Goal: Task Accomplishment & Management: Manage account settings

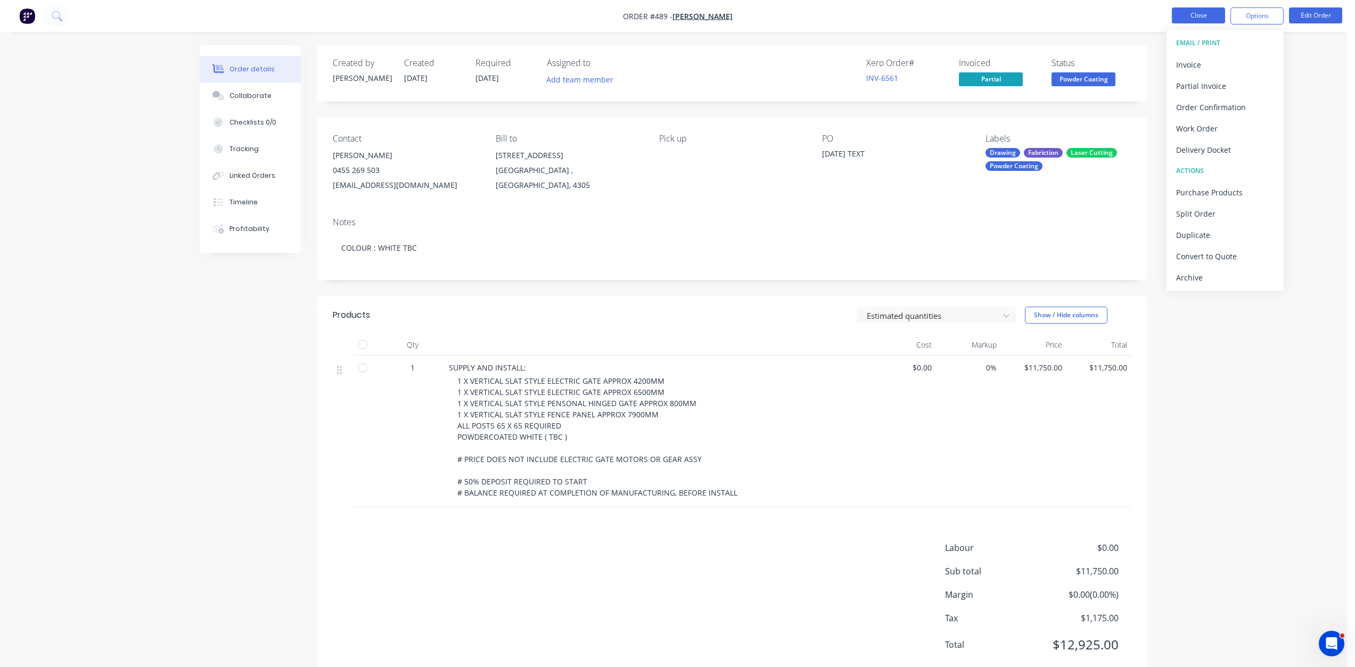
click at [1187, 10] on button "Close" at bounding box center [1198, 15] width 53 height 16
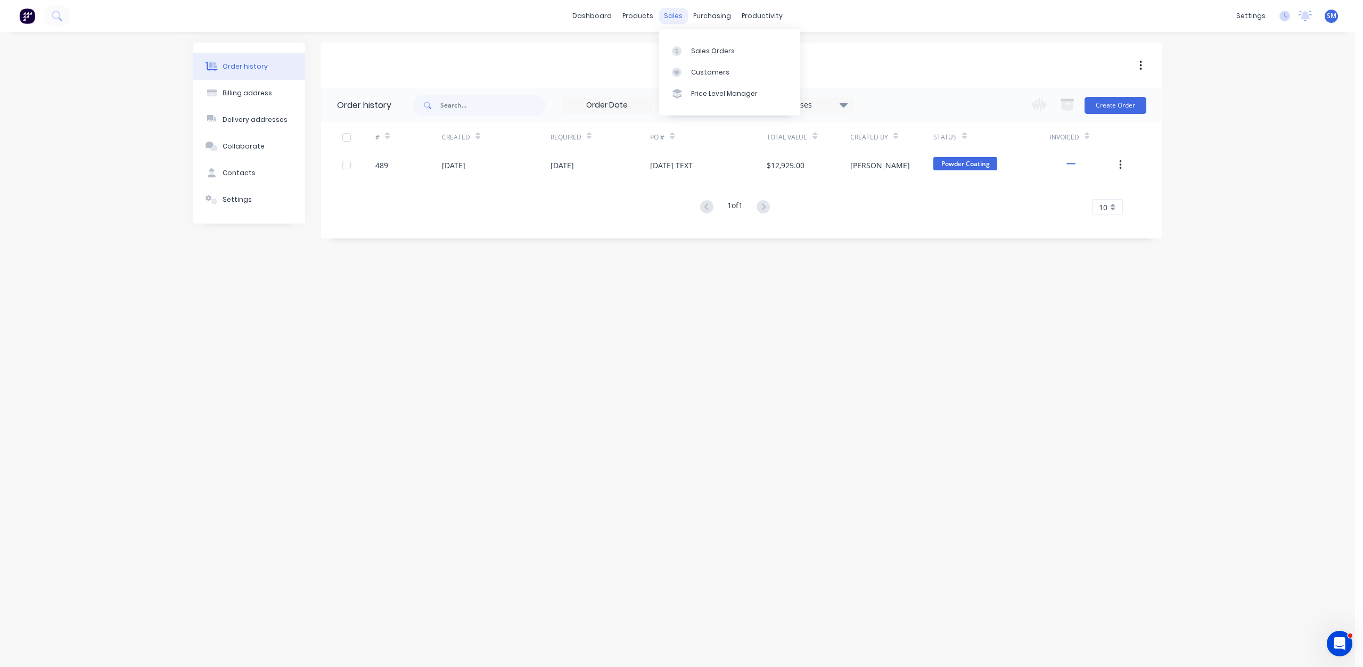
click at [676, 19] on div "sales" at bounding box center [673, 16] width 29 height 16
click at [698, 52] on div "Sales Orders" at bounding box center [713, 51] width 44 height 10
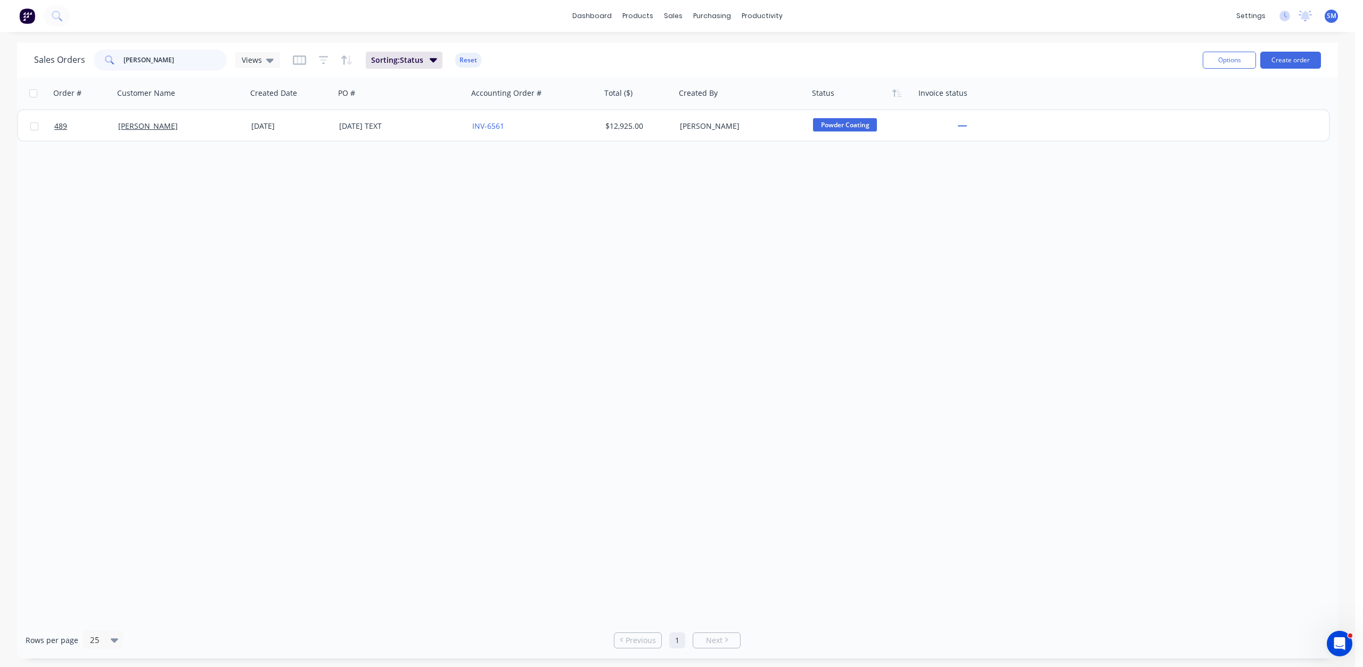
drag, startPoint x: 160, startPoint y: 60, endPoint x: 71, endPoint y: 67, distance: 89.2
click at [74, 67] on div "Sales Orders [PERSON_NAME] Views" at bounding box center [157, 60] width 246 height 21
type input "GATE"
click at [678, 13] on div "sales" at bounding box center [673, 16] width 29 height 16
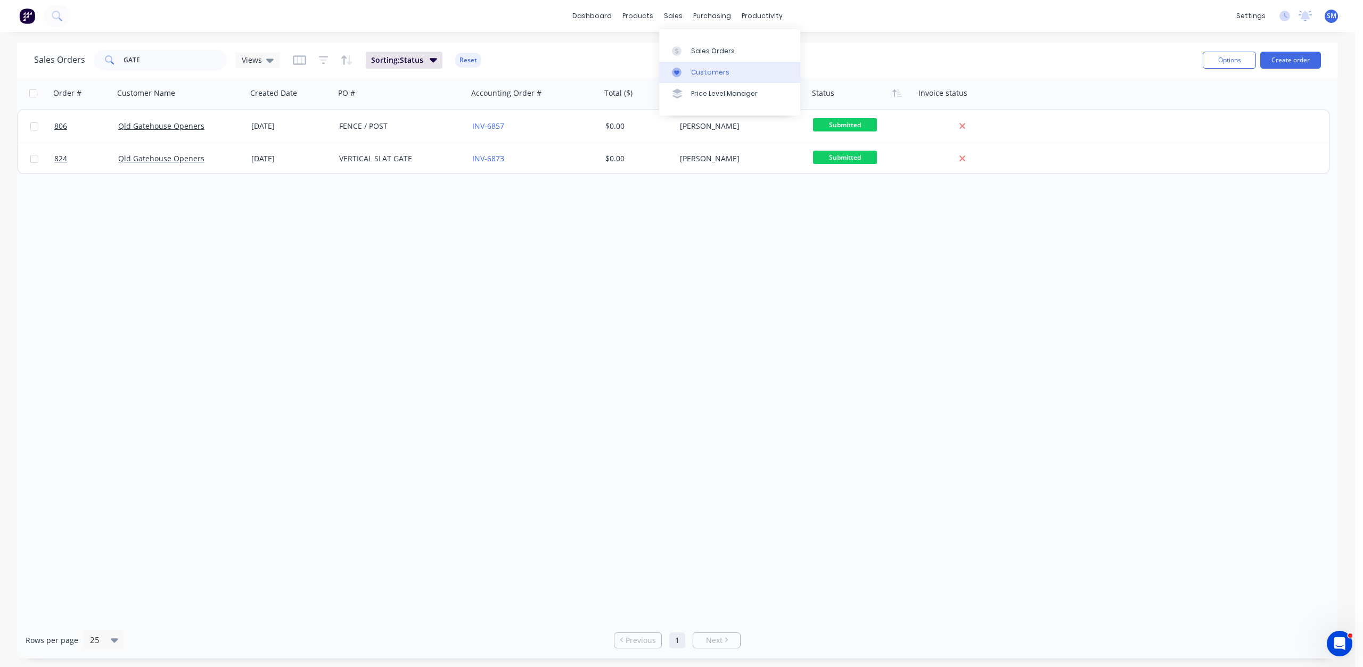
click at [701, 69] on div "Customers" at bounding box center [710, 73] width 38 height 10
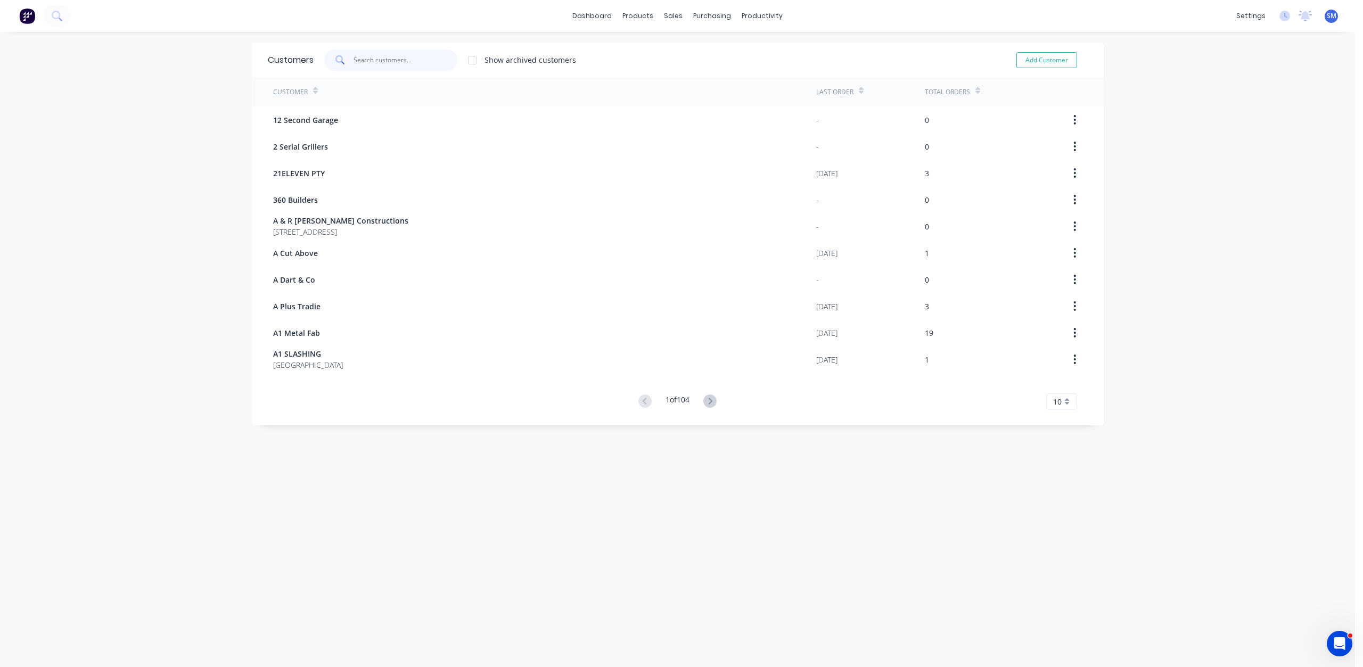
click at [372, 60] on input "text" at bounding box center [405, 60] width 104 height 21
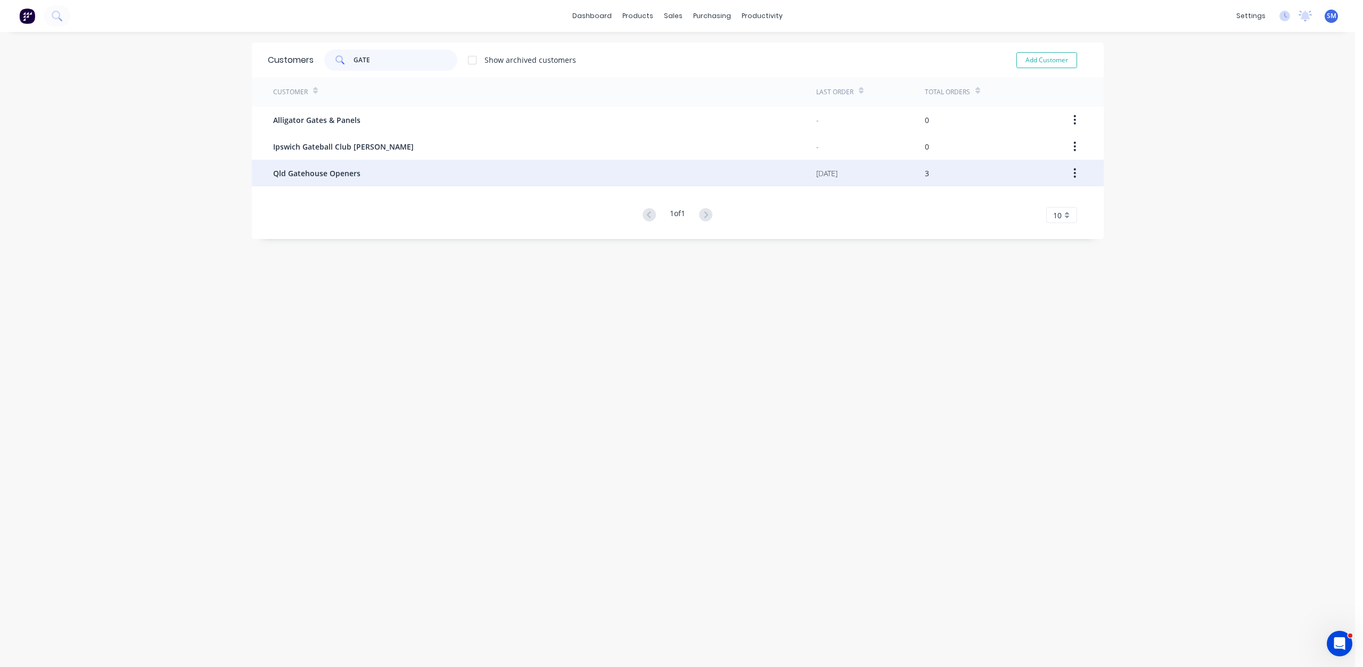
type input "GATE"
click at [317, 171] on span "Qld Gatehouse Openers" at bounding box center [316, 173] width 87 height 11
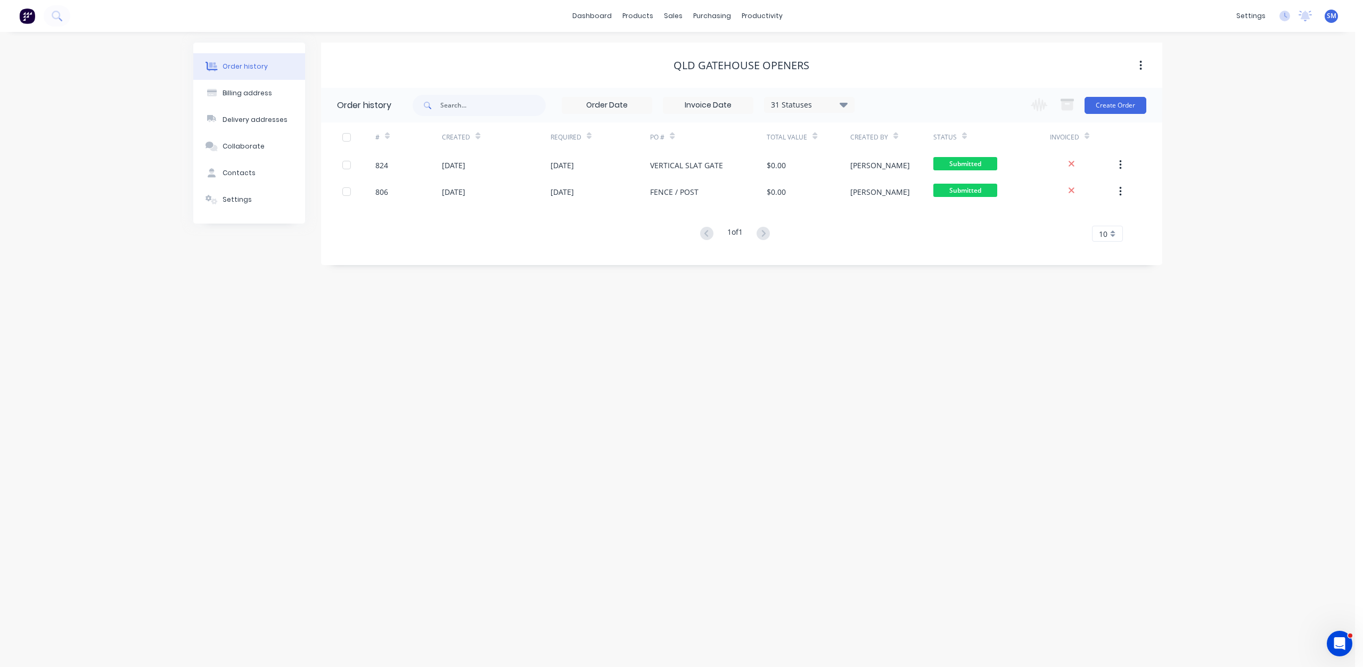
click at [826, 101] on div "31 Statuses" at bounding box center [808, 105] width 89 height 12
click at [897, 249] on label at bounding box center [897, 249] width 0 height 0
click at [897, 252] on input "checkbox" at bounding box center [901, 254] width 9 height 10
checkbox input "true"
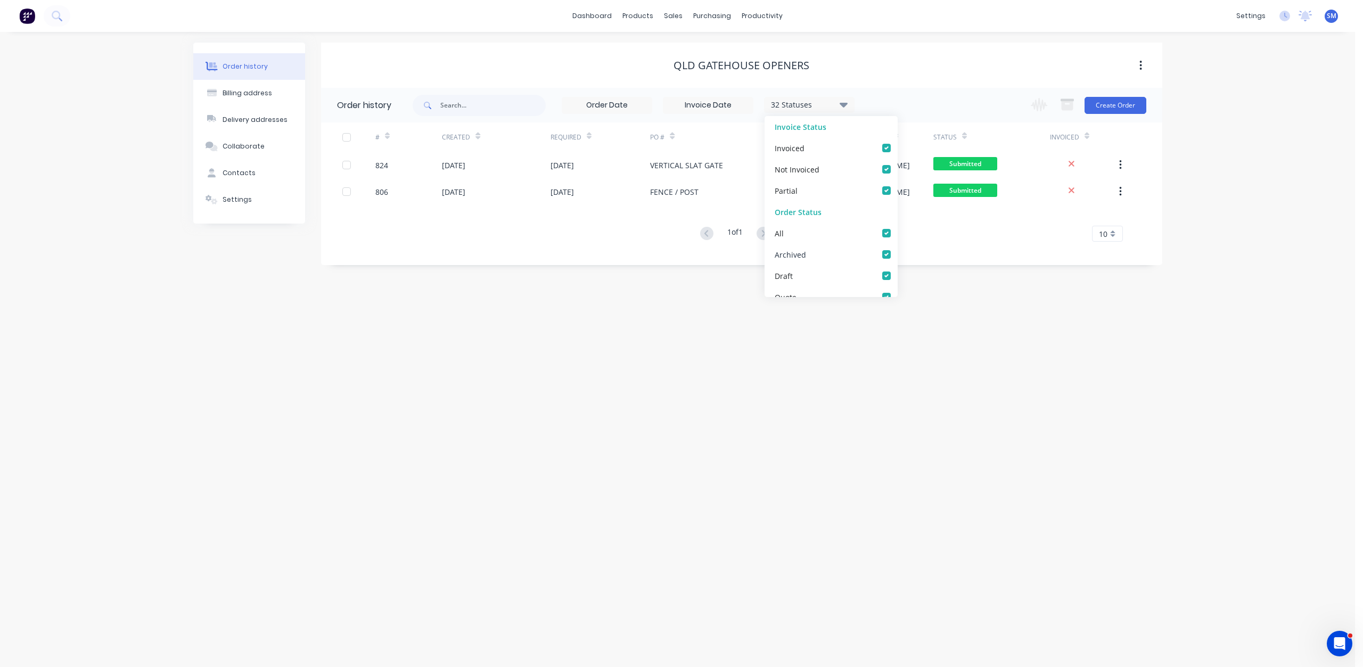
click at [799, 253] on div "Archived" at bounding box center [790, 254] width 31 height 11
click at [717, 242] on div "# Created Required PO # Total Value Created By Status Invoiced 824 [DATE] [DATE…" at bounding box center [735, 188] width 828 height 132
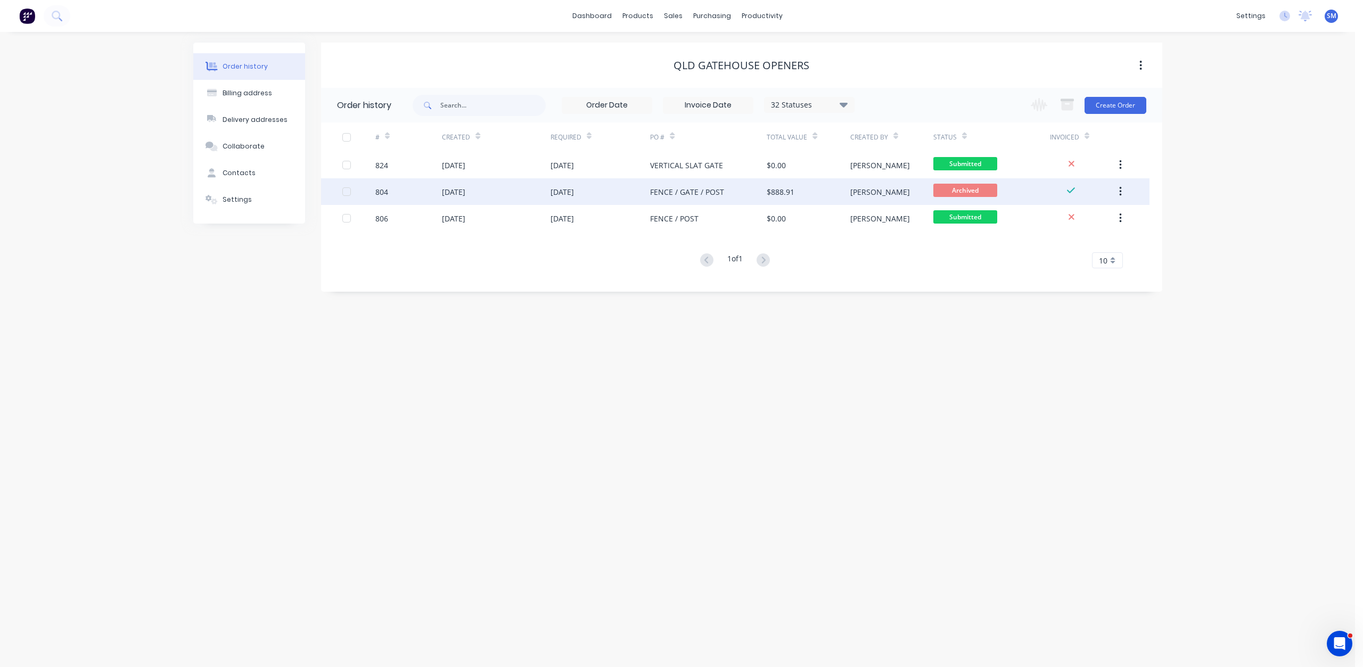
click at [698, 195] on div "FENCE / GATE / POST" at bounding box center [687, 191] width 74 height 11
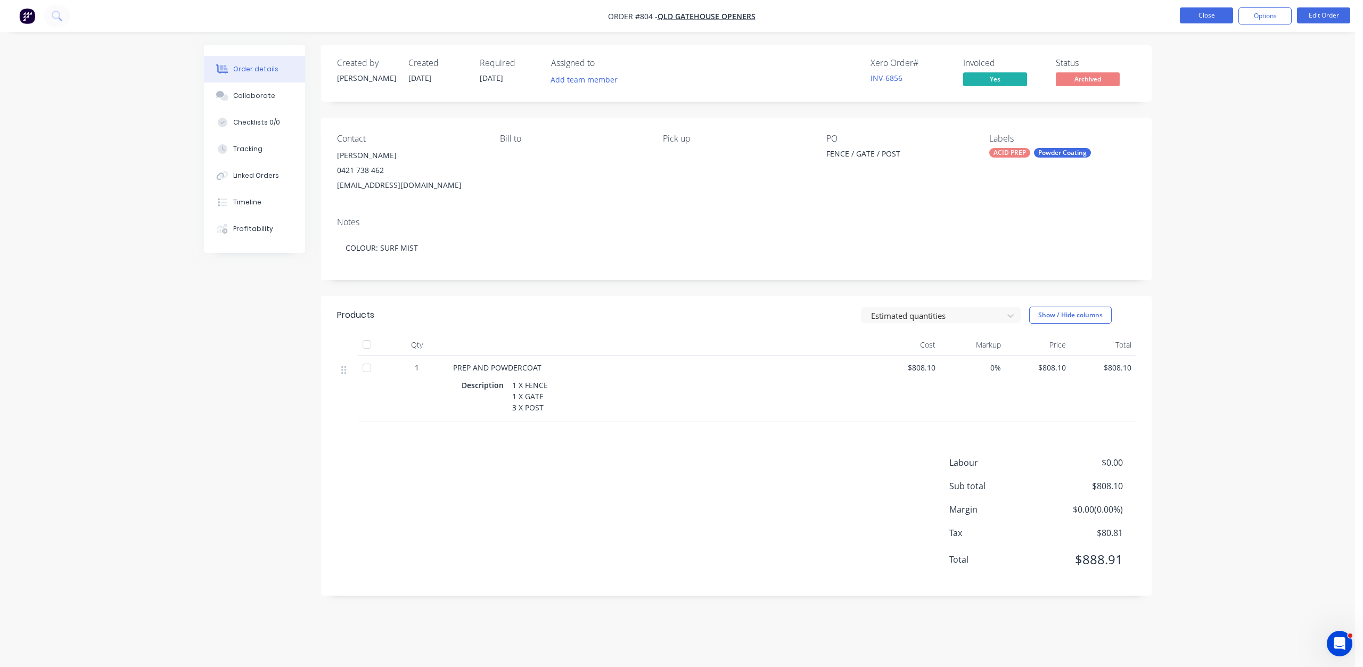
click at [1203, 19] on button "Close" at bounding box center [1206, 15] width 53 height 16
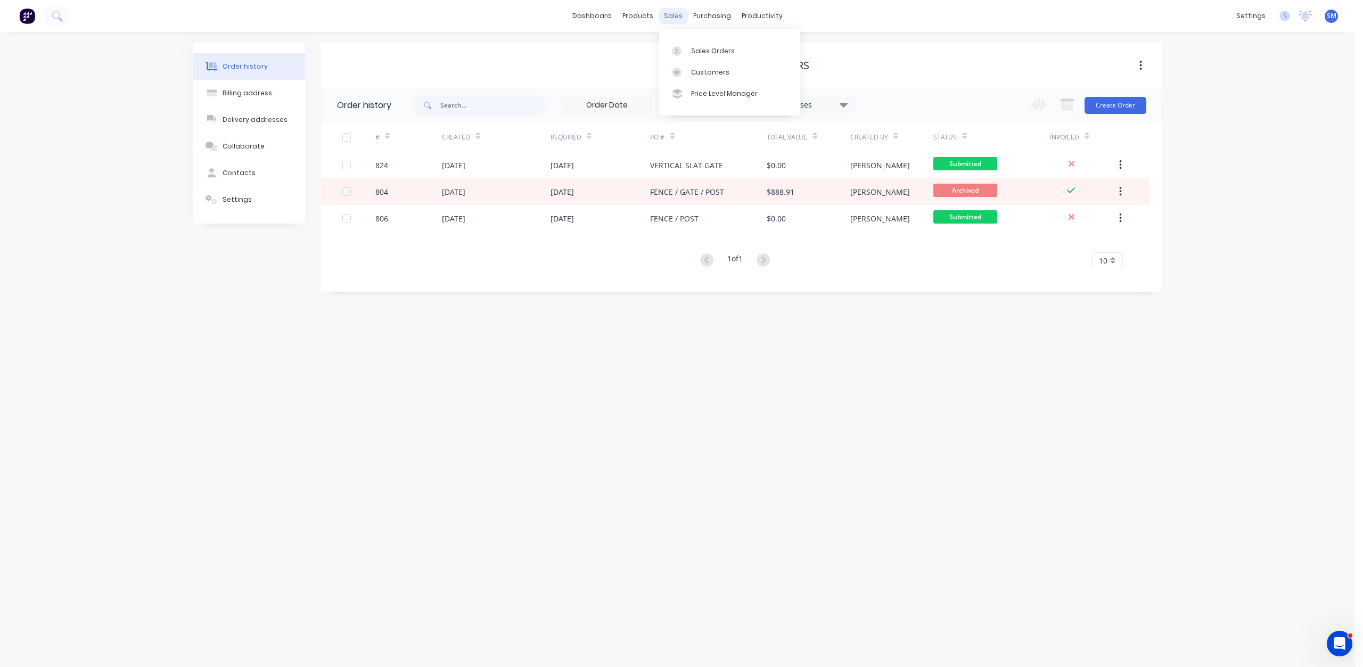
click at [670, 16] on div "sales" at bounding box center [673, 16] width 29 height 16
click at [696, 47] on div "Sales Orders" at bounding box center [713, 51] width 44 height 10
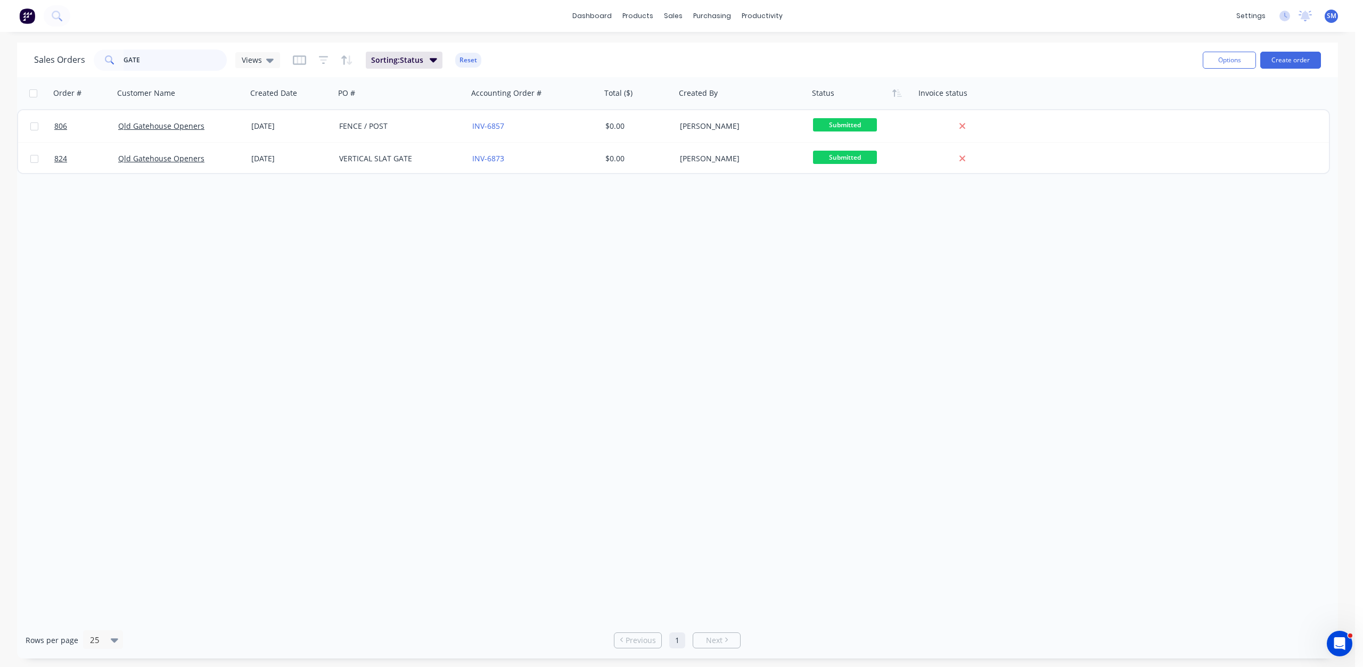
drag, startPoint x: 134, startPoint y: 56, endPoint x: 104, endPoint y: 63, distance: 30.0
click at [104, 63] on div "GATE" at bounding box center [160, 60] width 133 height 21
drag, startPoint x: 147, startPoint y: 61, endPoint x: 101, endPoint y: 65, distance: 46.0
click at [106, 64] on div "GATE" at bounding box center [160, 60] width 133 height 21
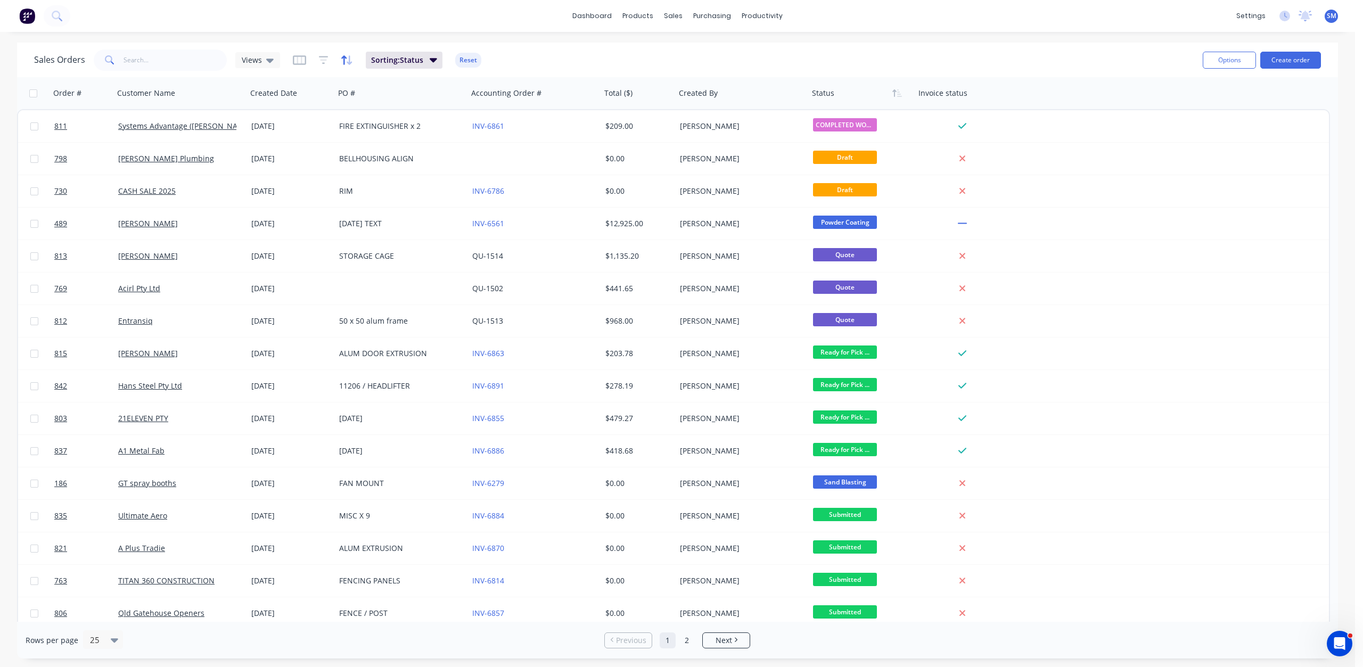
click at [347, 64] on icon "button" at bounding box center [347, 60] width 12 height 11
click at [402, 118] on div at bounding box center [420, 115] width 89 height 13
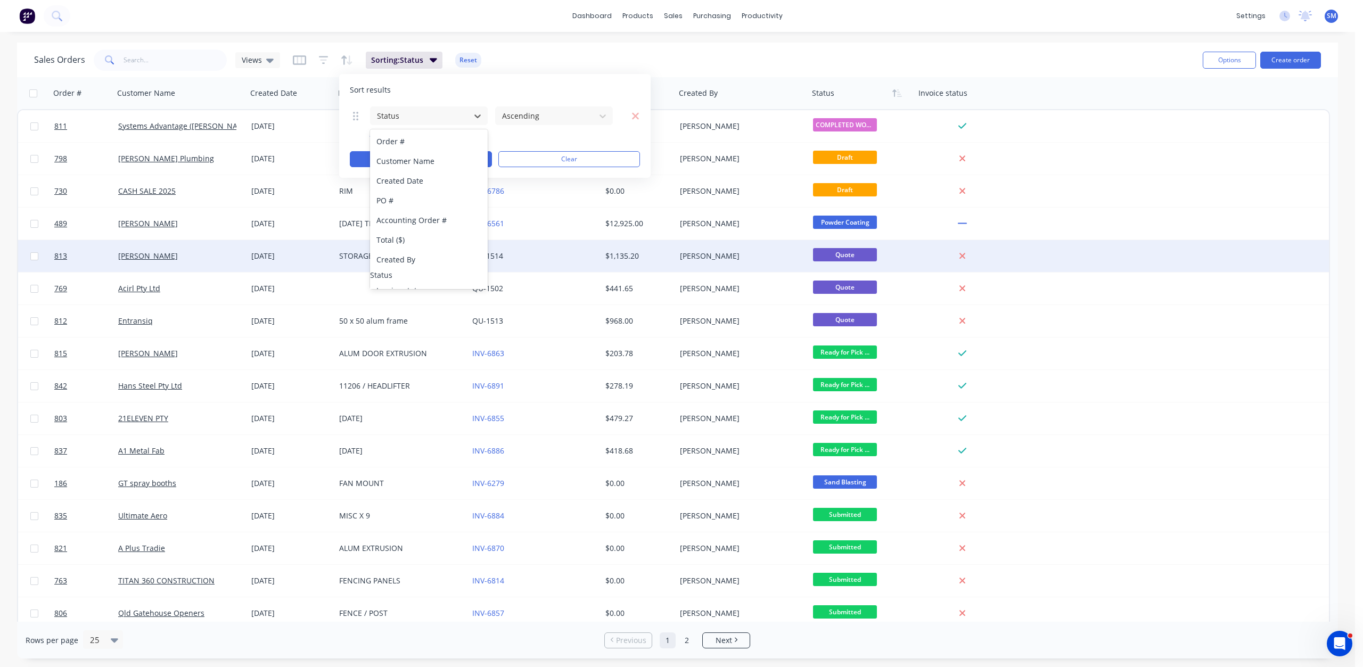
click at [549, 259] on div "QU-1514" at bounding box center [531, 256] width 118 height 11
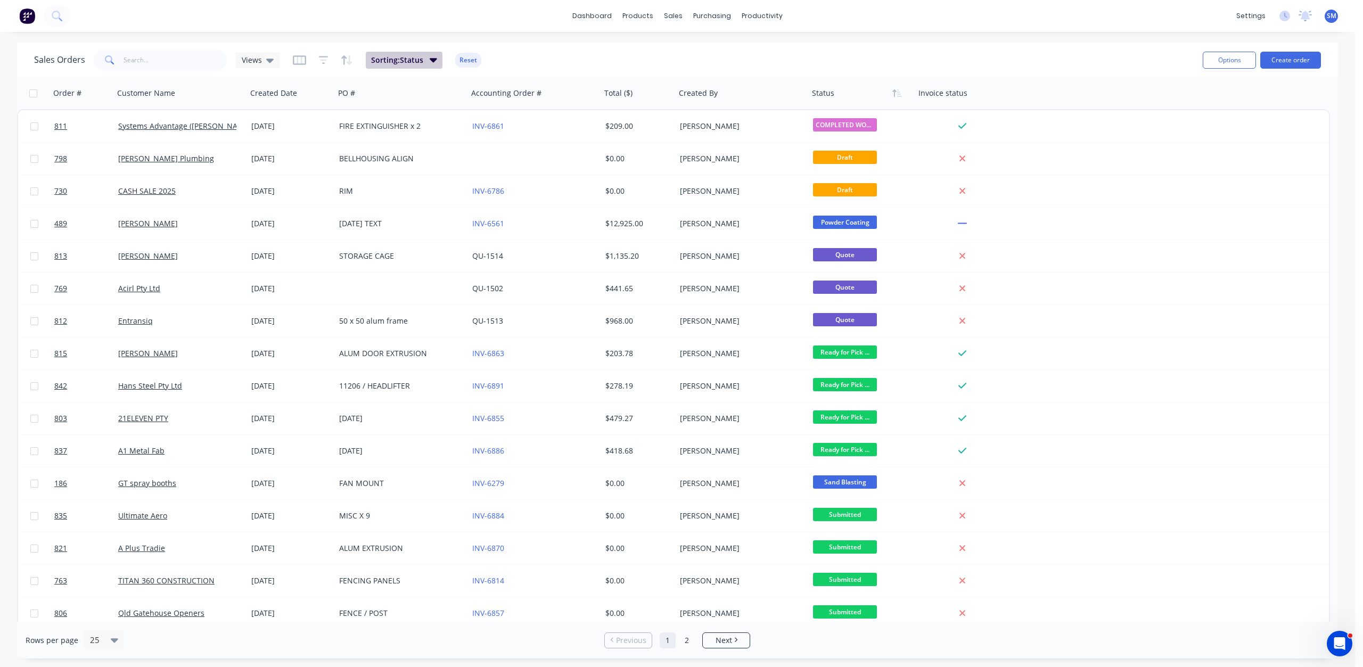
click at [407, 62] on span "Sorting: Status" at bounding box center [397, 60] width 52 height 11
click at [421, 116] on div at bounding box center [445, 115] width 89 height 13
click at [380, 156] on button "Apply" at bounding box center [446, 159] width 142 height 16
click at [703, 72] on div "Customers" at bounding box center [710, 73] width 38 height 10
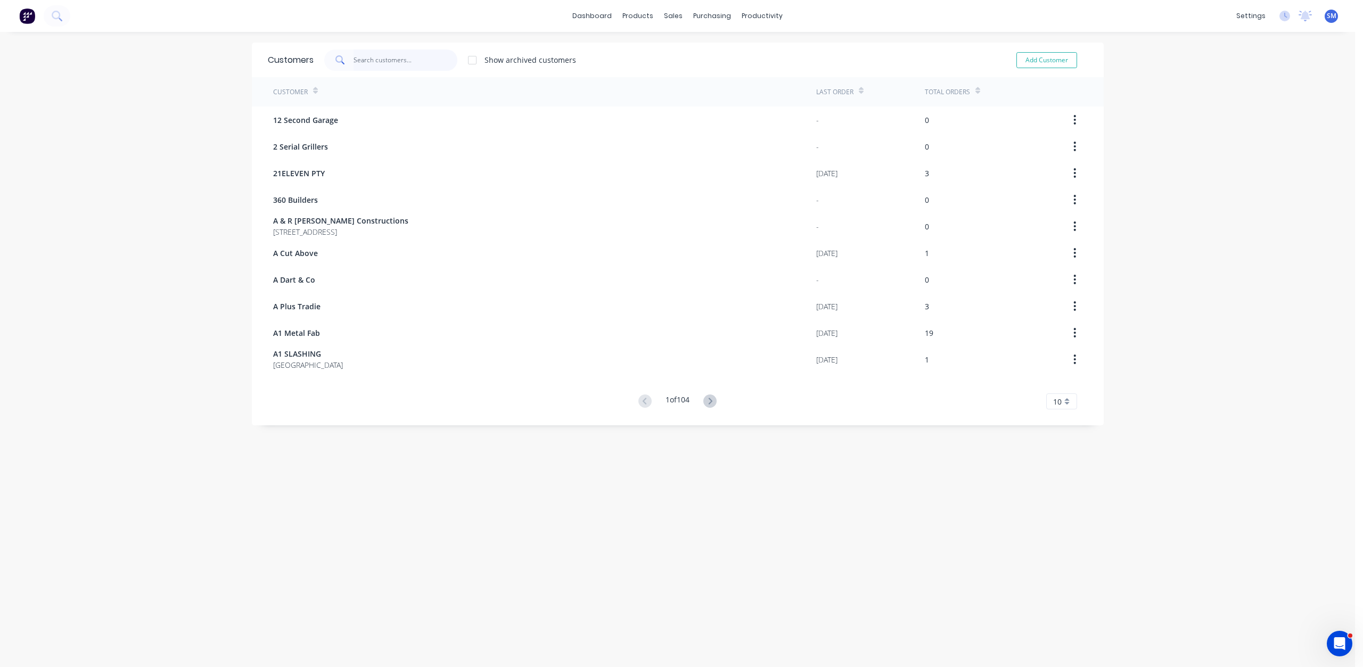
click at [373, 61] on input "text" at bounding box center [405, 60] width 104 height 21
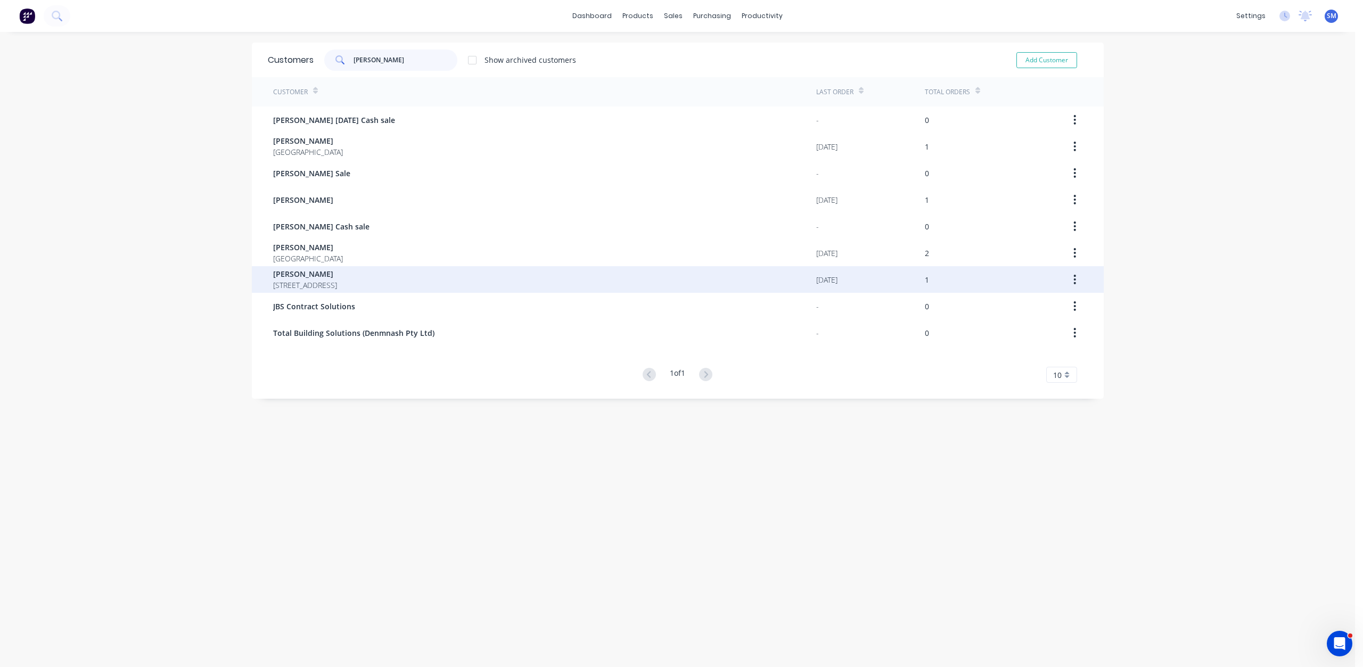
type input "[PERSON_NAME]"
click at [307, 275] on span "[PERSON_NAME]" at bounding box center [305, 273] width 64 height 11
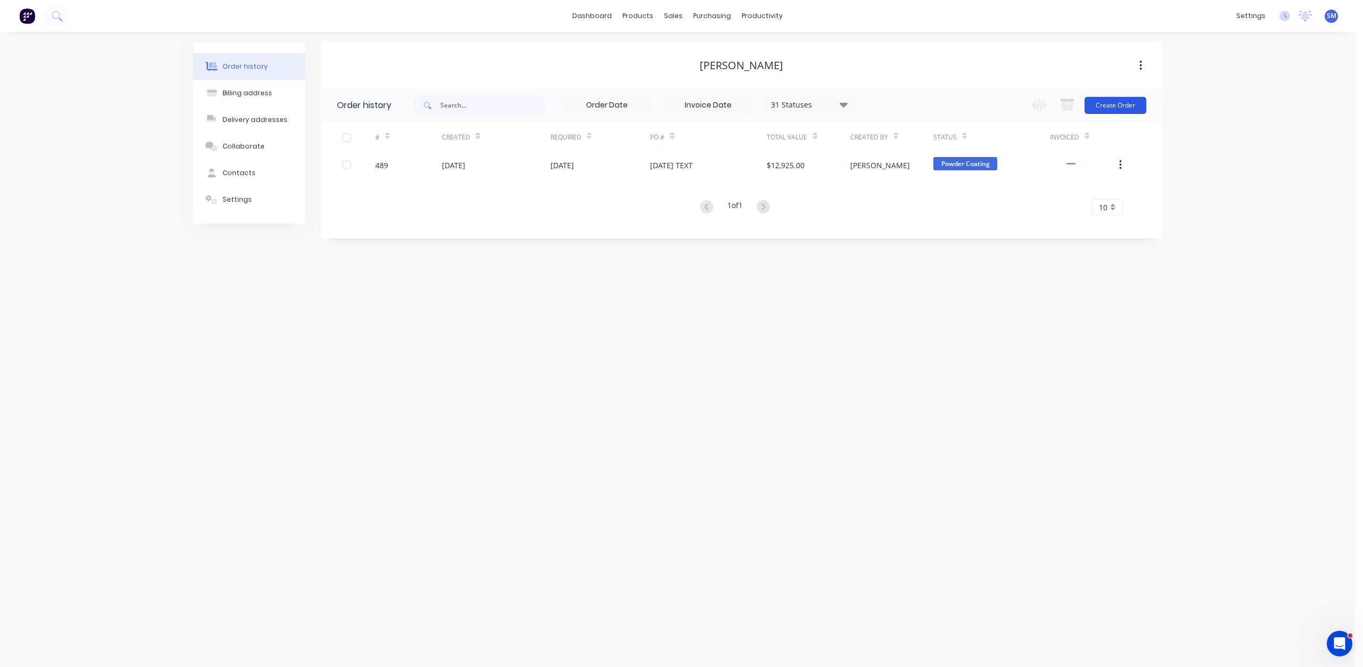
click at [1115, 102] on button "Create Order" at bounding box center [1115, 105] width 62 height 17
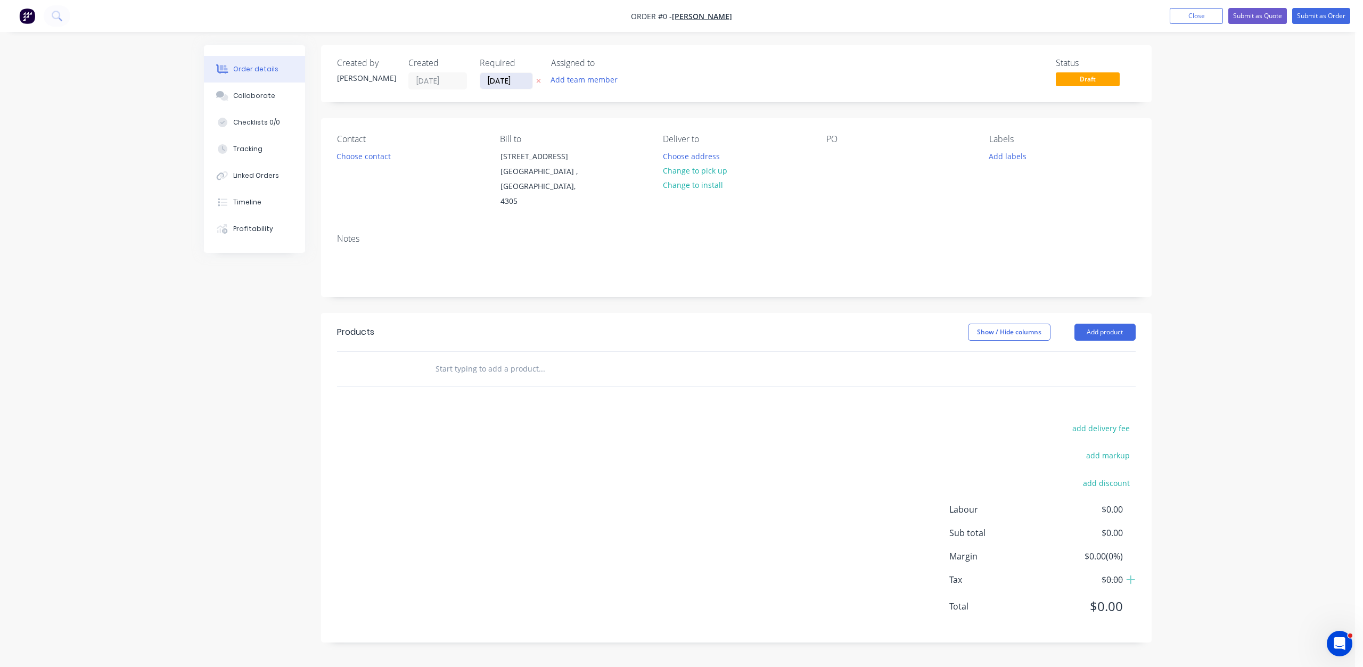
click at [498, 85] on input "[DATE]" at bounding box center [506, 81] width 52 height 16
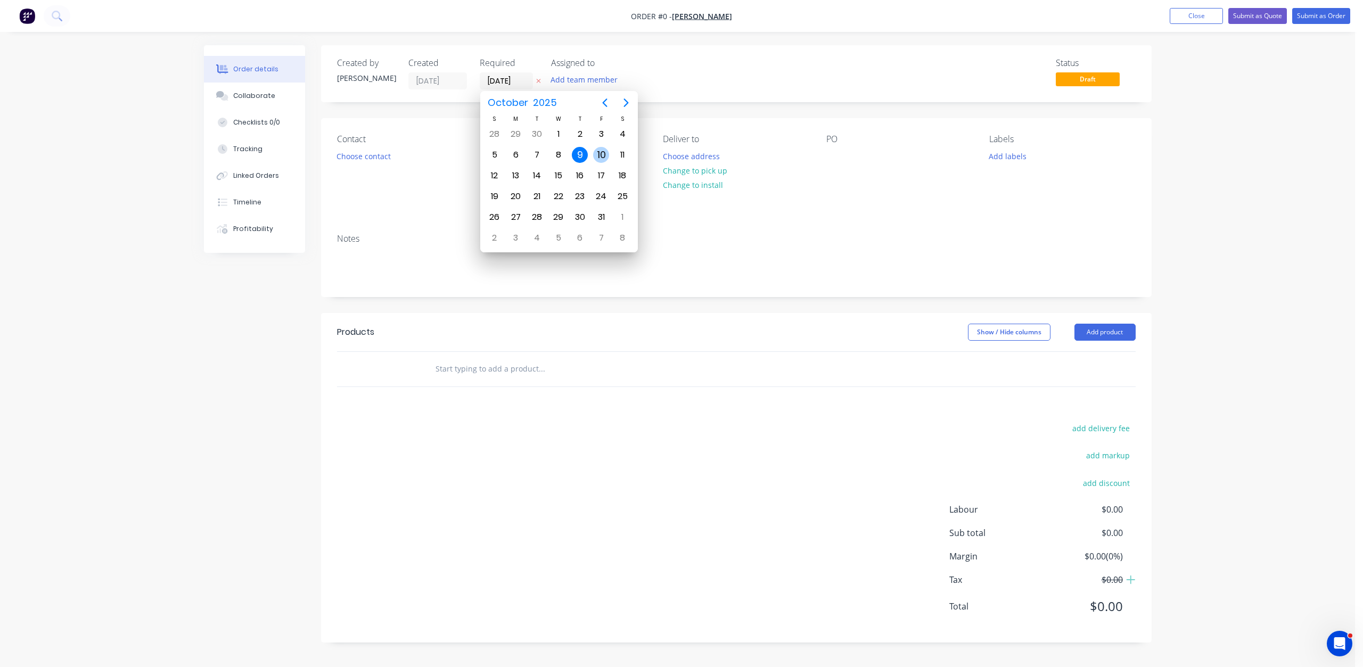
click at [602, 158] on div "10" at bounding box center [601, 155] width 16 height 16
type input "[DATE]"
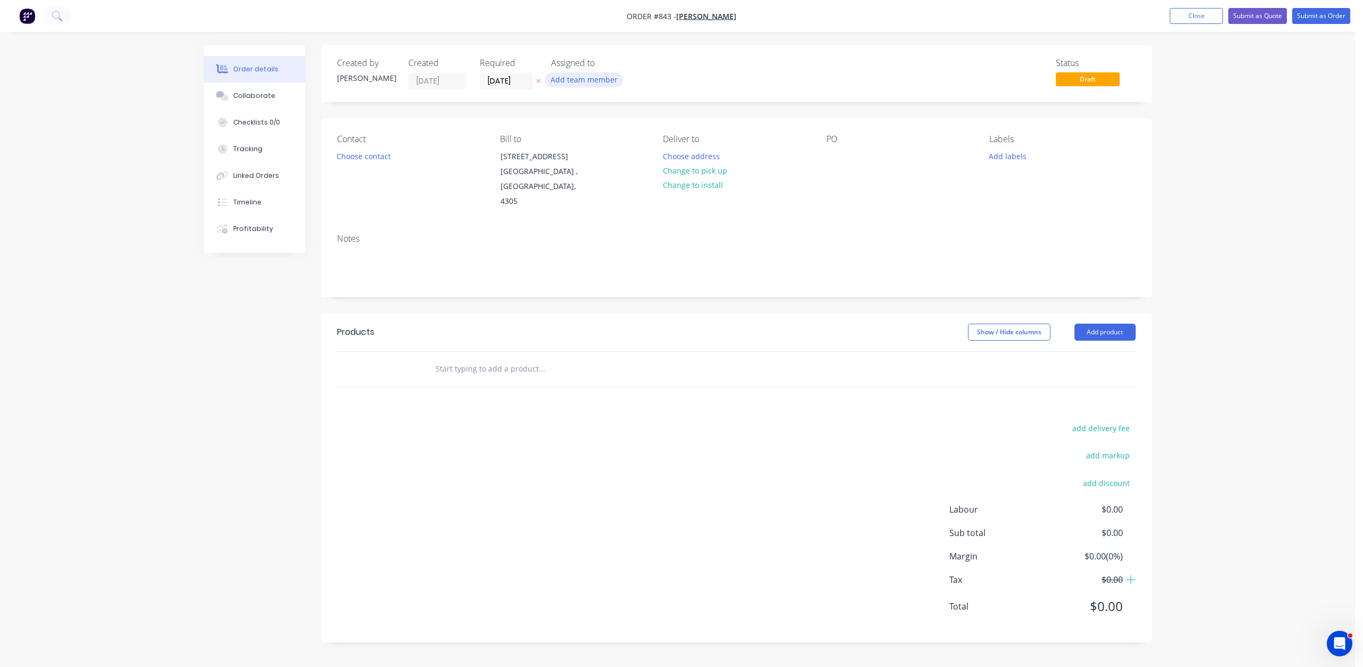
click at [589, 76] on button "Add team member" at bounding box center [584, 79] width 78 height 14
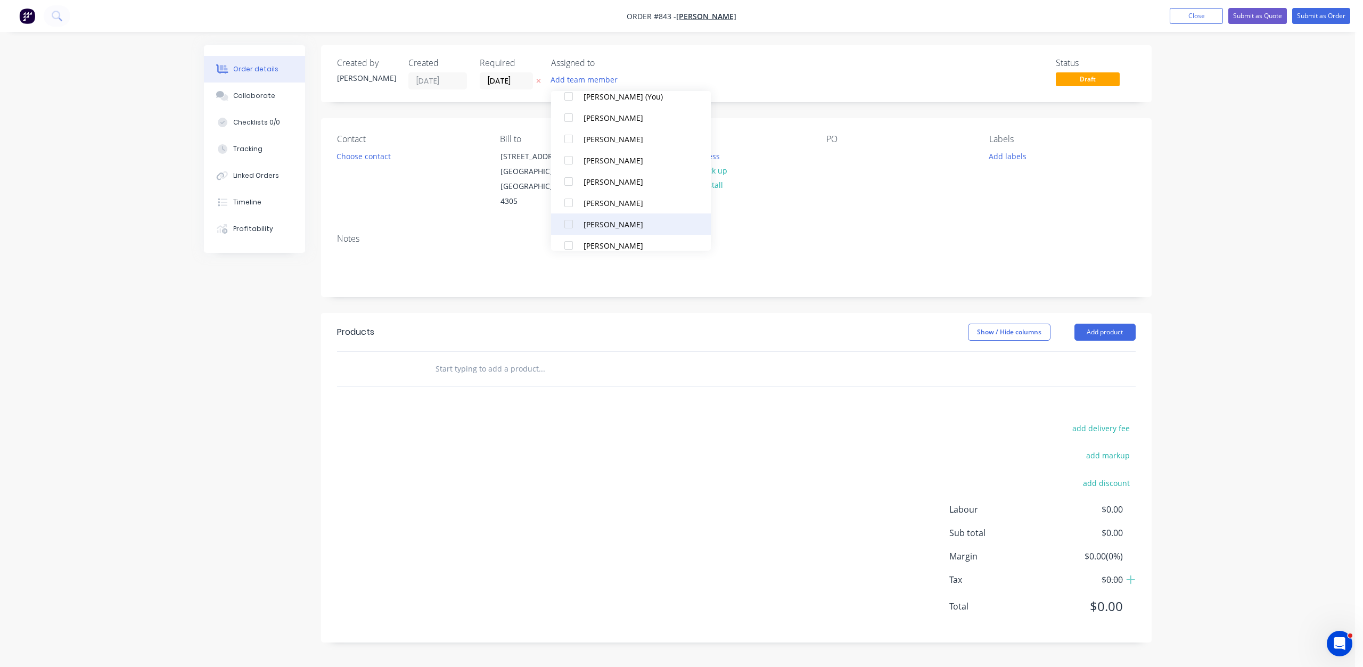
click at [568, 222] on div at bounding box center [568, 223] width 21 height 21
click at [345, 158] on button "Choose contact" at bounding box center [363, 156] width 65 height 14
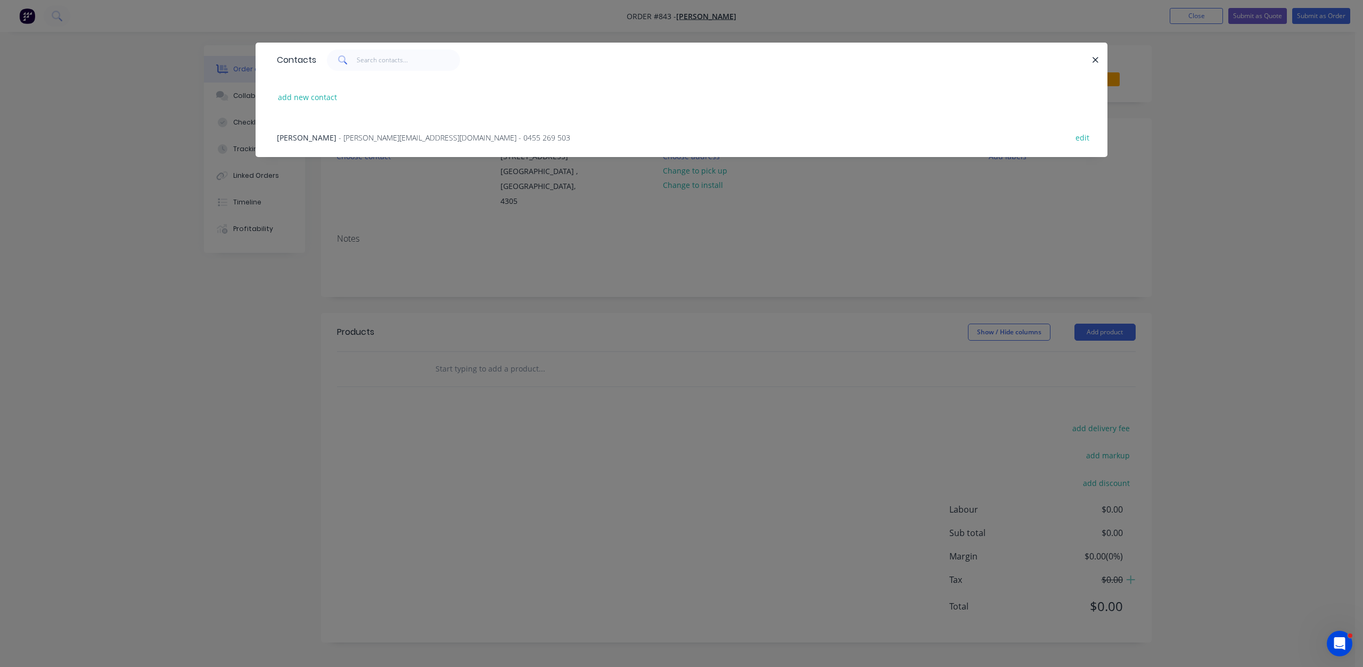
click at [346, 134] on span "- [PERSON_NAME][EMAIL_ADDRESS][DOMAIN_NAME] - 0455 269 503" at bounding box center [455, 138] width 232 height 10
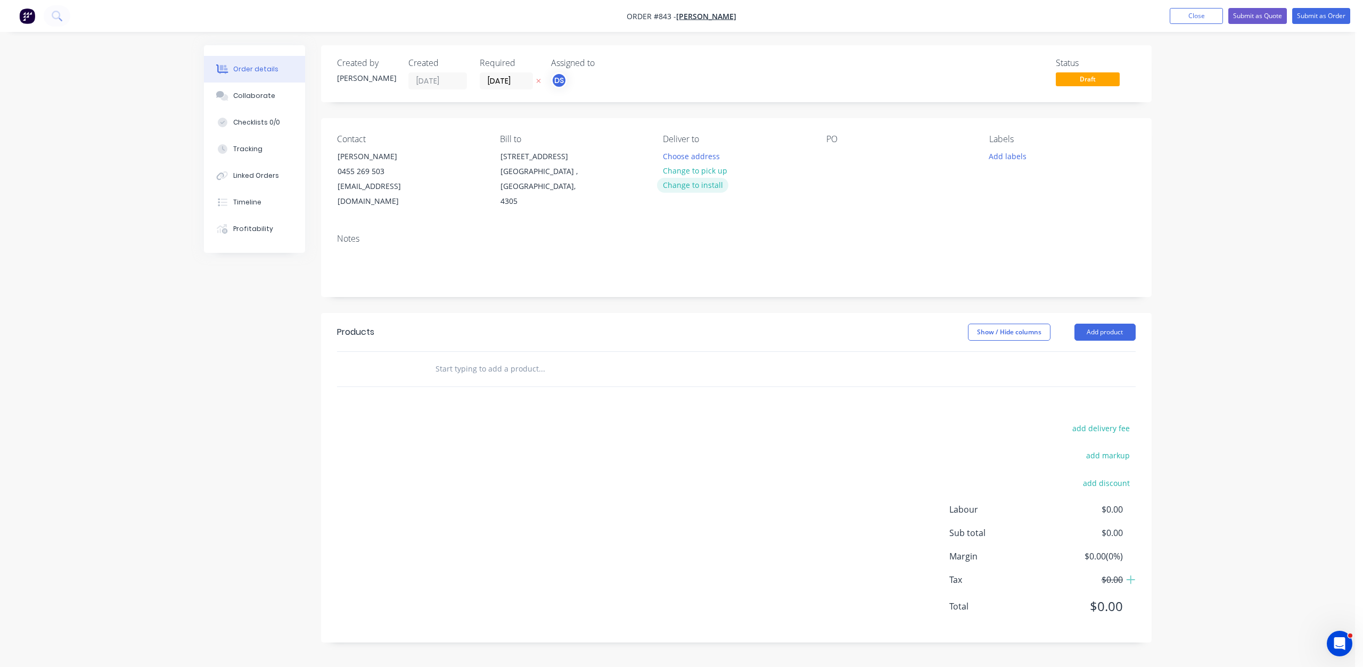
click at [698, 186] on button "Change to install" at bounding box center [692, 185] width 71 height 14
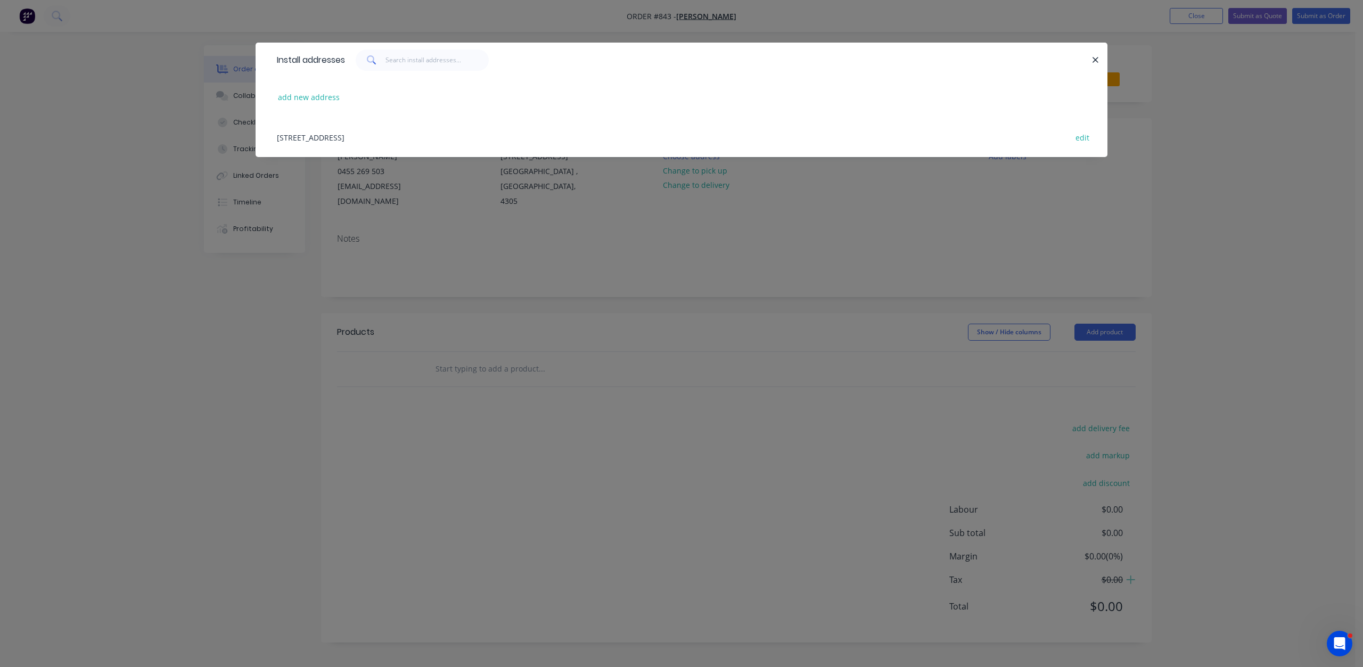
click at [451, 142] on div "[STREET_ADDRESS] edit" at bounding box center [682, 137] width 820 height 40
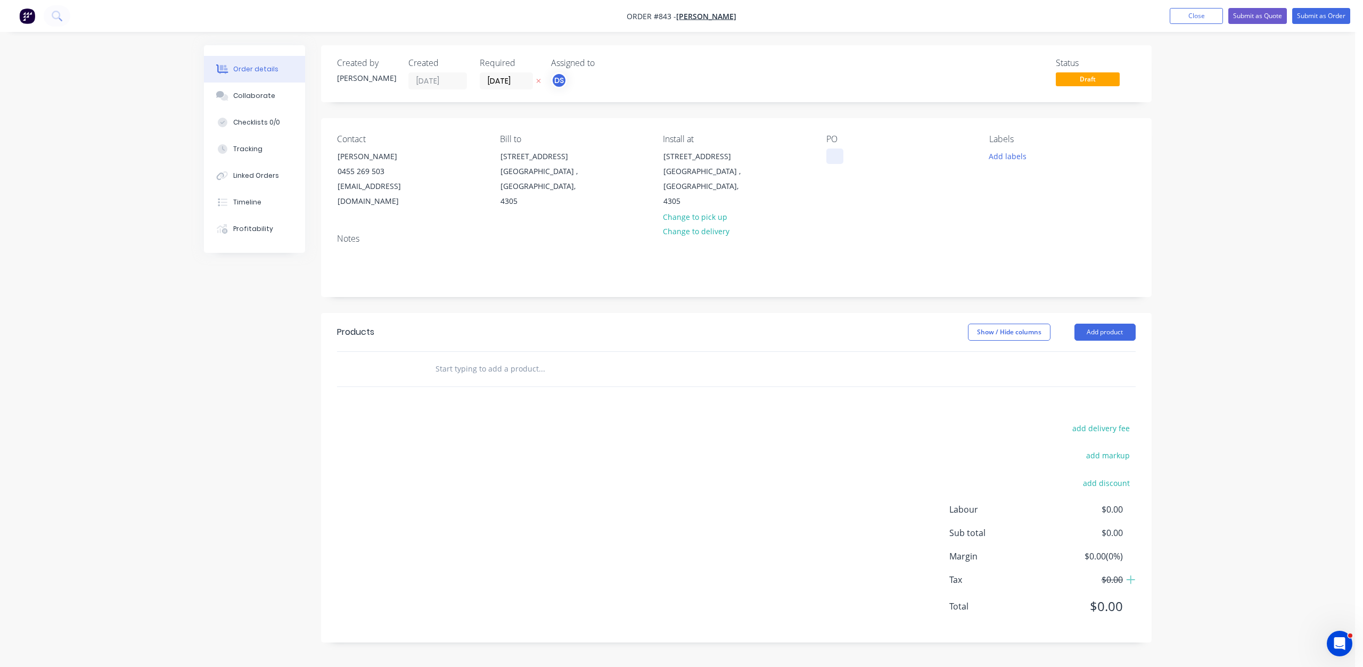
click at [829, 154] on div at bounding box center [834, 156] width 17 height 15
click at [1005, 159] on button "Add labels" at bounding box center [1007, 156] width 49 height 14
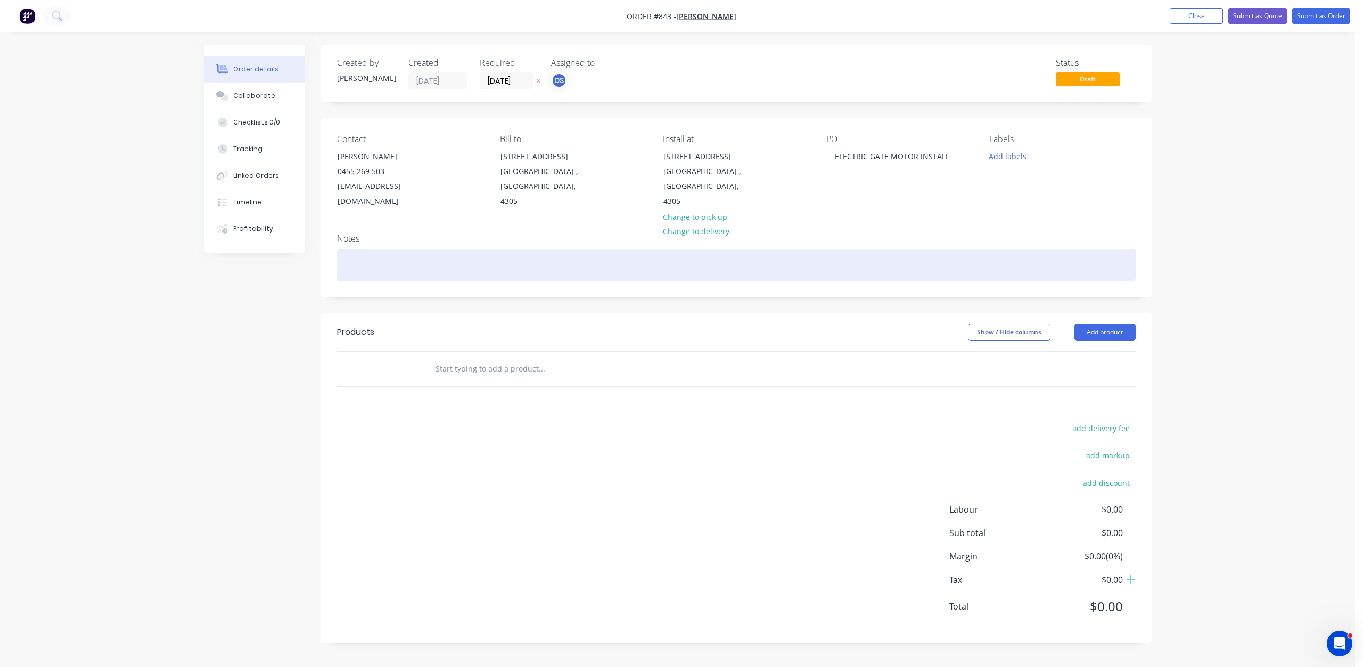
click at [354, 251] on div at bounding box center [736, 265] width 799 height 32
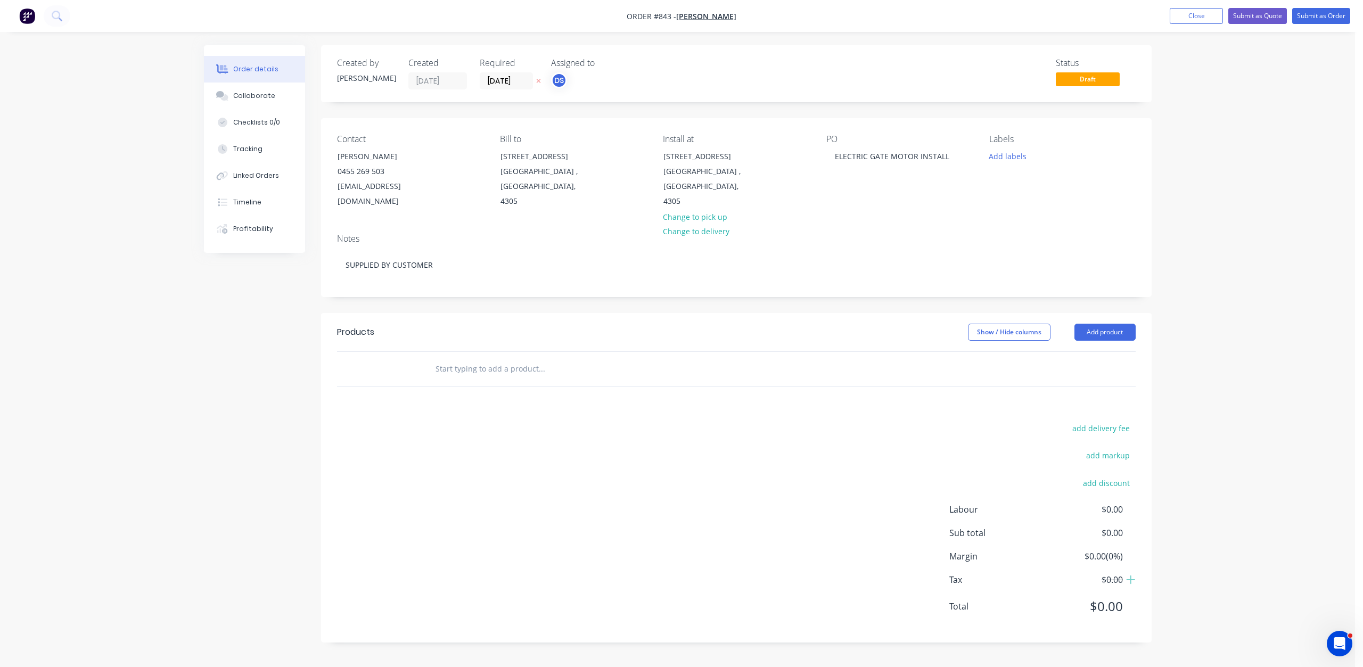
click at [438, 358] on input "text" at bounding box center [541, 368] width 213 height 21
type input "LABOUR"
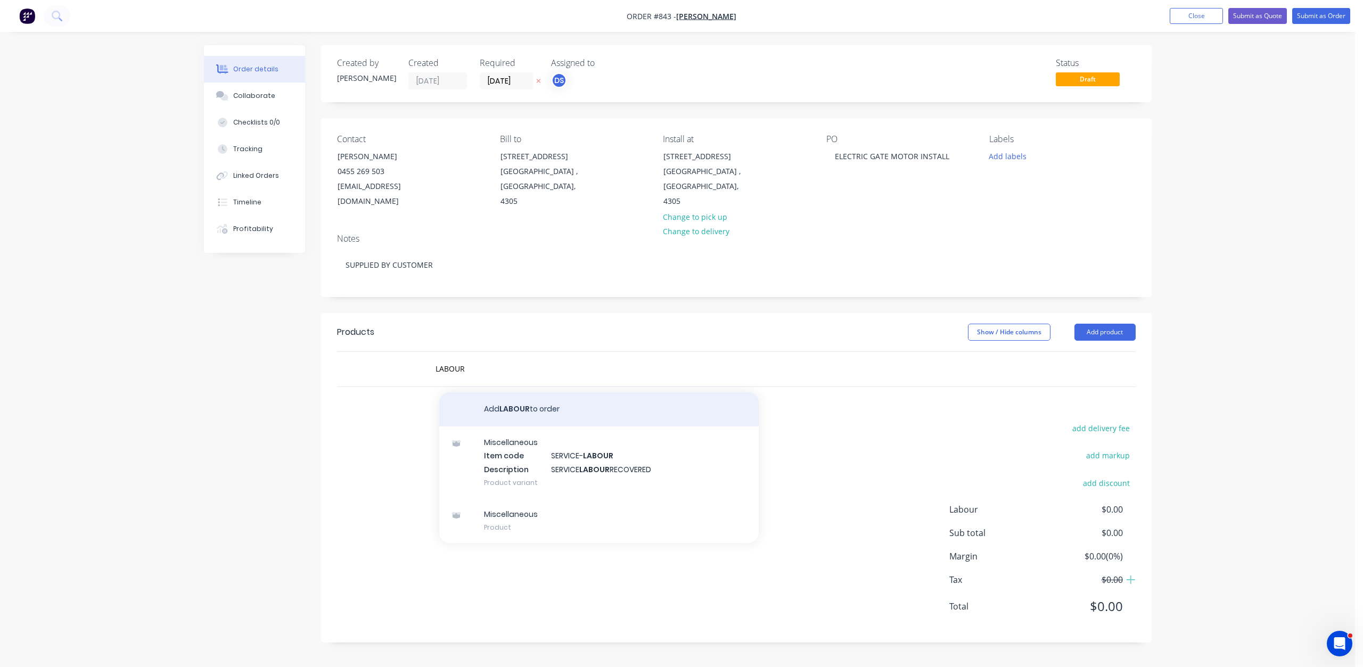
click at [522, 392] on button "Add LABOUR to order" at bounding box center [598, 409] width 319 height 34
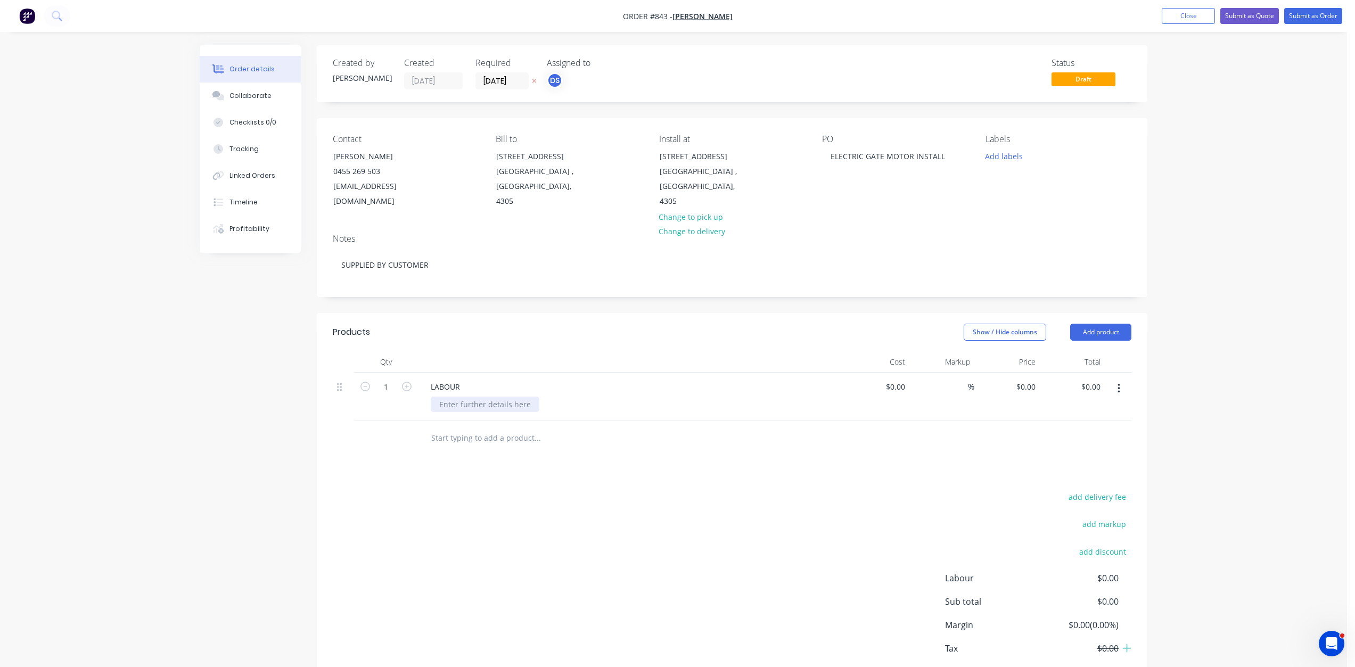
click at [452, 397] on div at bounding box center [485, 404] width 109 height 15
click at [573, 397] on div "INSTALL 2 X ELECTRIC GATE MOTORS , PROGRAM FOR OPERATION" at bounding box center [557, 404] width 252 height 15
click at [899, 379] on input at bounding box center [897, 386] width 24 height 15
type input "$818.18"
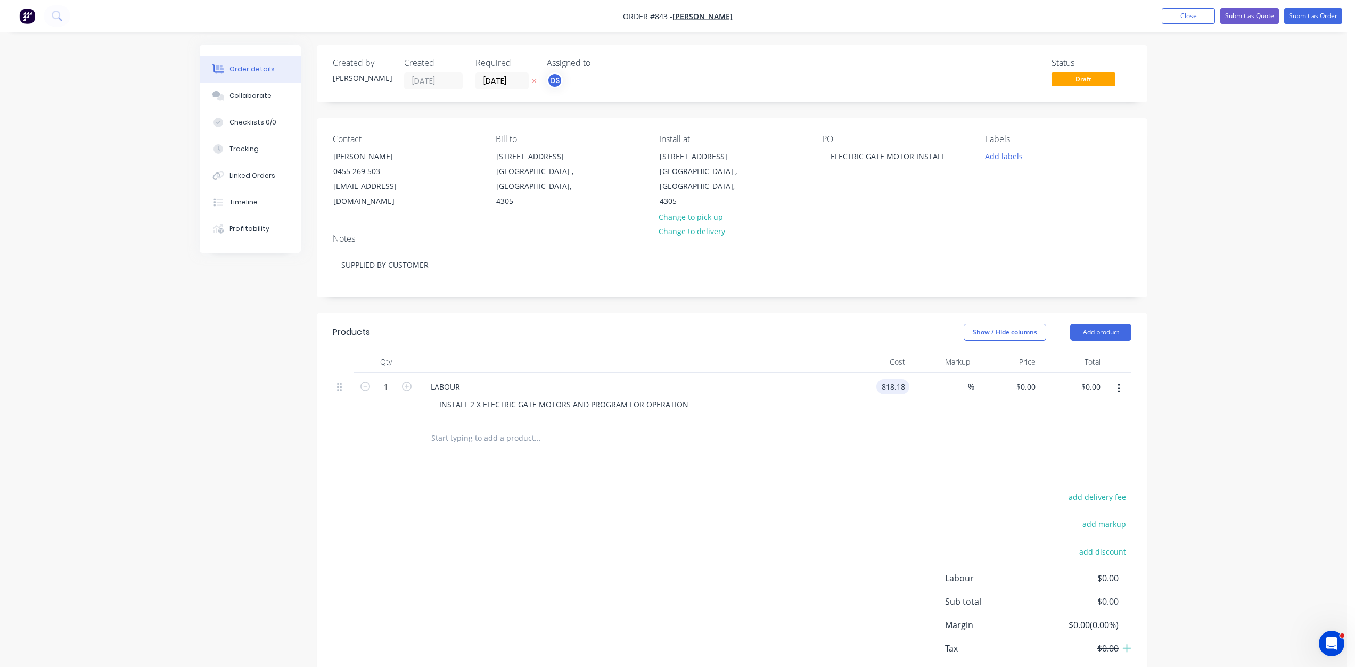
type input "$818.18"
click at [911, 401] on div "%" at bounding box center [941, 397] width 65 height 48
click at [686, 397] on div "INSTALL 2 X ELECTRIC GATE MOTORS AND PROGRAM FOR OPERATION" at bounding box center [564, 404] width 266 height 15
click at [1241, 17] on button "Submit as Quote" at bounding box center [1249, 16] width 59 height 16
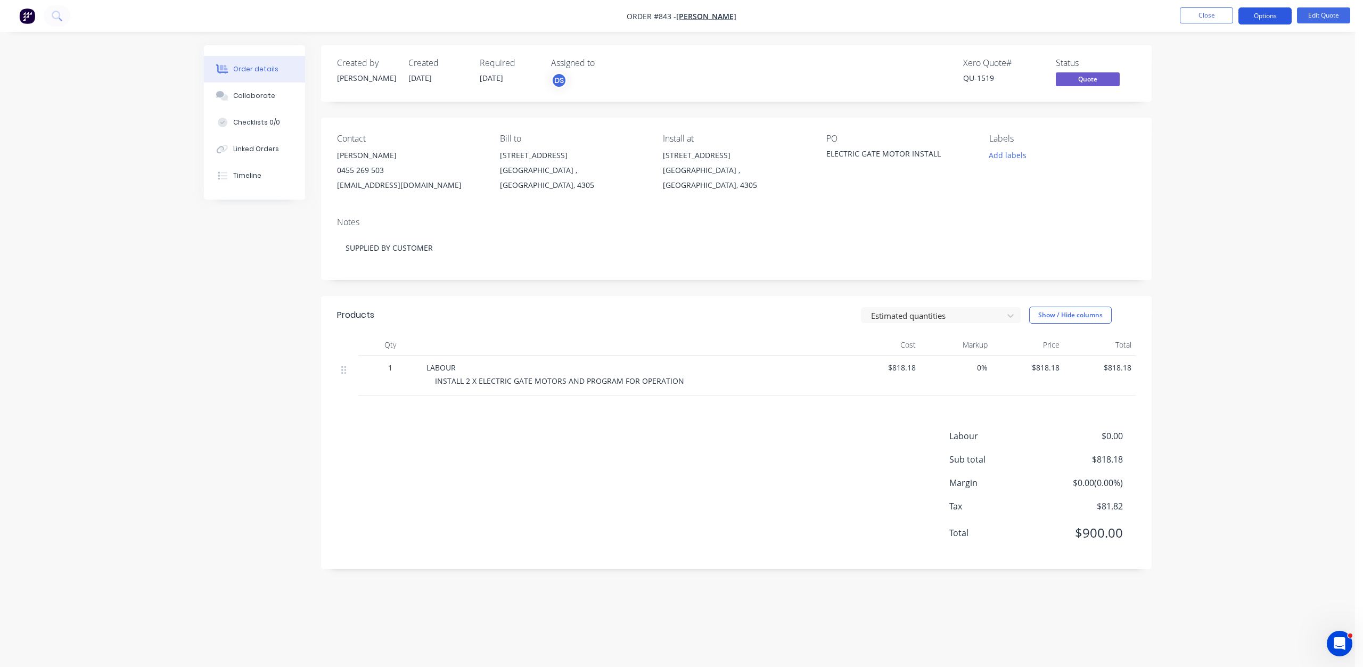
click at [1261, 15] on button "Options" at bounding box center [1264, 15] width 53 height 17
click at [1203, 68] on div "Quote" at bounding box center [1233, 64] width 98 height 15
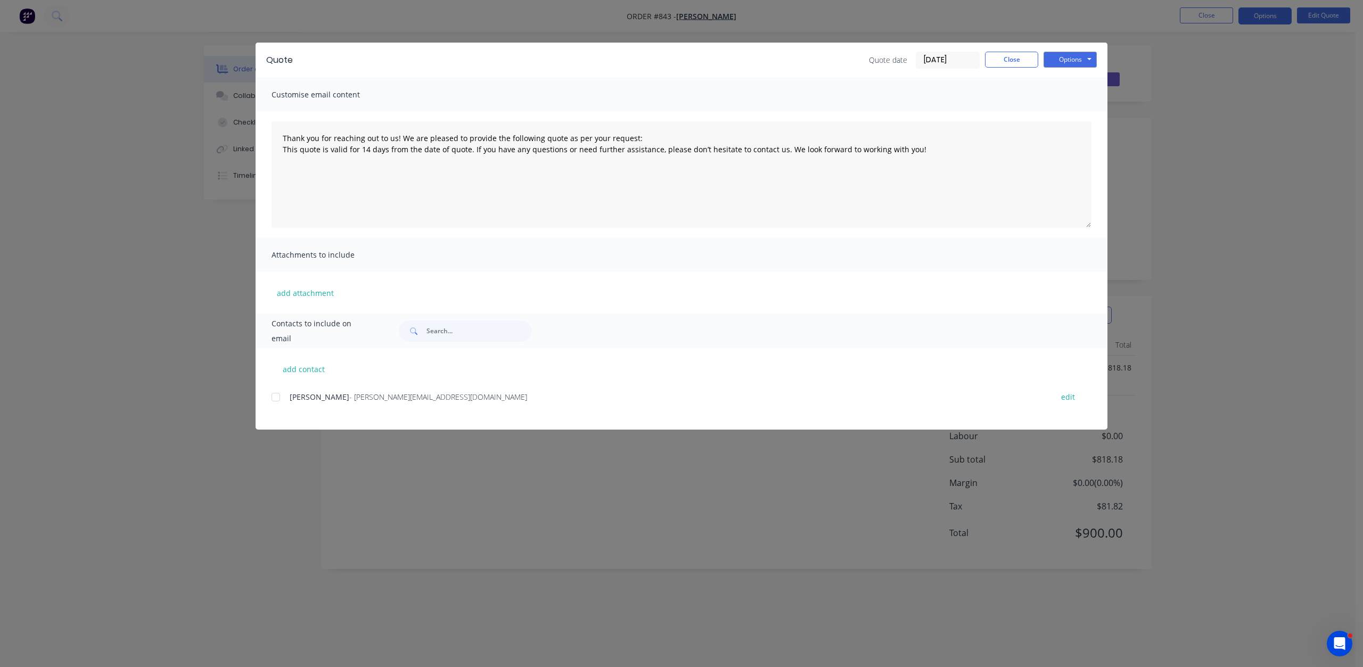
drag, startPoint x: 276, startPoint y: 400, endPoint x: 322, endPoint y: 397, distance: 45.4
click at [278, 400] on div at bounding box center [275, 397] width 21 height 21
click at [1064, 56] on button "Options" at bounding box center [1069, 60] width 53 height 16
click at [1067, 114] on button "Email" at bounding box center [1077, 114] width 68 height 18
type textarea "Thank you for reaching out to us! We are pleased to provide the following quote…"
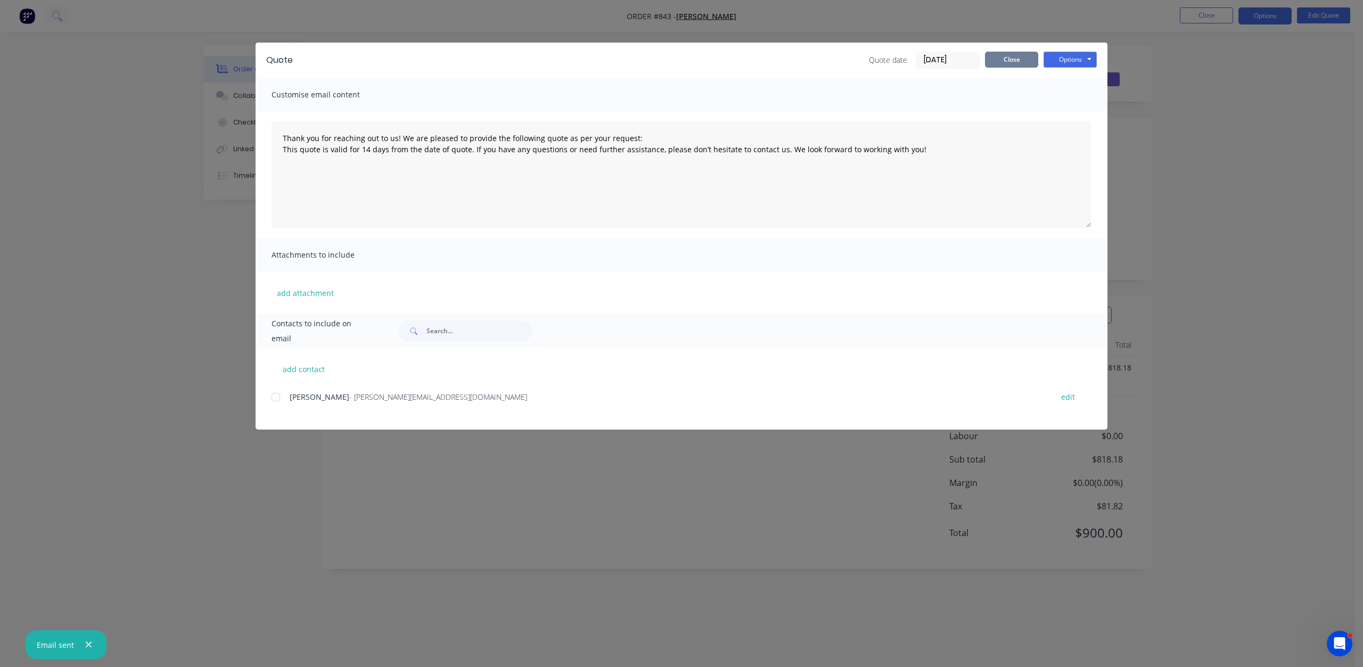
click at [1015, 61] on button "Close" at bounding box center [1011, 60] width 53 height 16
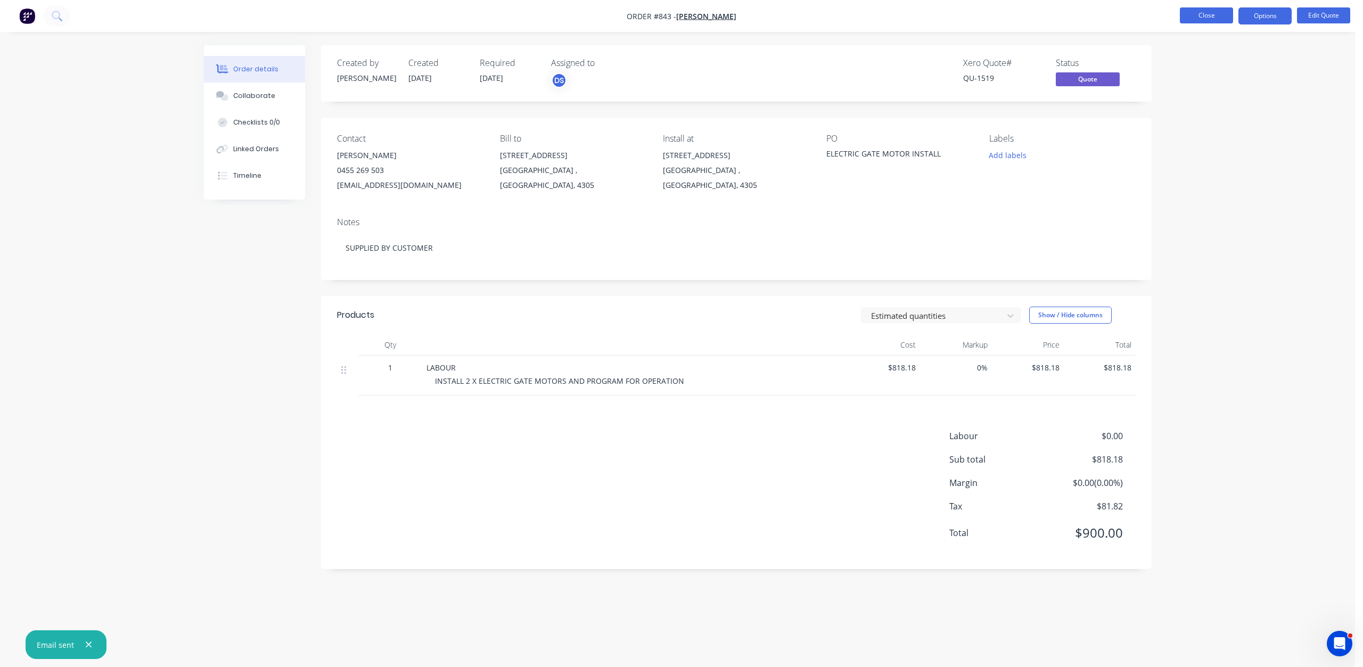
click at [1195, 21] on button "Close" at bounding box center [1206, 15] width 53 height 16
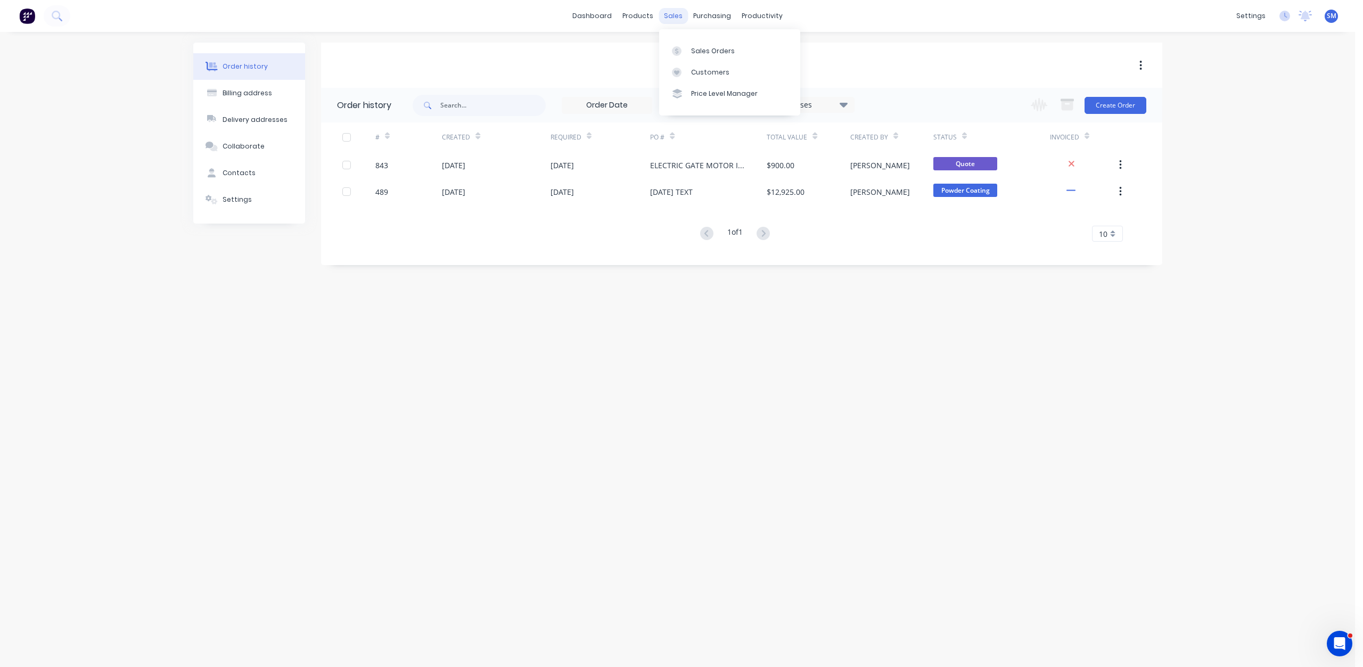
click at [666, 17] on div "sales" at bounding box center [673, 16] width 29 height 16
click at [701, 45] on link "Sales Orders" at bounding box center [729, 50] width 141 height 21
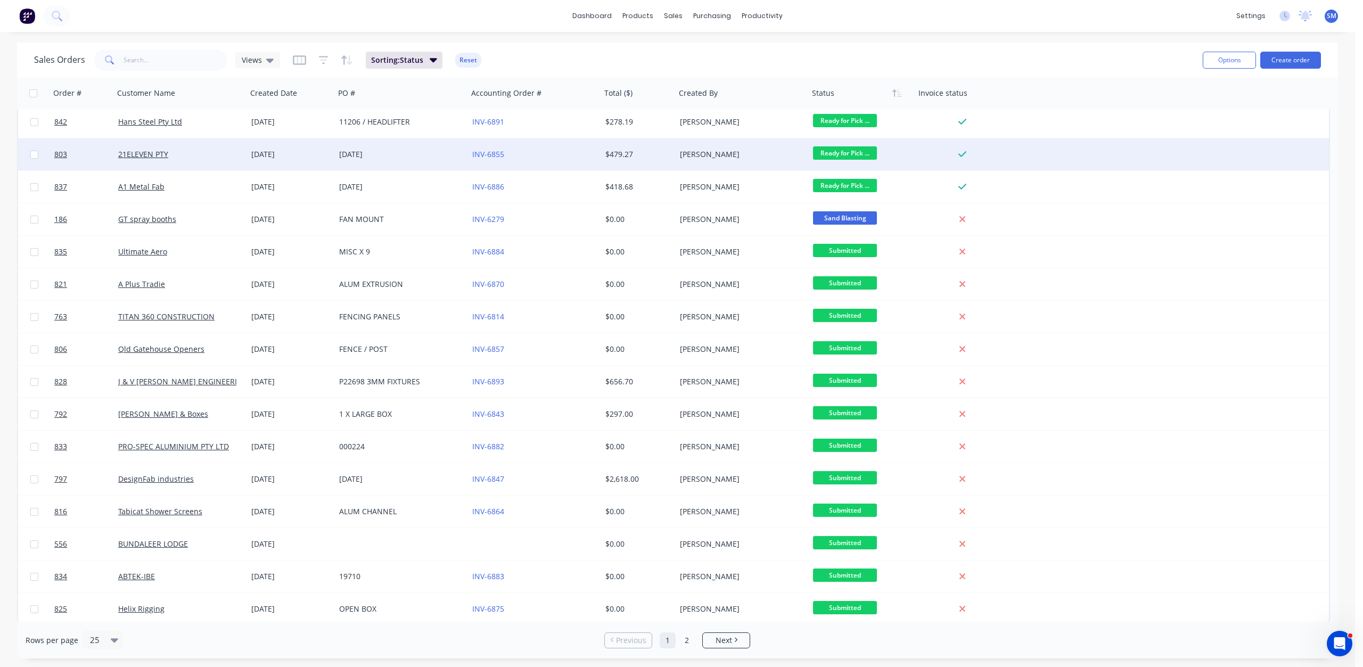
scroll to position [299, 0]
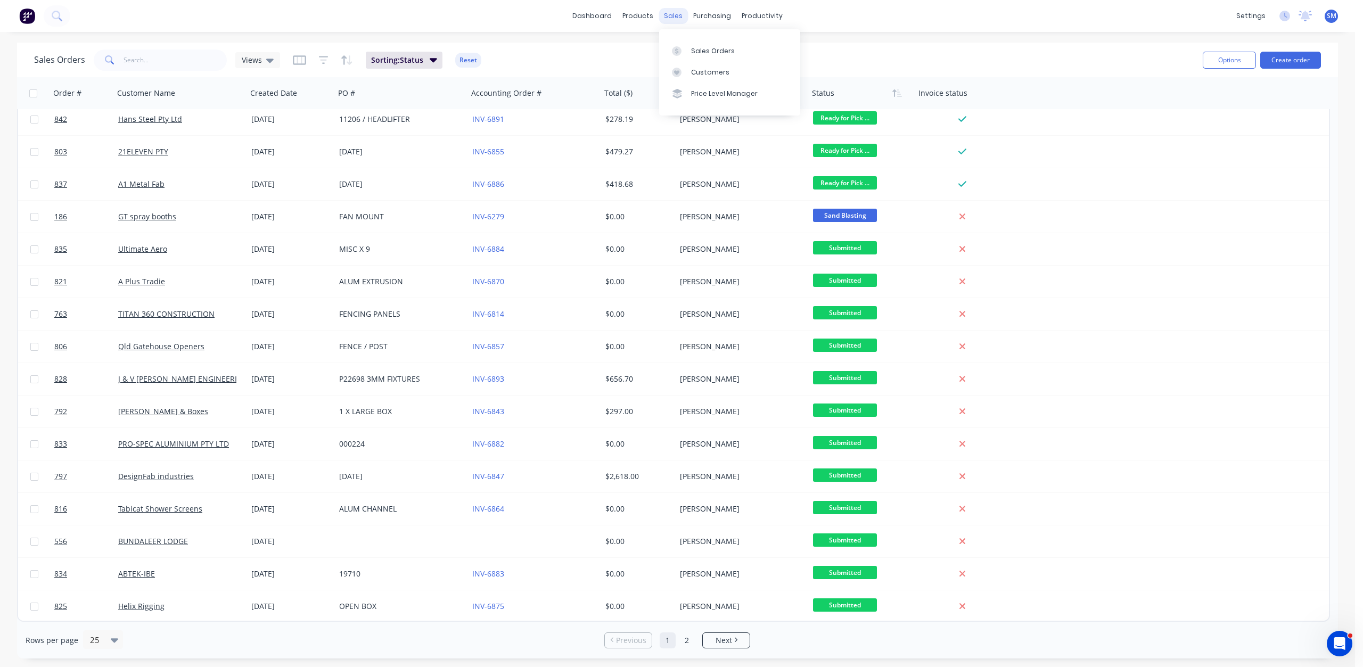
click at [672, 19] on div "sales" at bounding box center [673, 16] width 29 height 16
click at [700, 76] on div "Customers" at bounding box center [710, 73] width 38 height 10
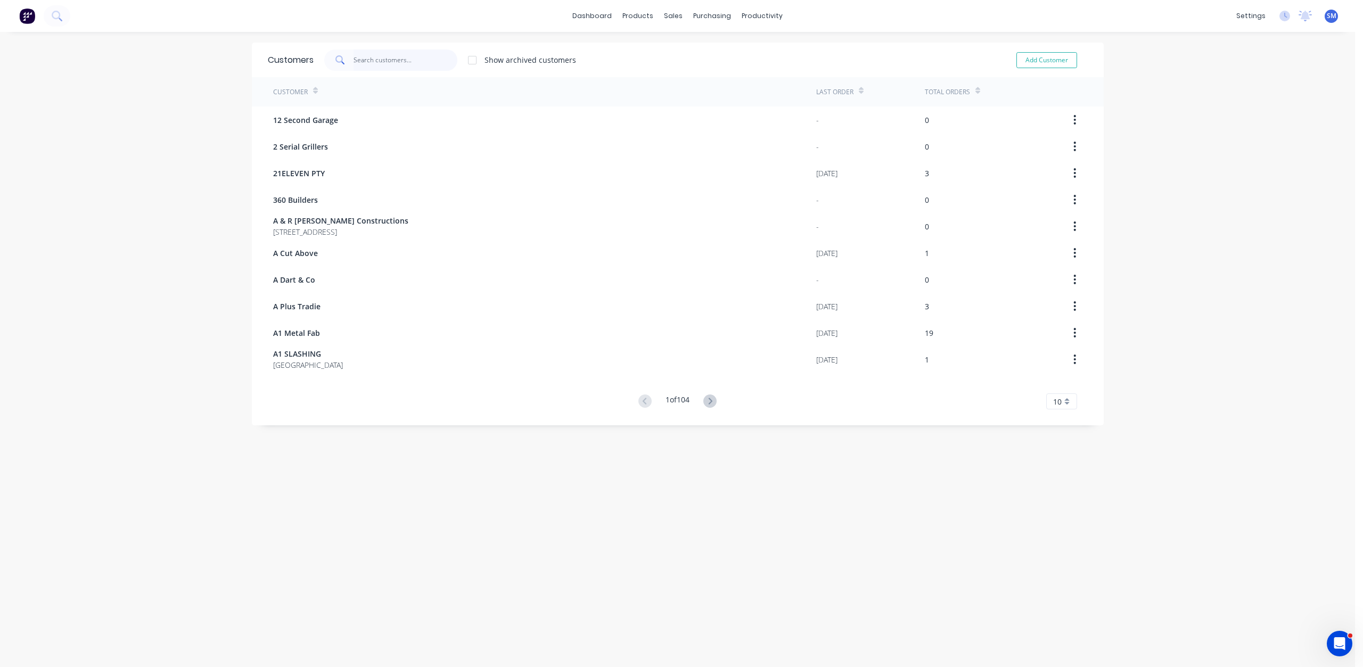
click at [361, 66] on input "text" at bounding box center [405, 60] width 104 height 21
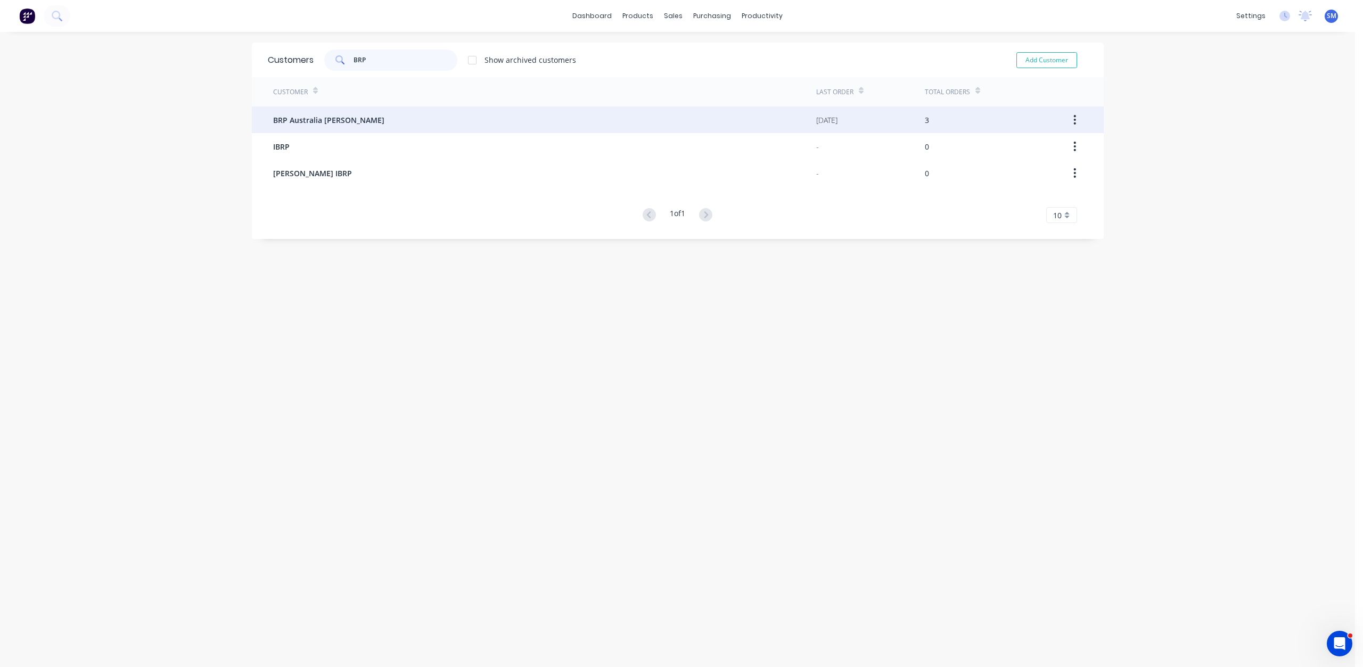
type input "BRP"
click at [334, 123] on span "BRP Australia [PERSON_NAME]" at bounding box center [328, 119] width 111 height 11
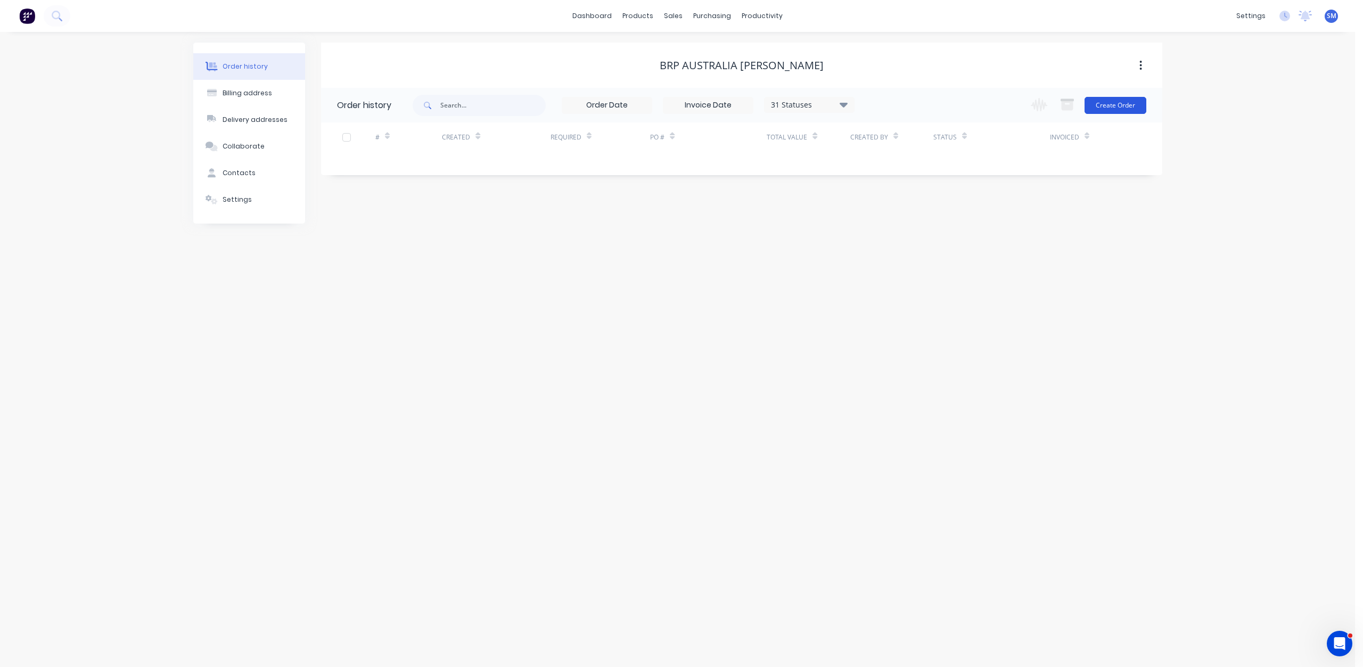
click at [1106, 110] on button "Create Order" at bounding box center [1115, 105] width 62 height 17
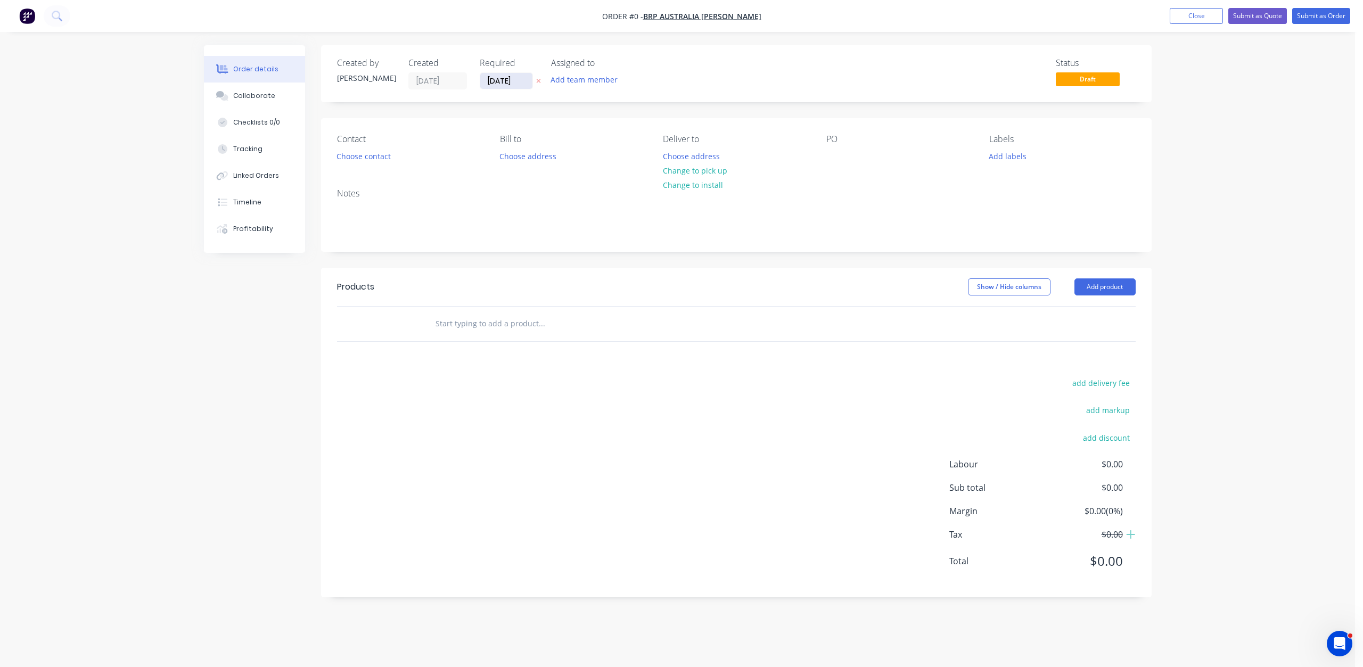
click at [501, 83] on input "[DATE]" at bounding box center [506, 81] width 52 height 16
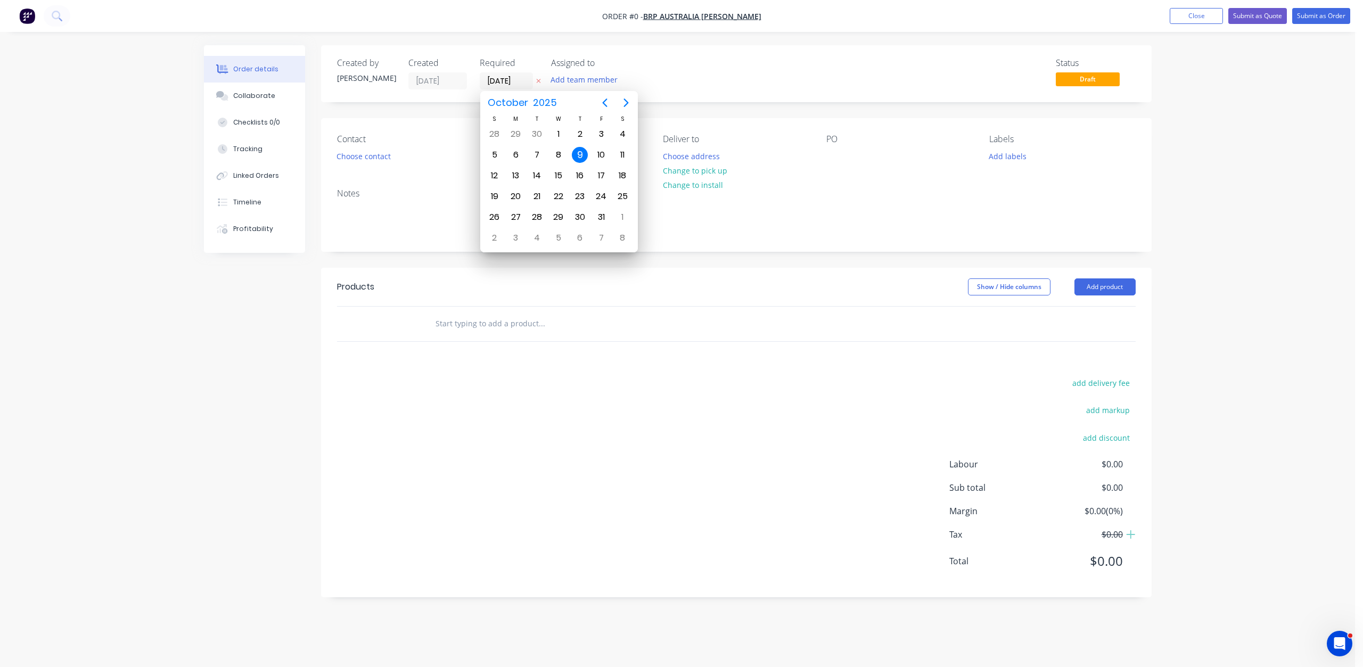
click at [582, 155] on div "9" at bounding box center [580, 155] width 16 height 16
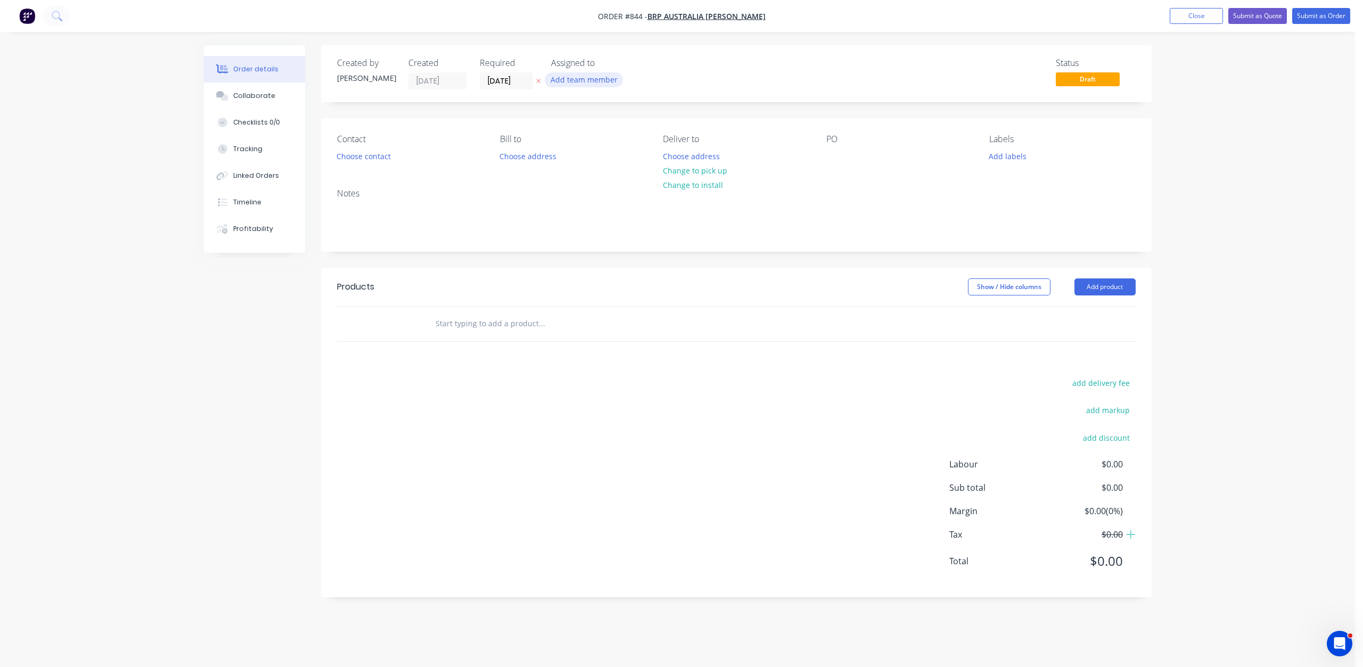
click at [575, 80] on button "Add team member" at bounding box center [584, 79] width 78 height 14
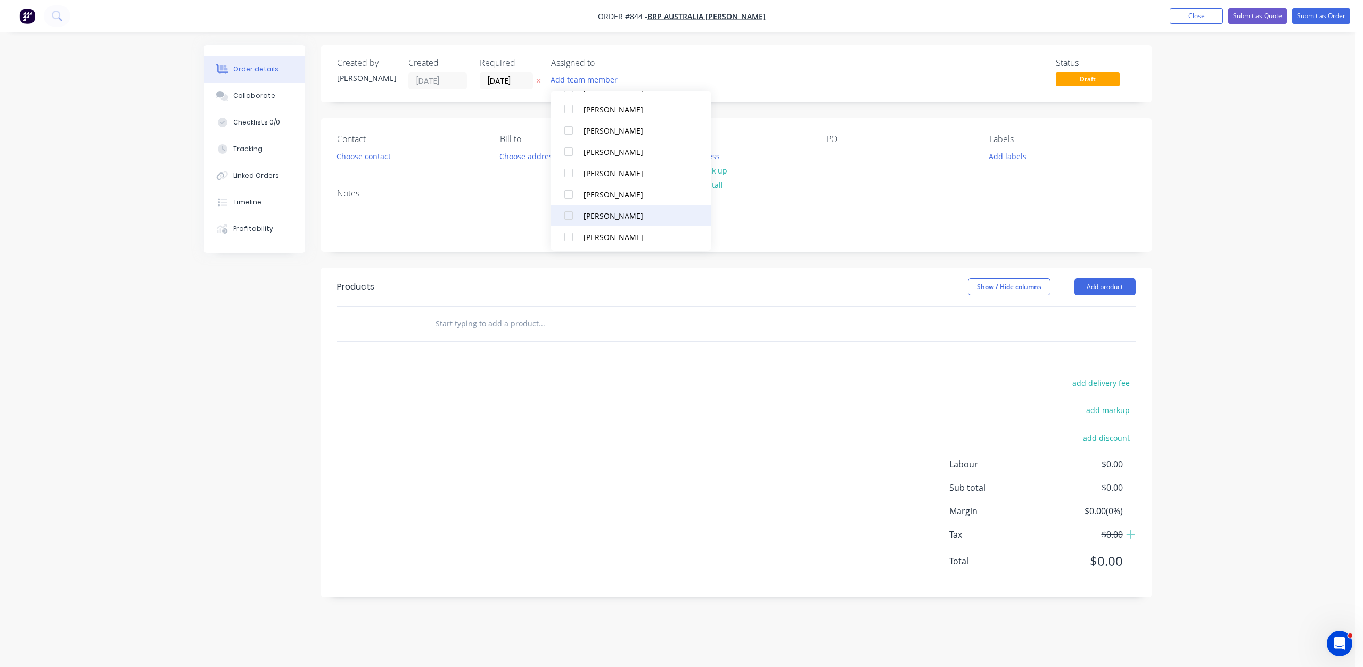
scroll to position [202, 0]
drag, startPoint x: 568, startPoint y: 234, endPoint x: 574, endPoint y: 225, distance: 10.8
click at [568, 234] on div at bounding box center [568, 234] width 21 height 21
click at [571, 151] on div at bounding box center [568, 149] width 21 height 21
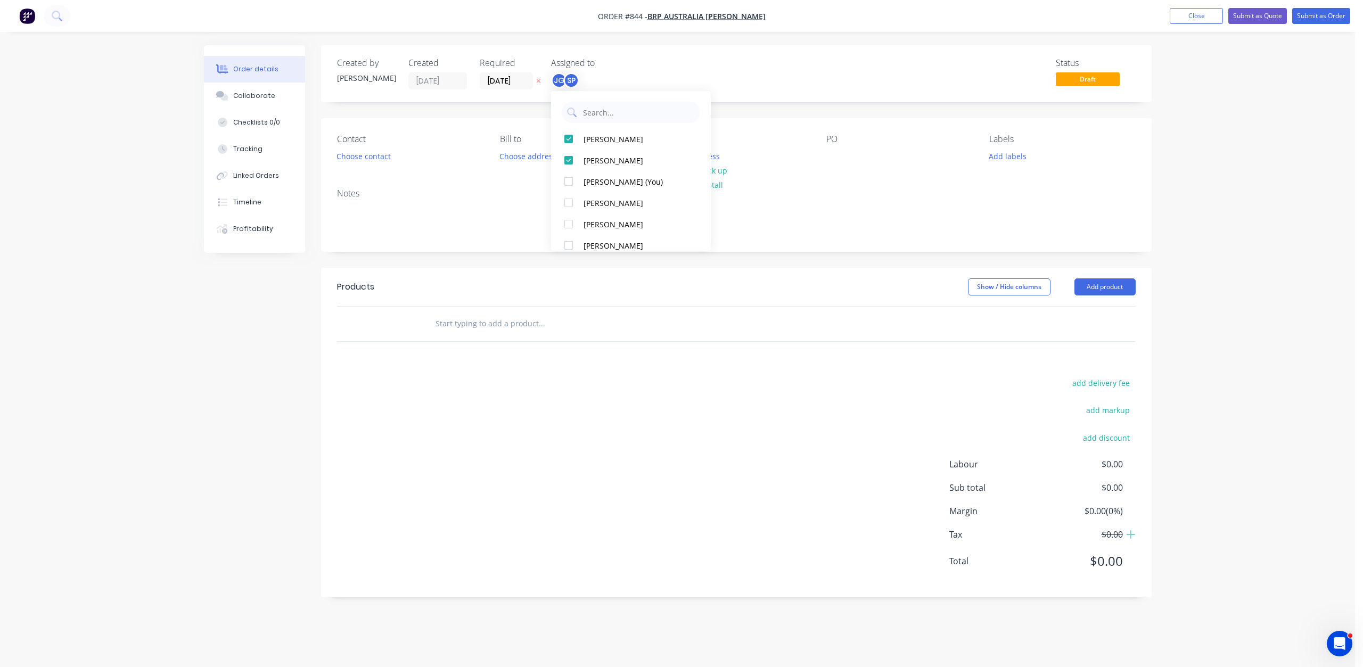
drag, startPoint x: 825, startPoint y: 177, endPoint x: 845, endPoint y: 170, distance: 21.9
click at [831, 176] on div "Contact Choose contact [PERSON_NAME] to Choose address Deliver to Choose addres…" at bounding box center [736, 149] width 831 height 62
click at [1007, 158] on button "Add labels" at bounding box center [1007, 156] width 49 height 14
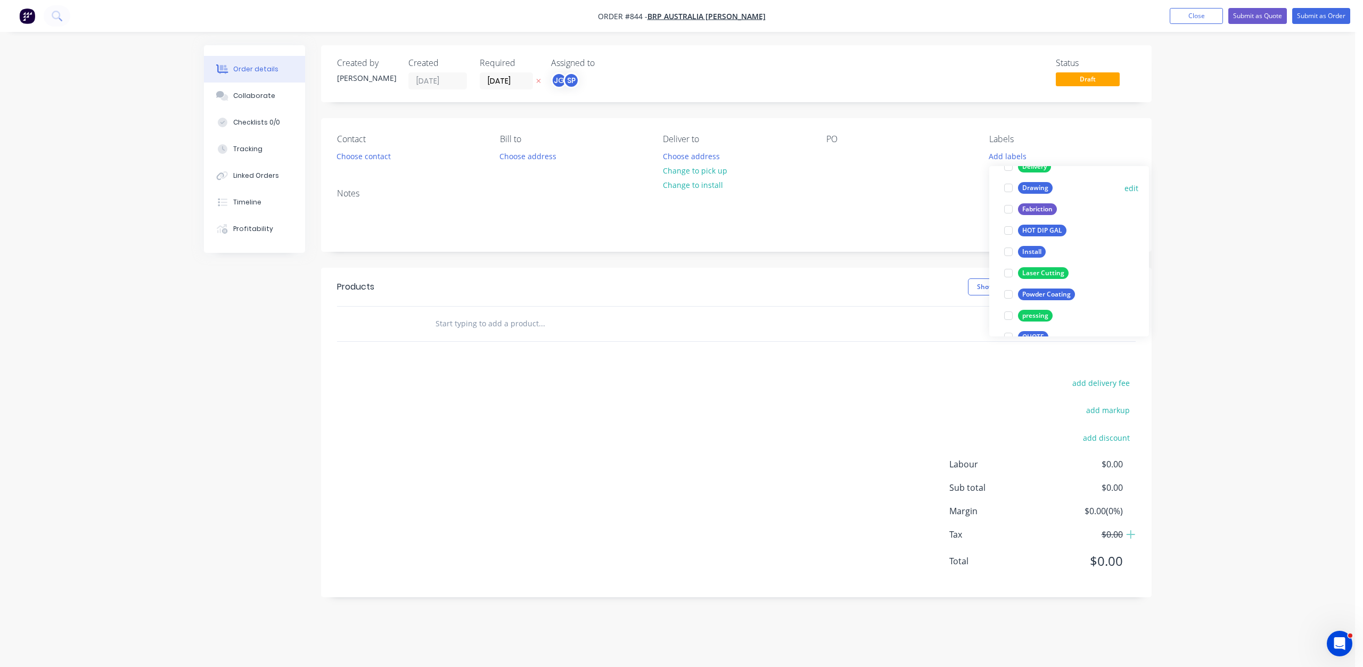
scroll to position [106, 0]
click at [1009, 273] on div at bounding box center [1008, 272] width 21 height 21
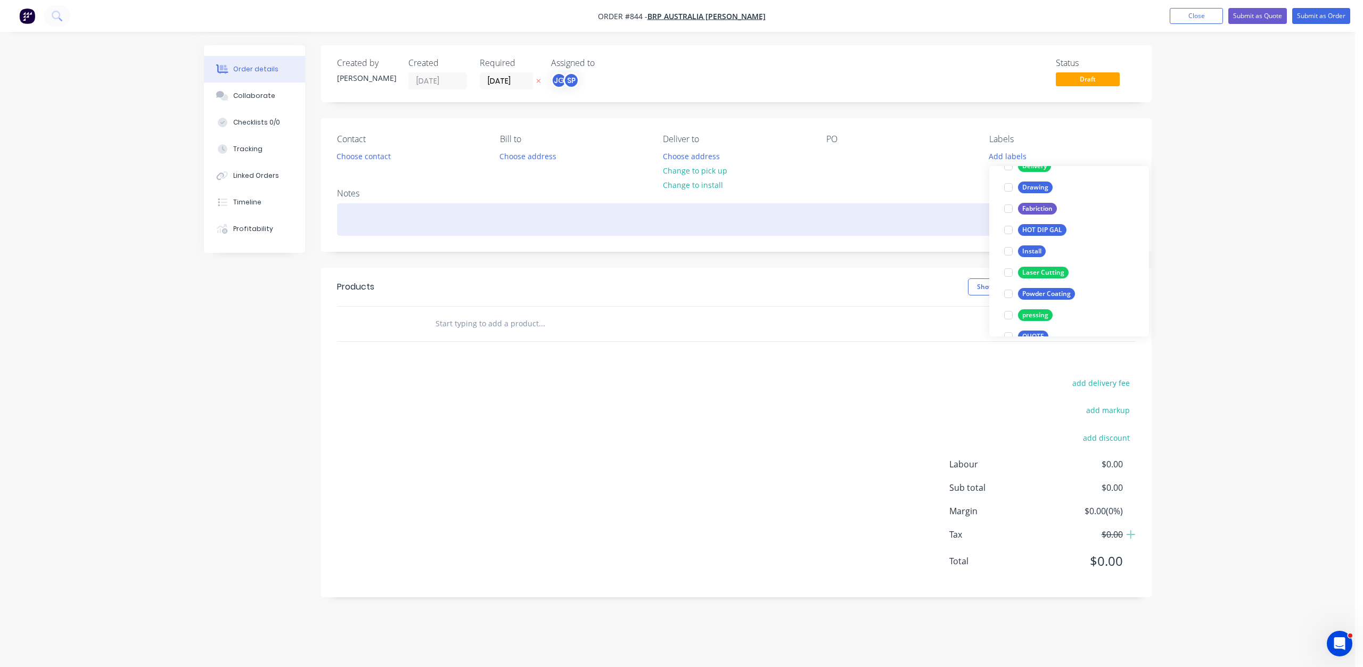
scroll to position [0, 0]
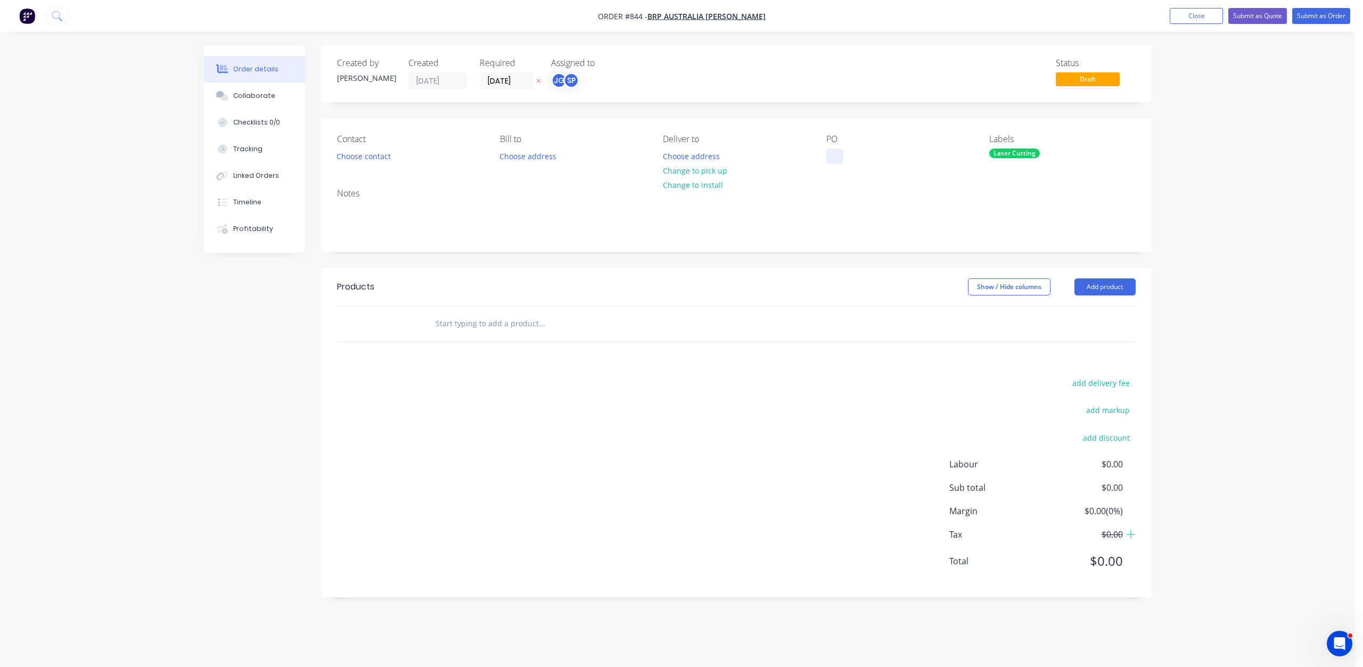
click at [831, 161] on div at bounding box center [834, 156] width 17 height 15
click at [703, 170] on button "Change to pick up" at bounding box center [695, 170] width 76 height 14
click at [383, 155] on button "Choose contact" at bounding box center [363, 156] width 65 height 14
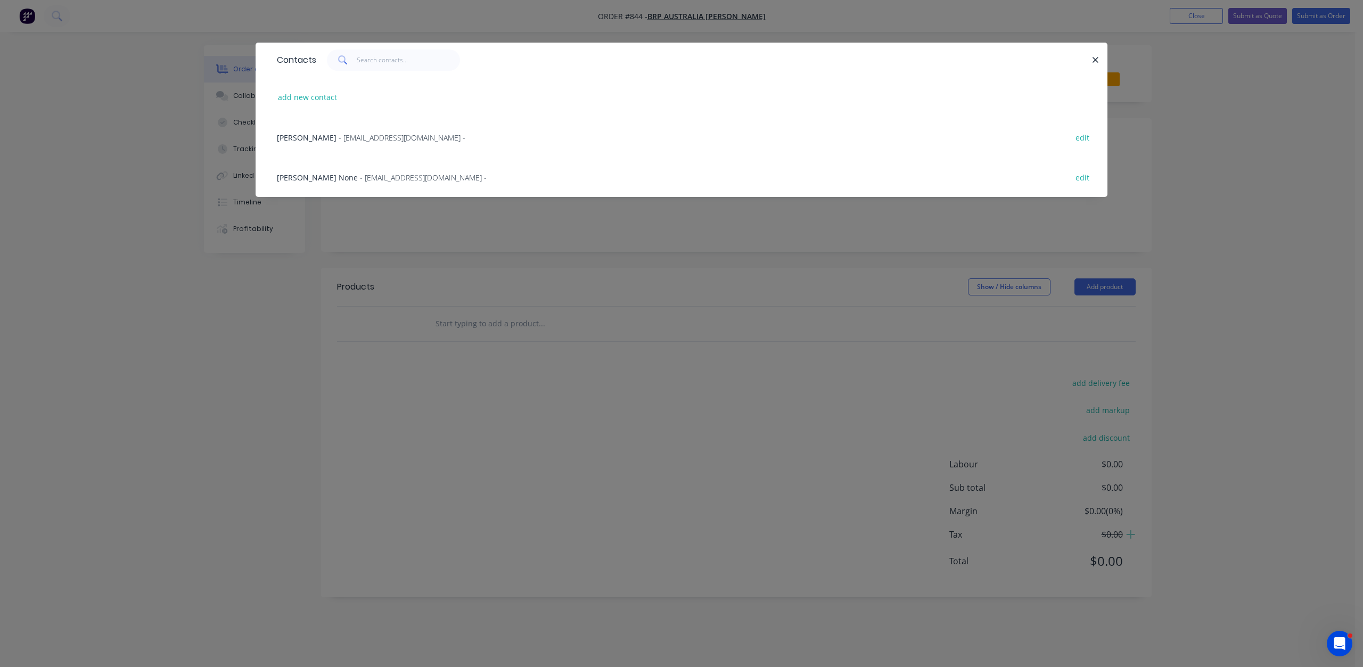
click at [348, 136] on span "- [EMAIL_ADDRESS][DOMAIN_NAME] -" at bounding box center [402, 138] width 127 height 10
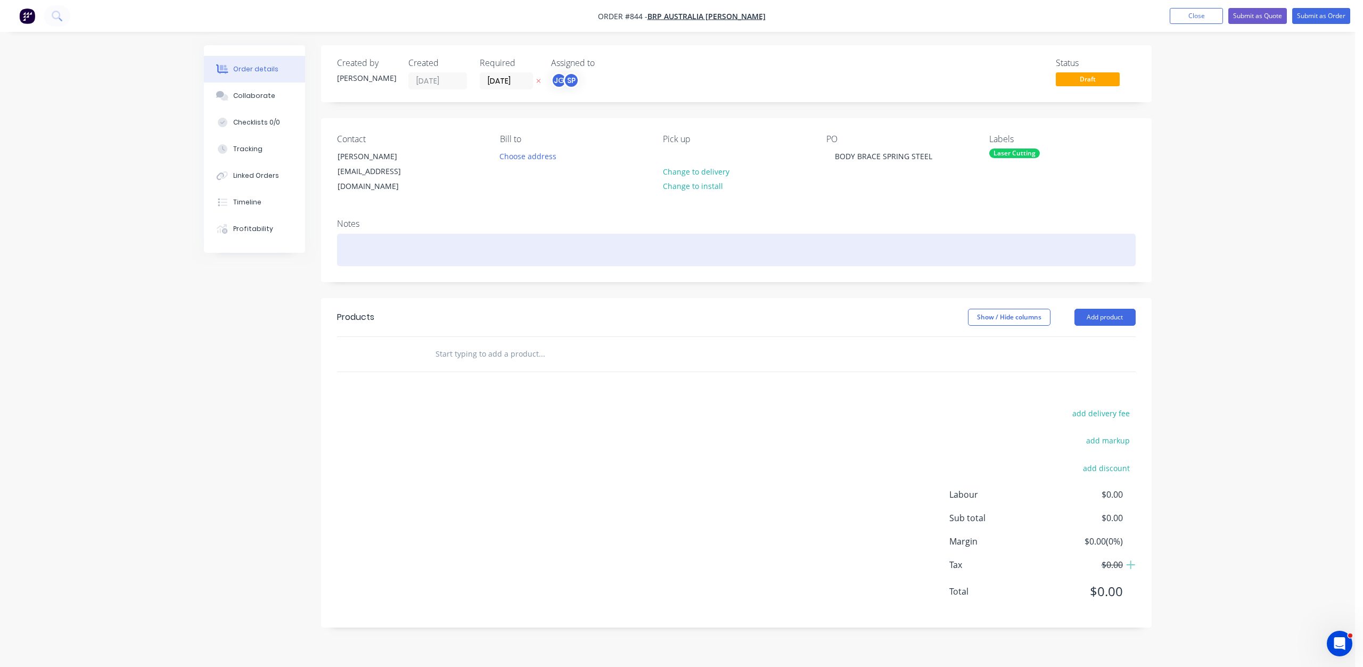
click at [358, 237] on div at bounding box center [736, 250] width 799 height 32
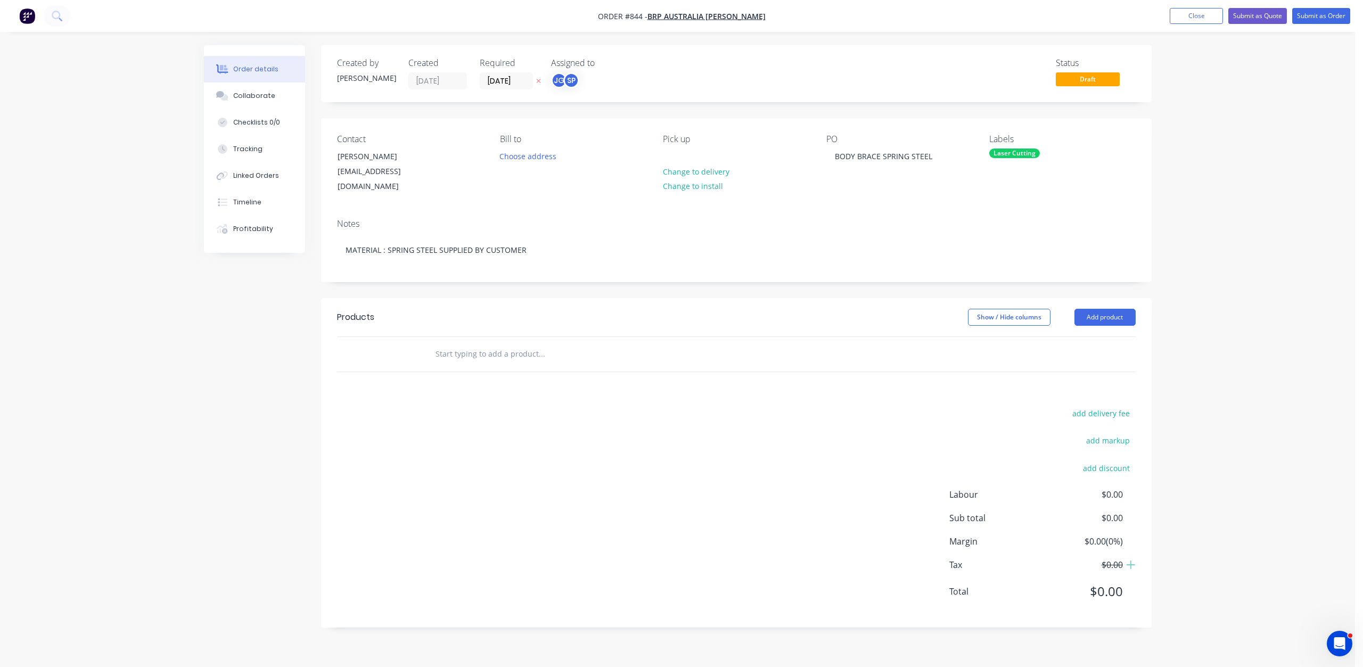
click at [448, 344] on input "text" at bounding box center [541, 353] width 213 height 21
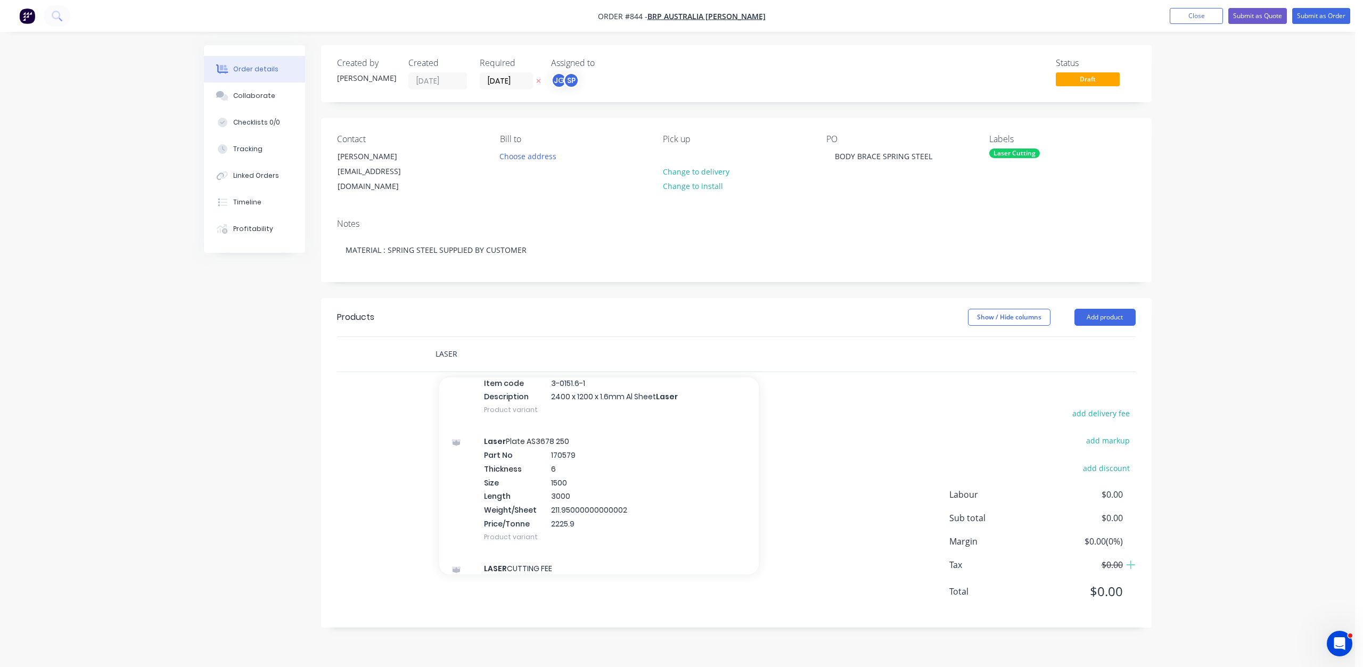
scroll to position [266, 0]
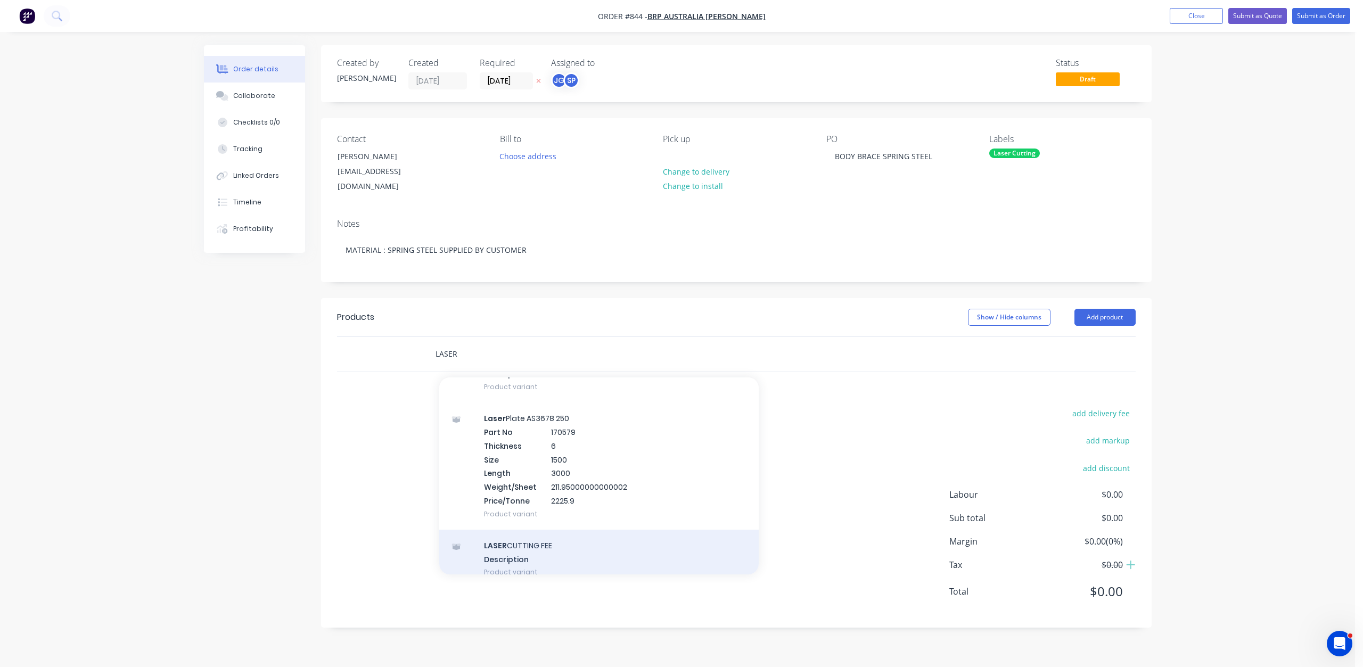
type input "LASER"
click at [520, 530] on div "LASER CUTTING FEE Description Product variant" at bounding box center [598, 559] width 319 height 59
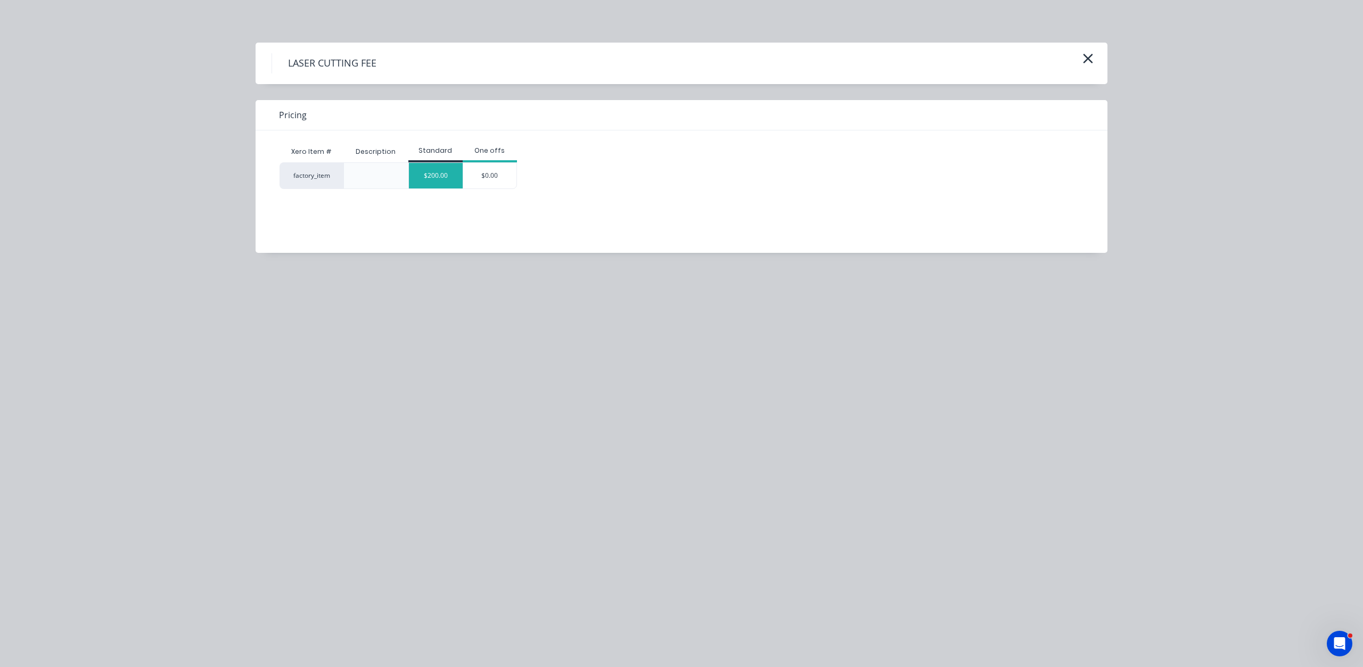
click at [435, 164] on div "$200.00" at bounding box center [436, 176] width 54 height 26
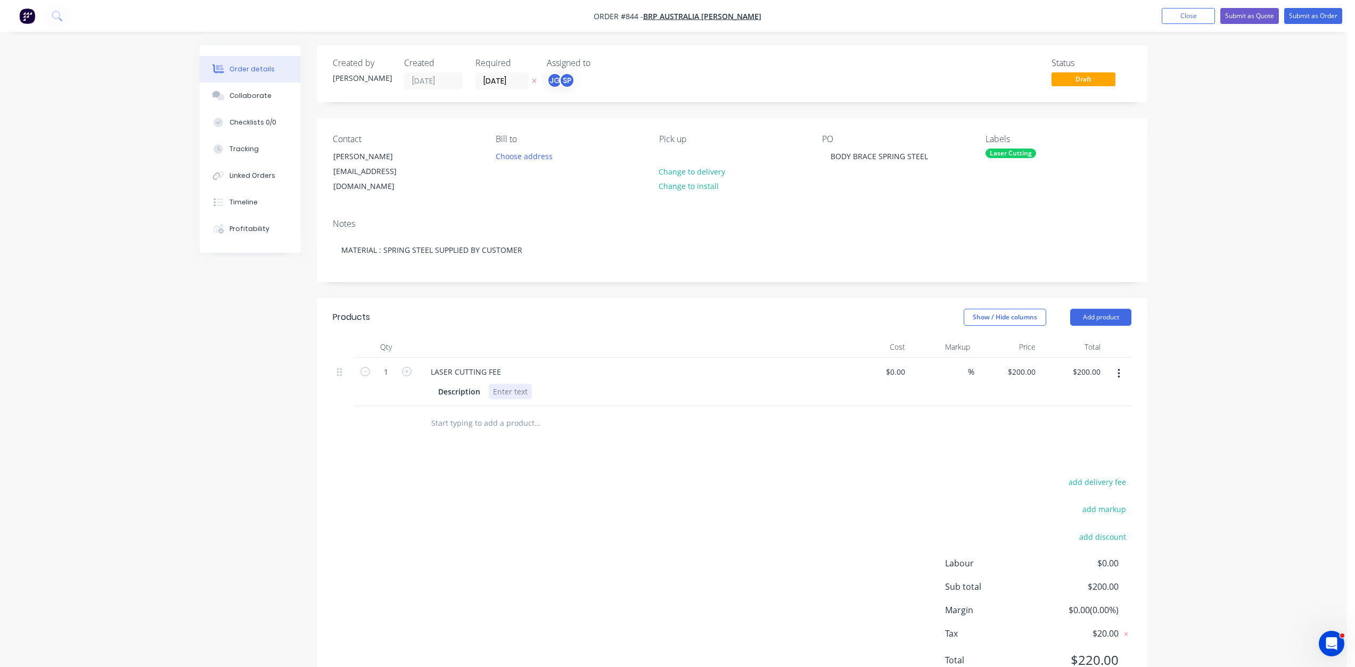
click at [505, 384] on div at bounding box center [510, 391] width 43 height 15
click at [1181, 11] on button "Close" at bounding box center [1188, 16] width 53 height 16
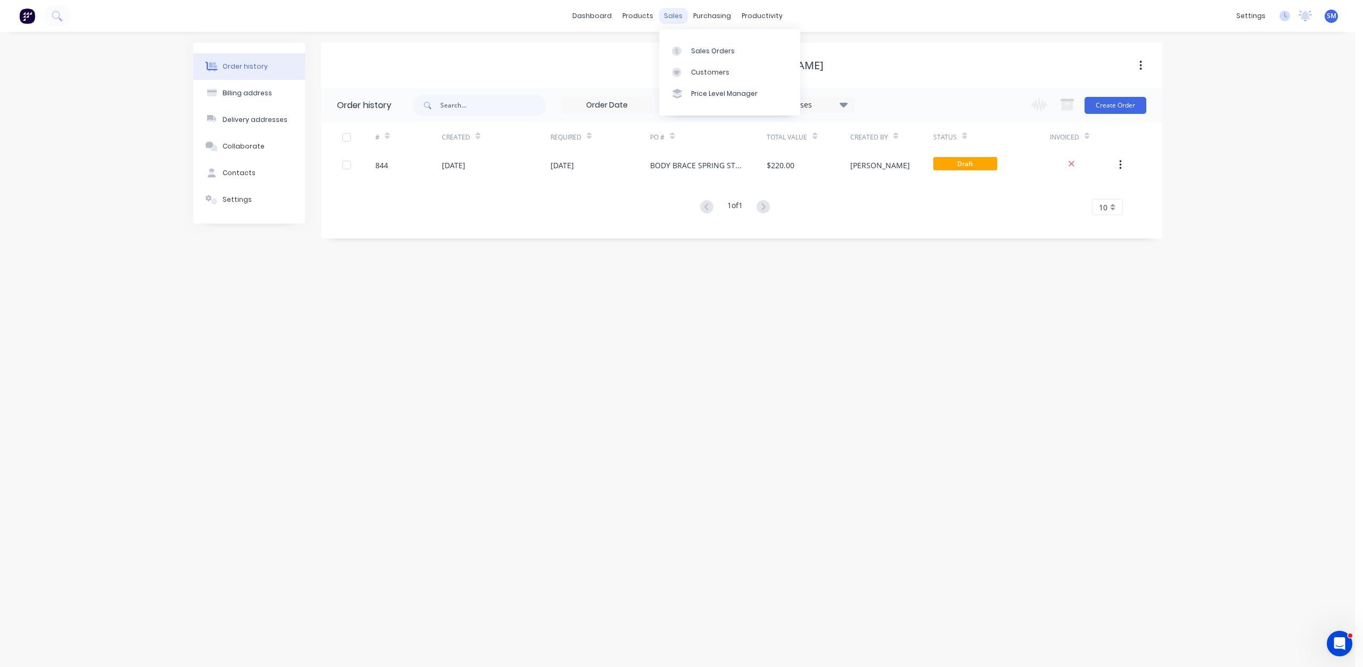
click at [672, 16] on div "sales" at bounding box center [673, 16] width 29 height 16
click at [704, 48] on div "Sales Orders" at bounding box center [713, 51] width 44 height 10
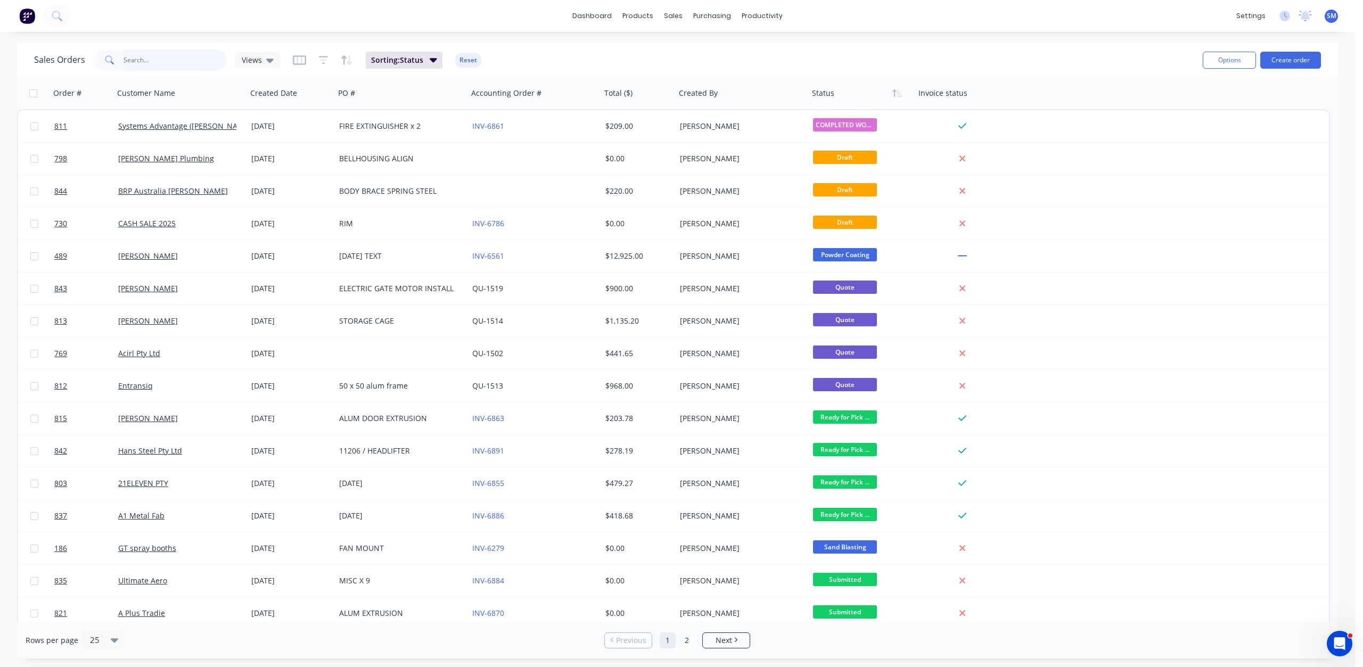
click at [142, 63] on input "text" at bounding box center [176, 60] width 104 height 21
type input "830"
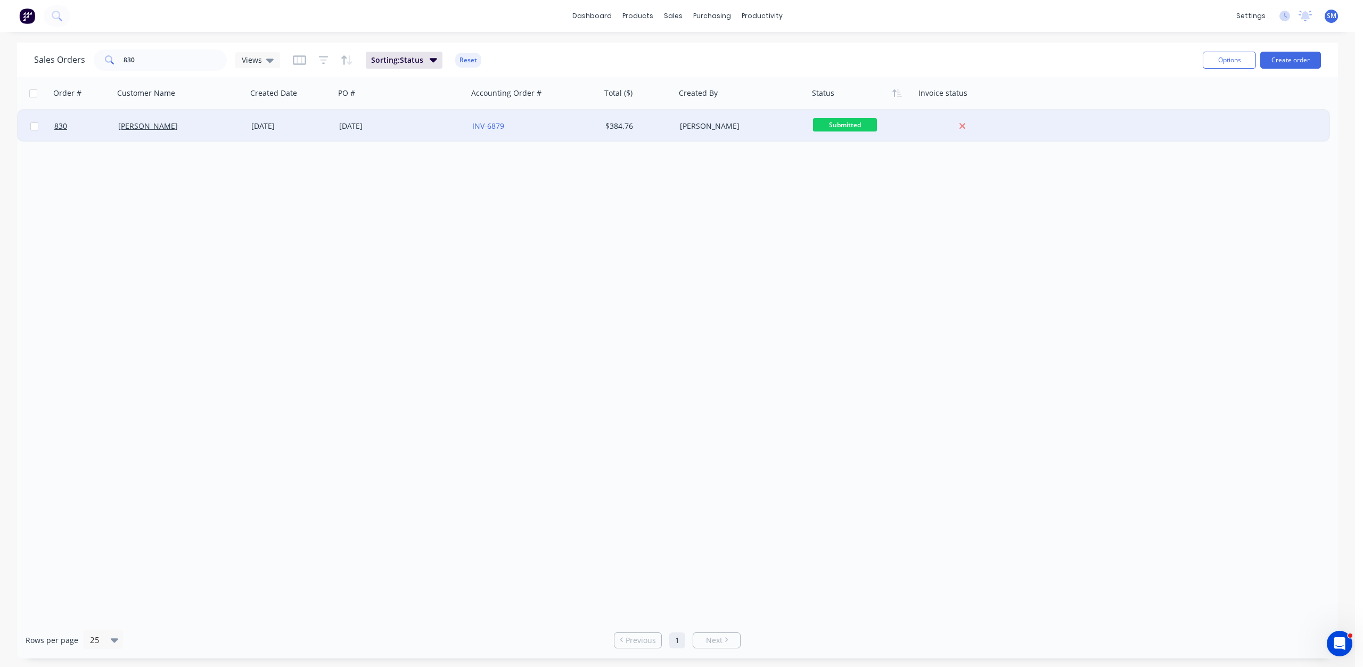
click at [711, 129] on div "[PERSON_NAME]" at bounding box center [739, 126] width 118 height 11
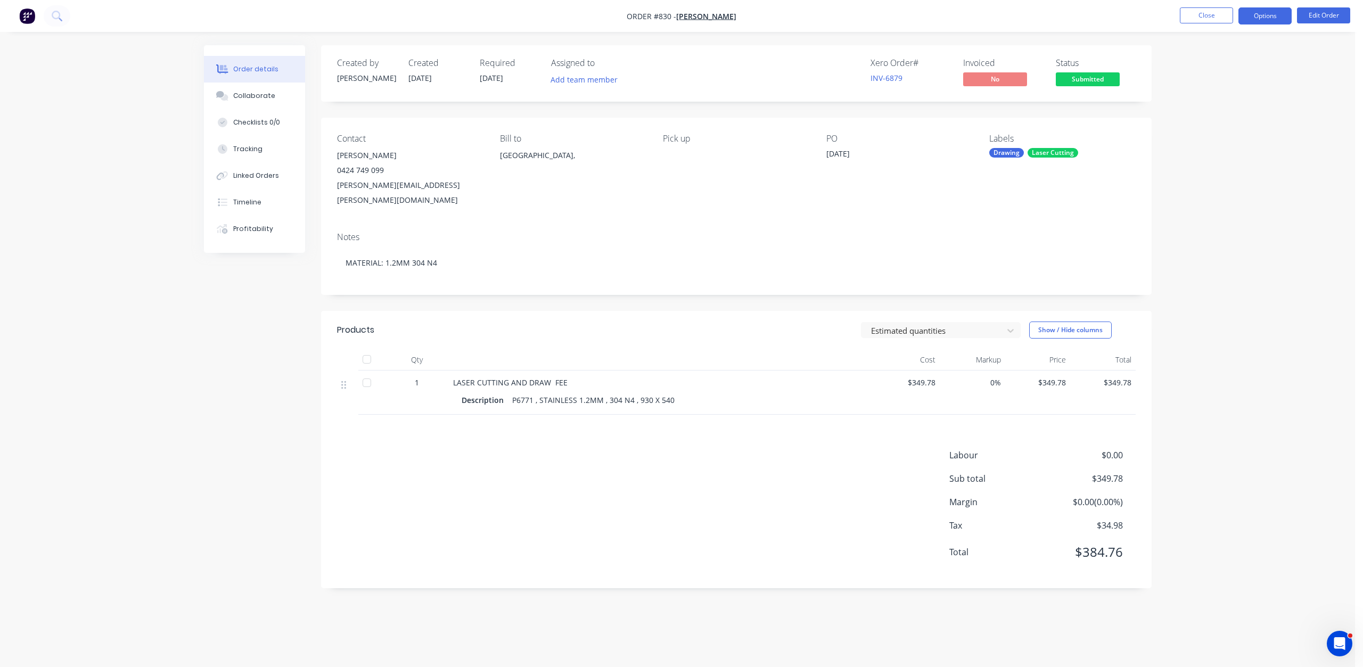
click at [1269, 19] on button "Options" at bounding box center [1264, 15] width 53 height 17
click at [1093, 79] on span "Submitted" at bounding box center [1088, 78] width 64 height 13
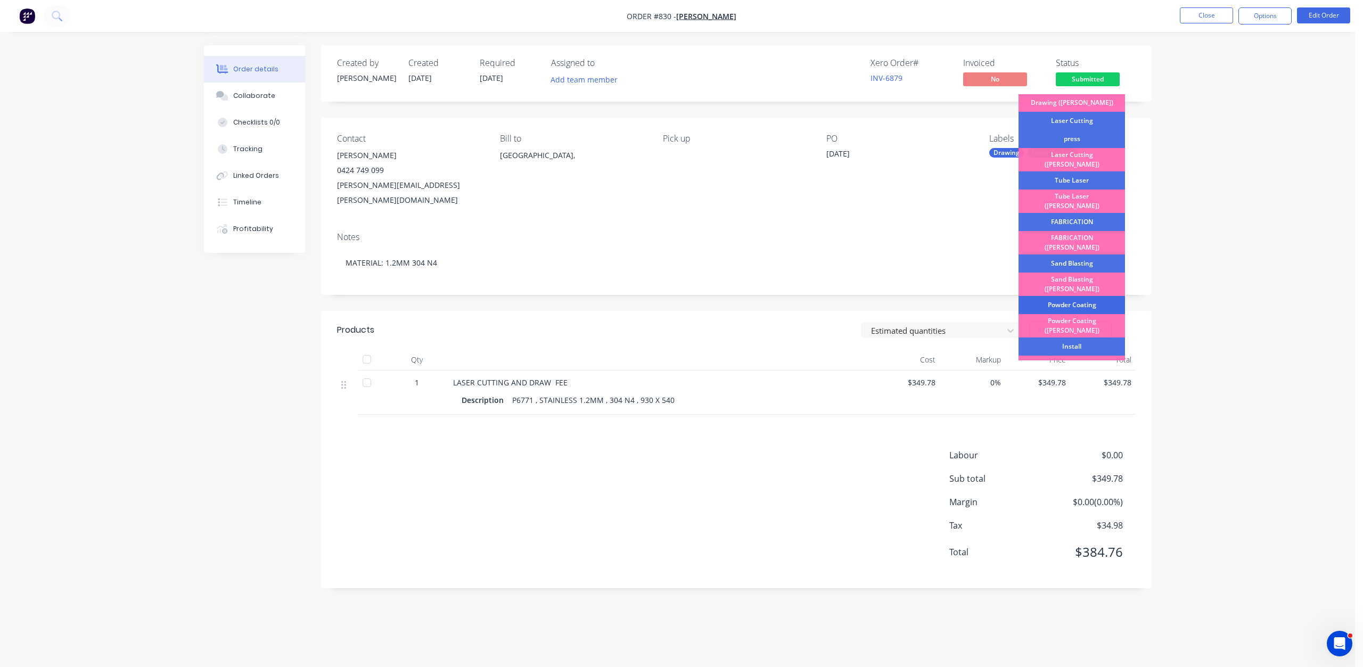
scroll to position [80, 0]
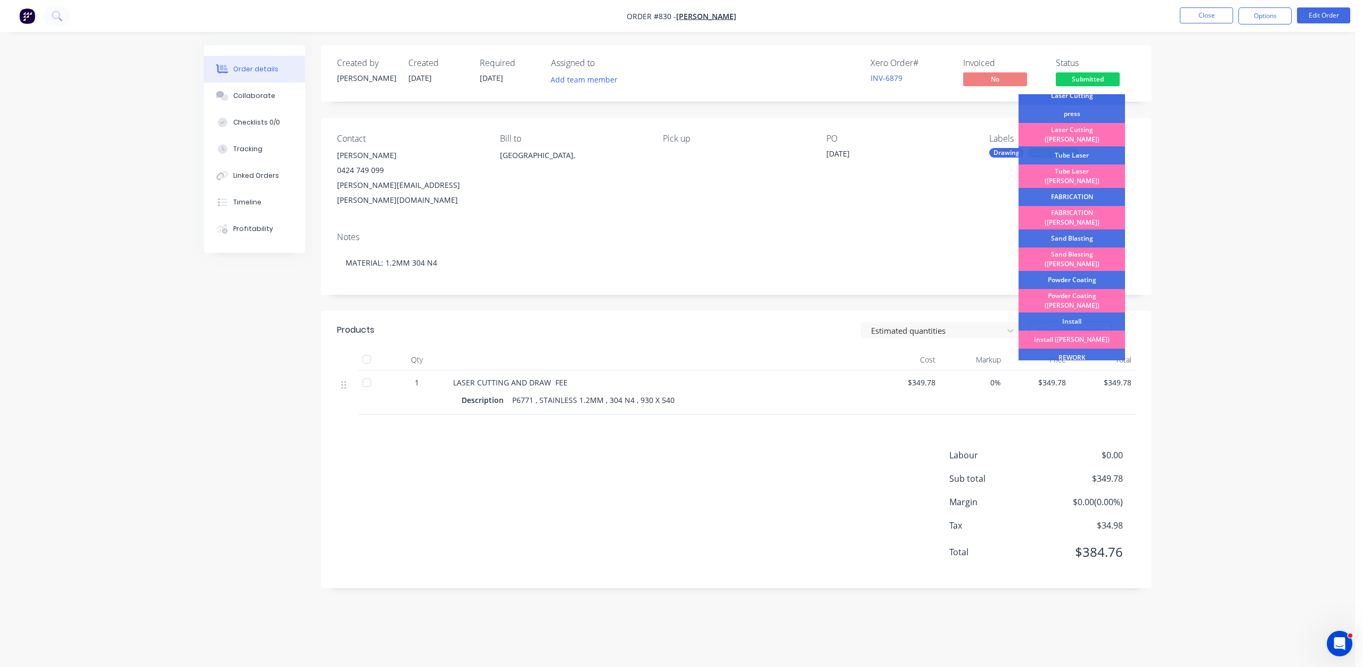
click at [1062, 97] on div "Laser Cutting" at bounding box center [1071, 96] width 106 height 18
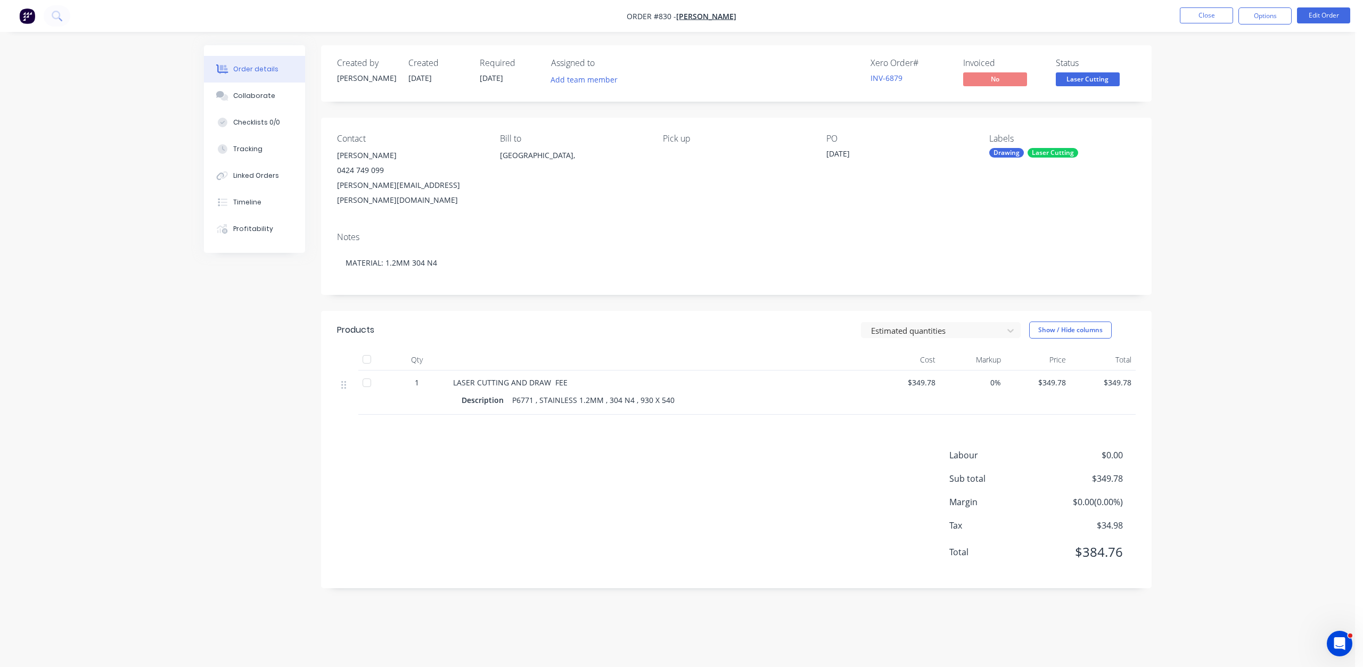
click at [1080, 80] on span "Laser Cutting" at bounding box center [1088, 78] width 64 height 13
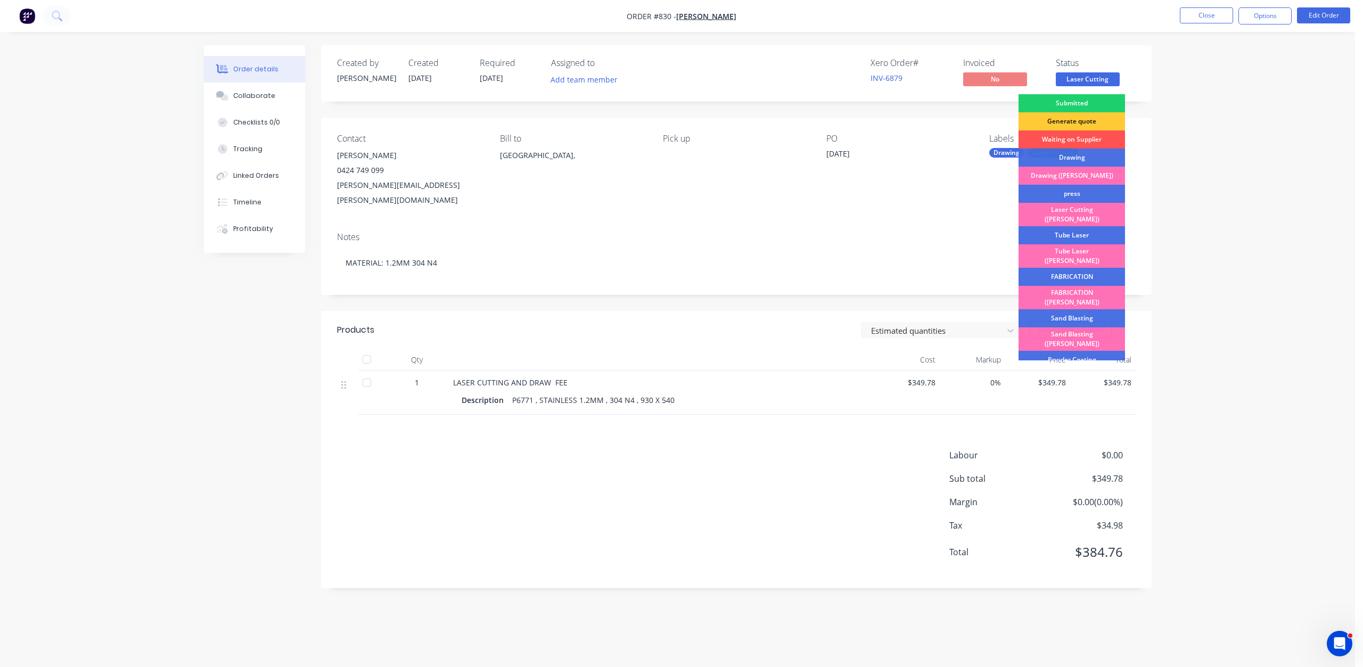
scroll to position [186, 0]
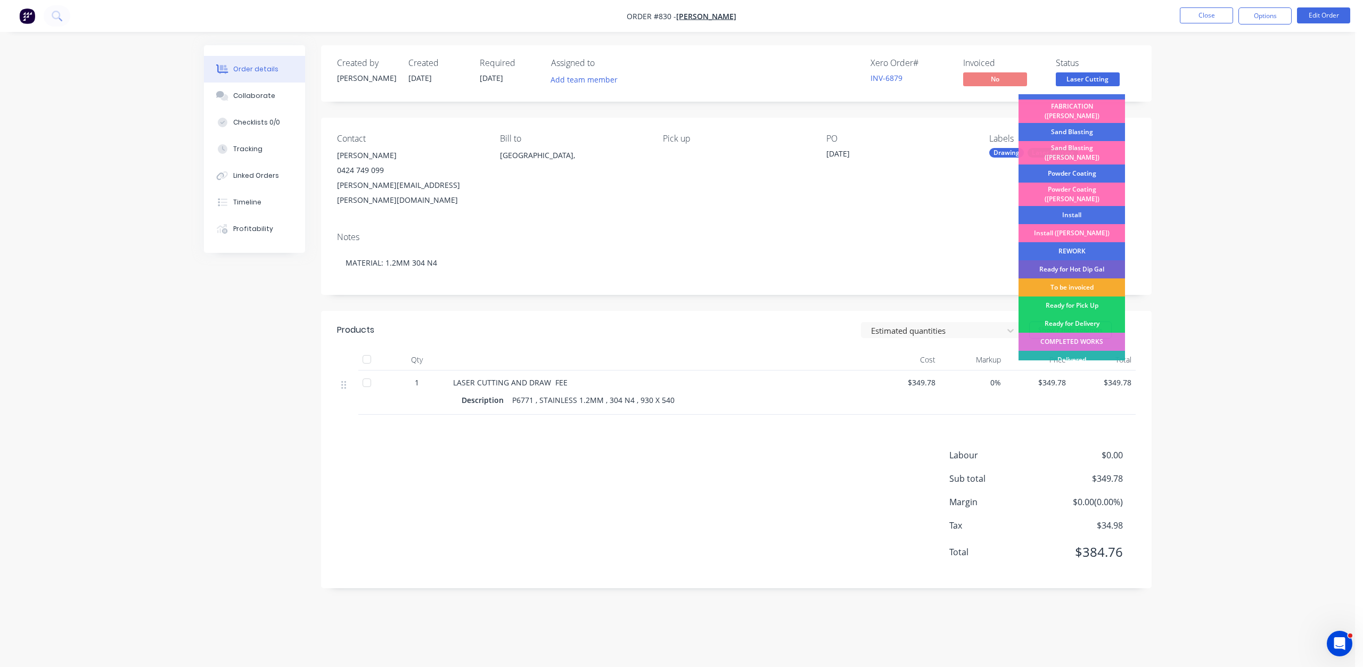
click at [1072, 278] on div "To be invoiced" at bounding box center [1071, 287] width 106 height 18
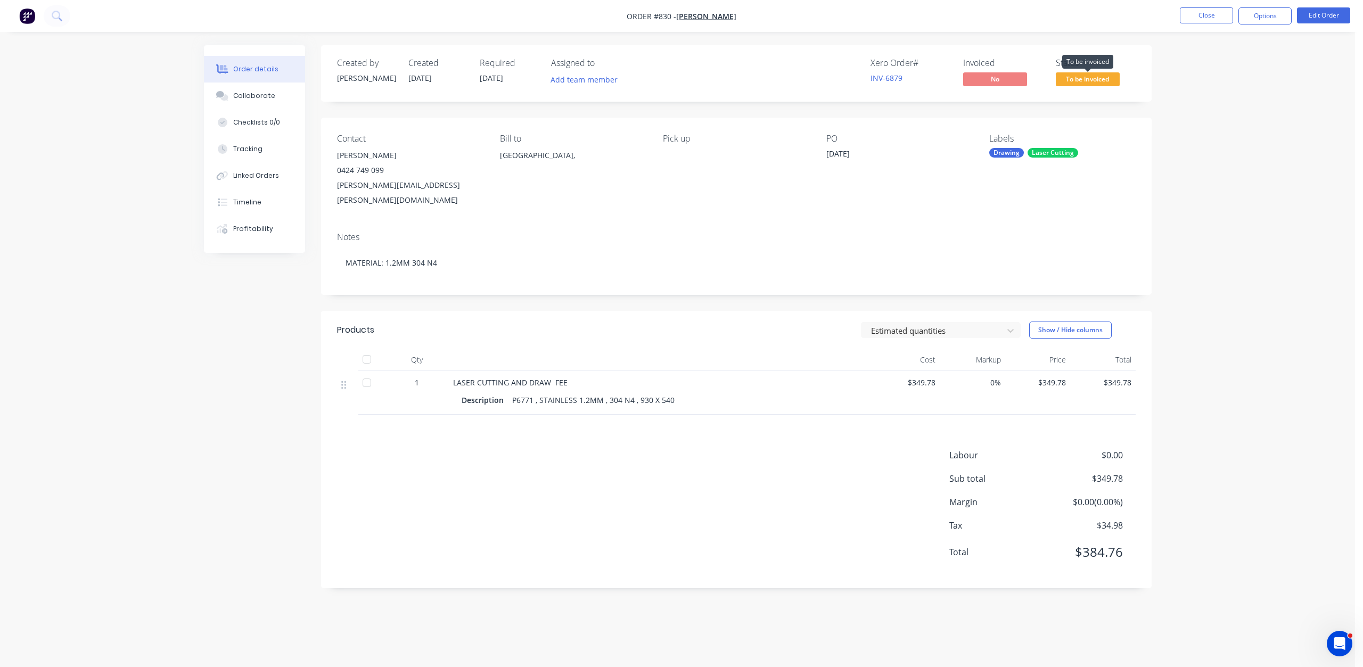
click at [1089, 79] on span "To be invoiced" at bounding box center [1088, 78] width 64 height 13
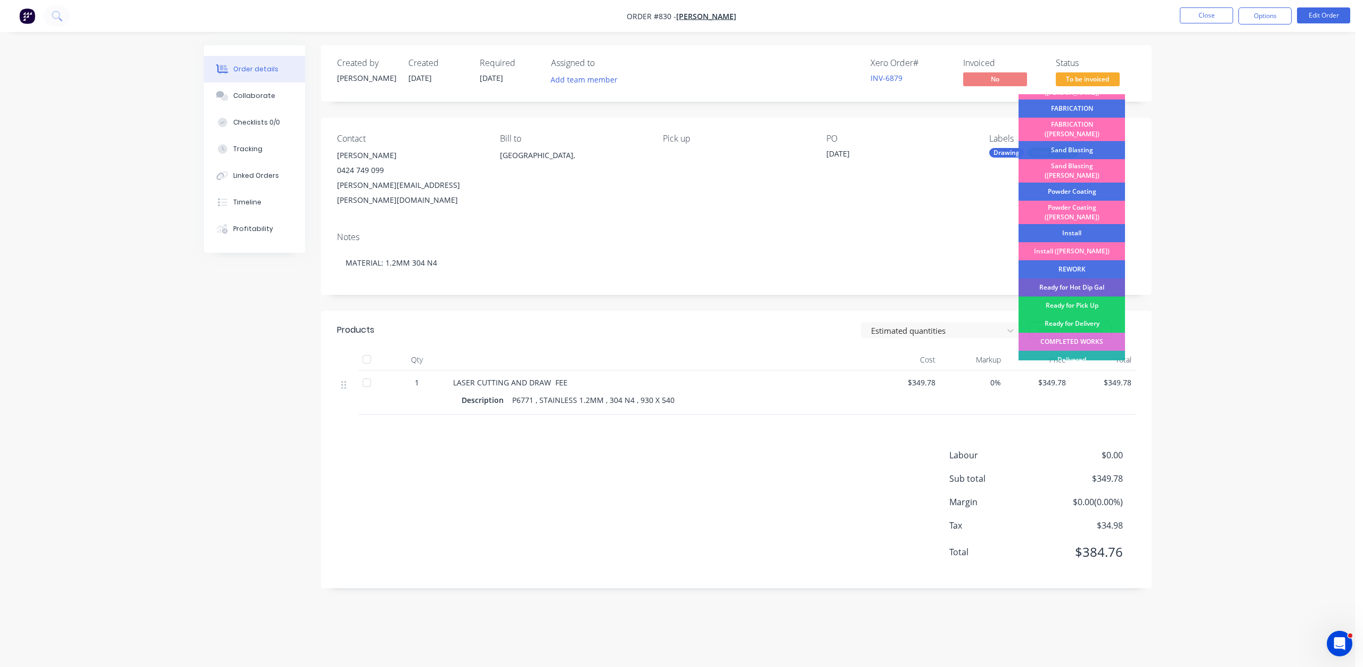
drag, startPoint x: 1086, startPoint y: 316, endPoint x: 1091, endPoint y: 310, distance: 8.0
click at [1087, 333] on div "COMPLETED WORKS" at bounding box center [1071, 342] width 106 height 18
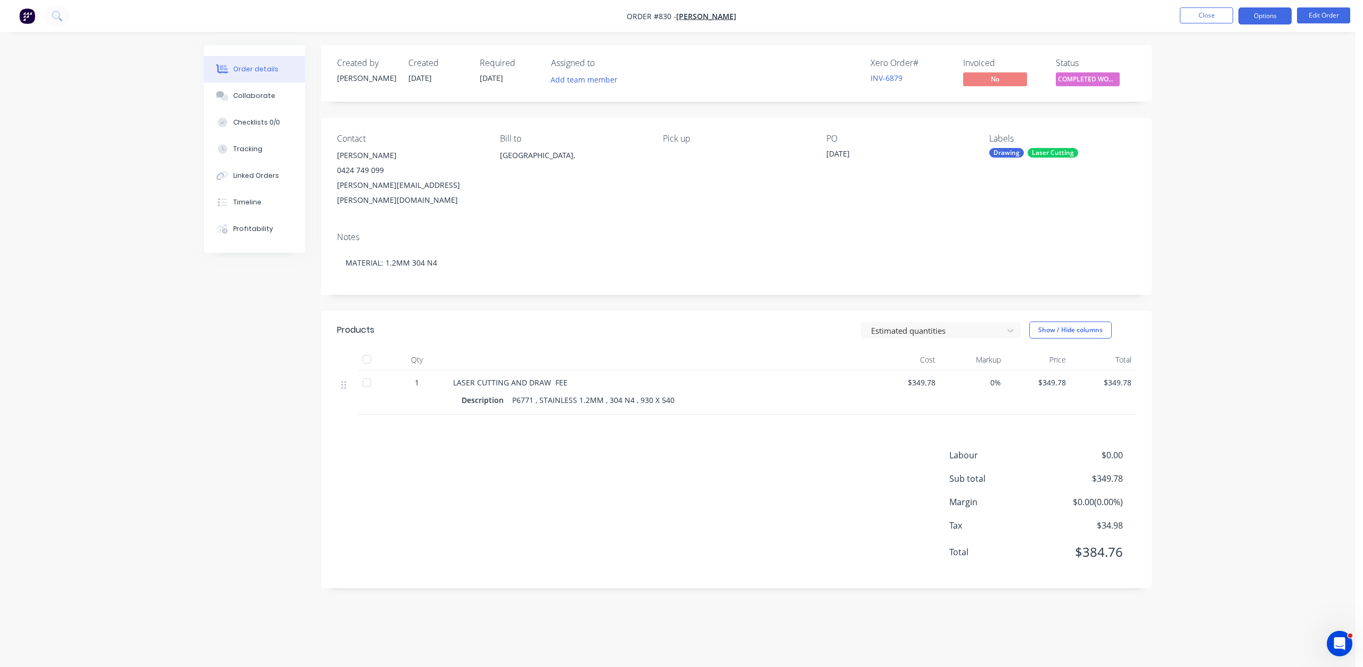
click at [1259, 15] on button "Options" at bounding box center [1264, 15] width 53 height 17
click at [1199, 61] on div "Invoice" at bounding box center [1233, 64] width 98 height 15
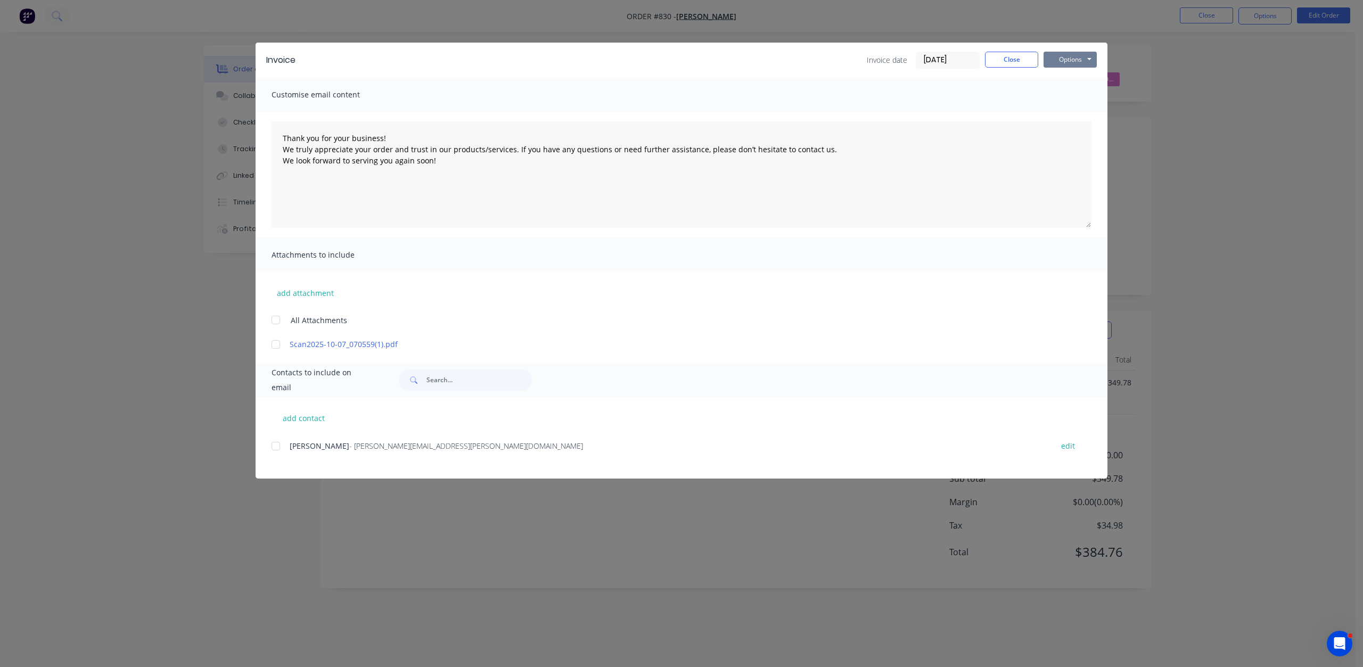
click at [1067, 62] on button "Options" at bounding box center [1069, 60] width 53 height 16
click at [1067, 99] on button "Print" at bounding box center [1077, 96] width 68 height 18
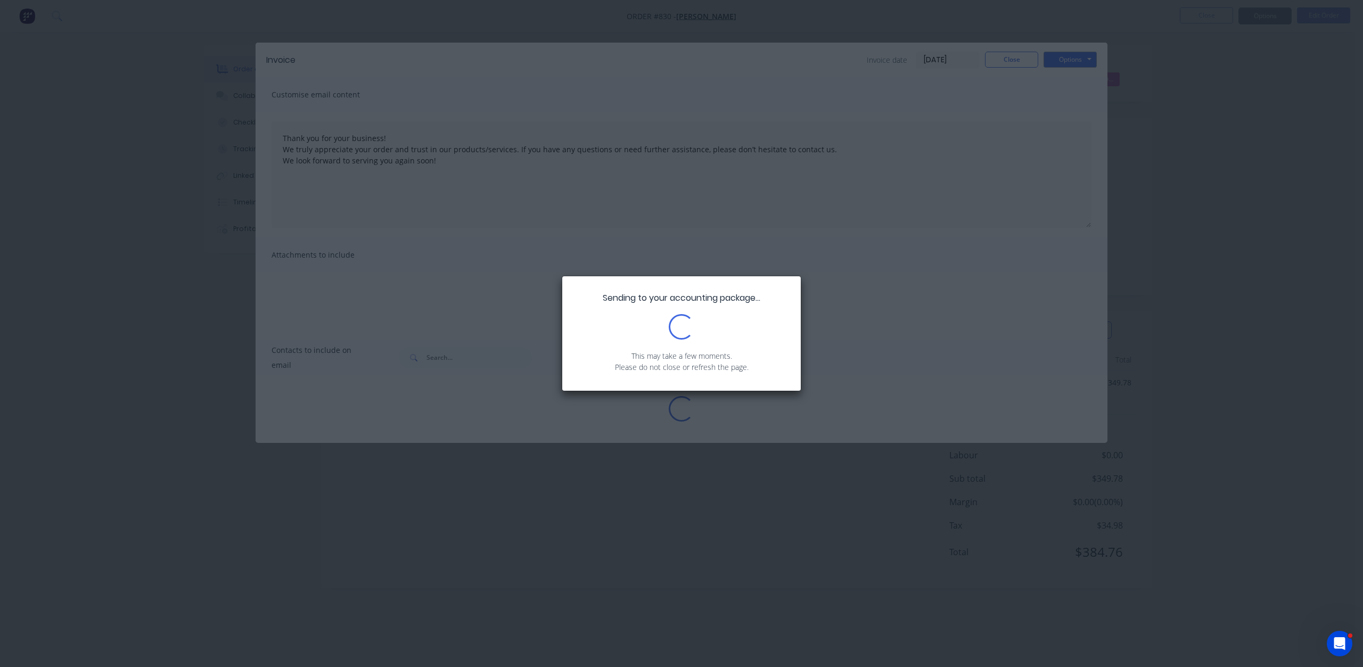
type textarea "Thank you for your business! We truly appreciate your order and trust in our pr…"
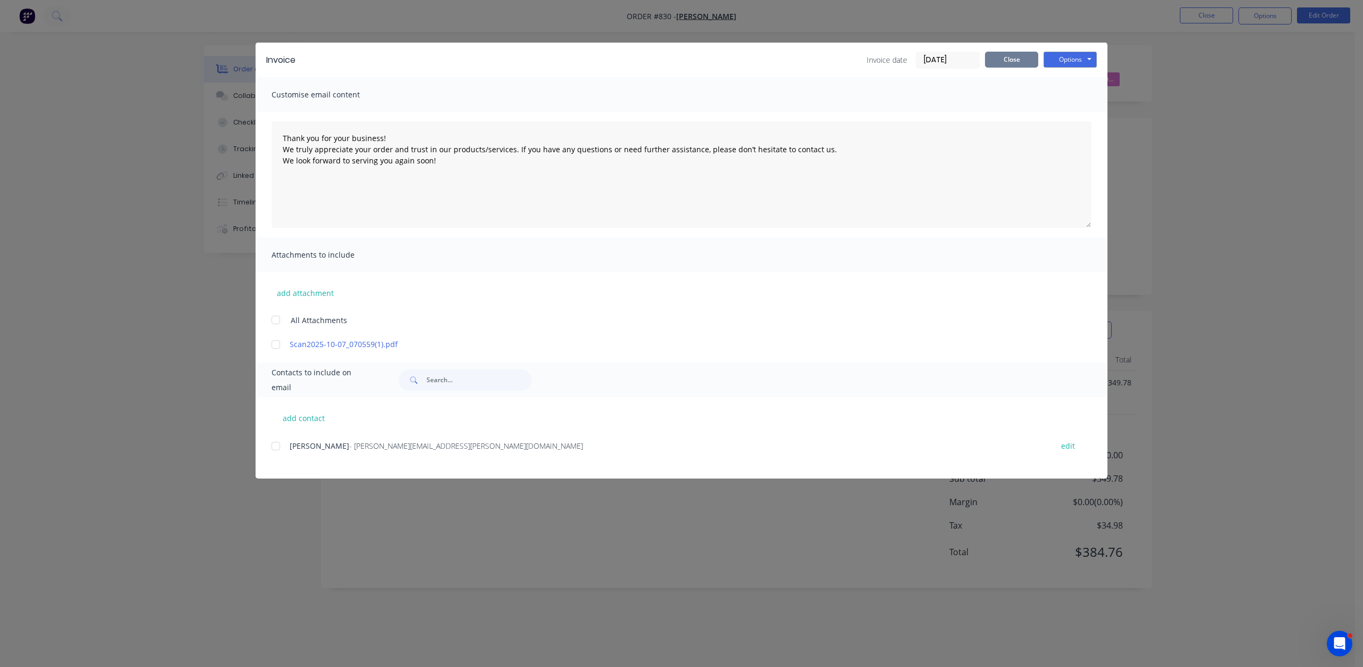
click at [1011, 61] on button "Close" at bounding box center [1011, 60] width 53 height 16
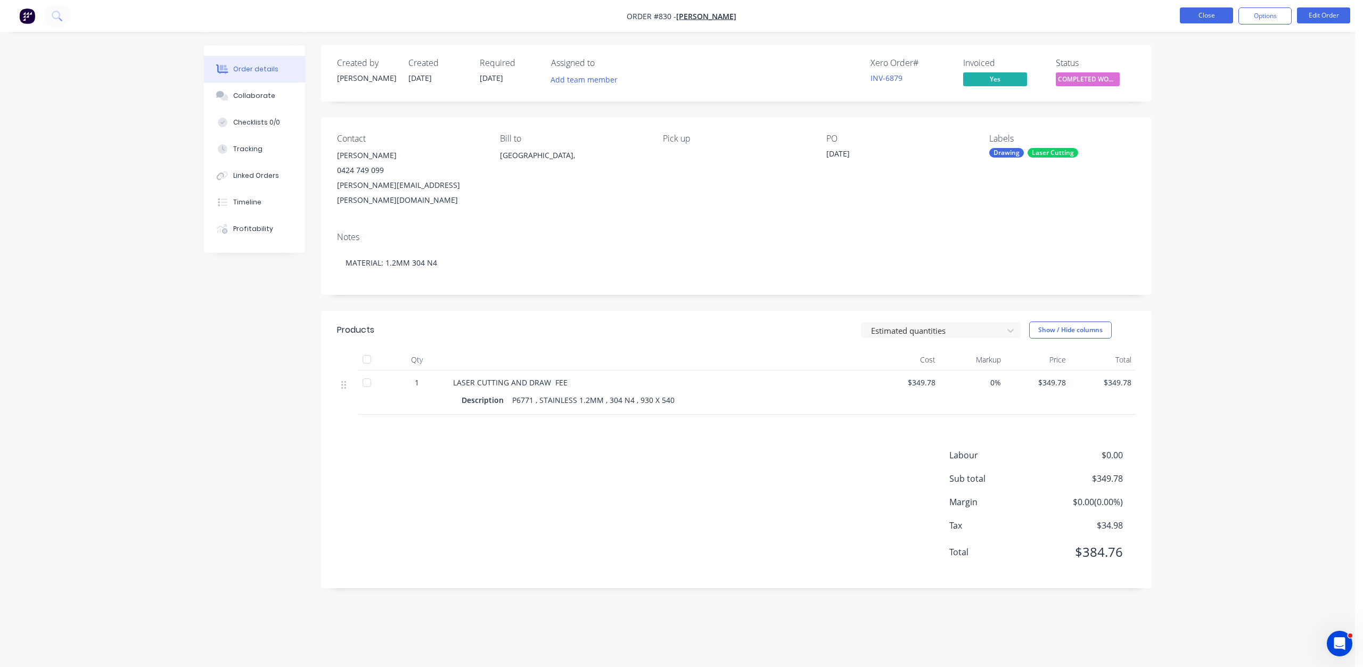
click at [1201, 15] on button "Close" at bounding box center [1206, 15] width 53 height 16
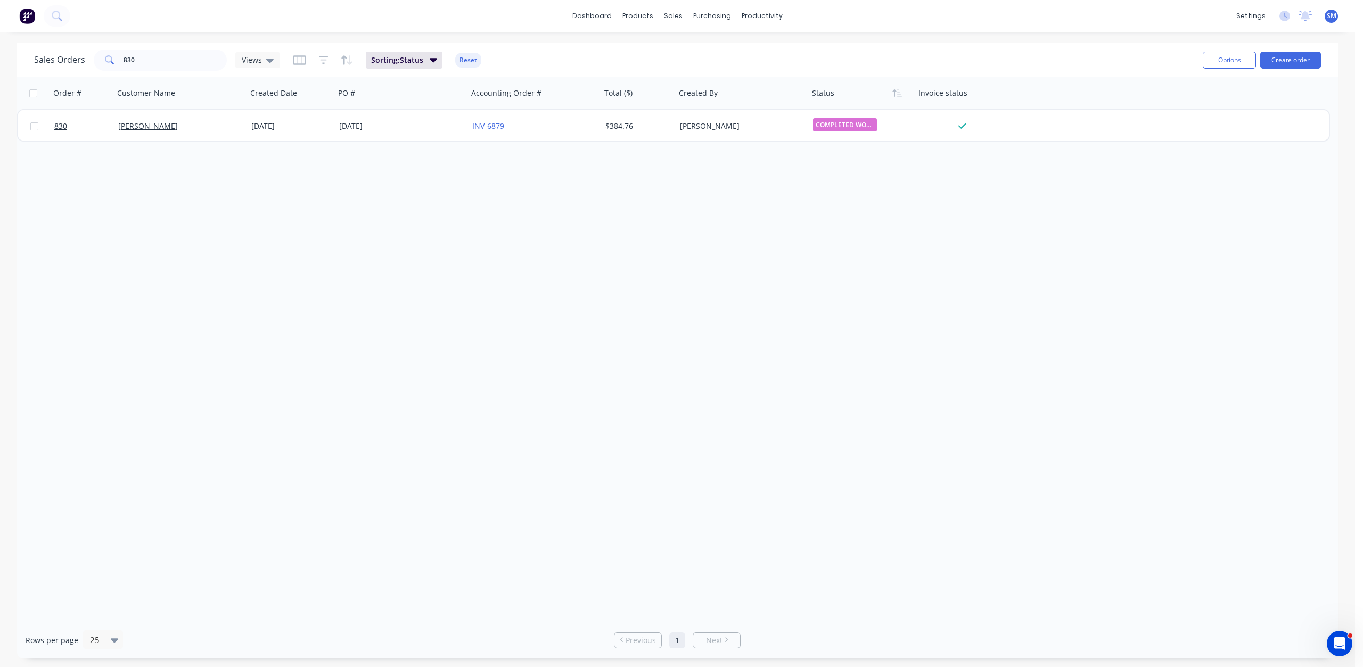
drag, startPoint x: 145, startPoint y: 71, endPoint x: 156, endPoint y: 64, distance: 13.4
click at [133, 67] on div "Sales Orders 830 Views Sorting: Status Reset" at bounding box center [614, 60] width 1160 height 26
drag, startPoint x: 121, startPoint y: 61, endPoint x: 77, endPoint y: 69, distance: 44.5
click at [86, 65] on div "Sales Orders 830 Views" at bounding box center [157, 60] width 246 height 21
type input "BRP"
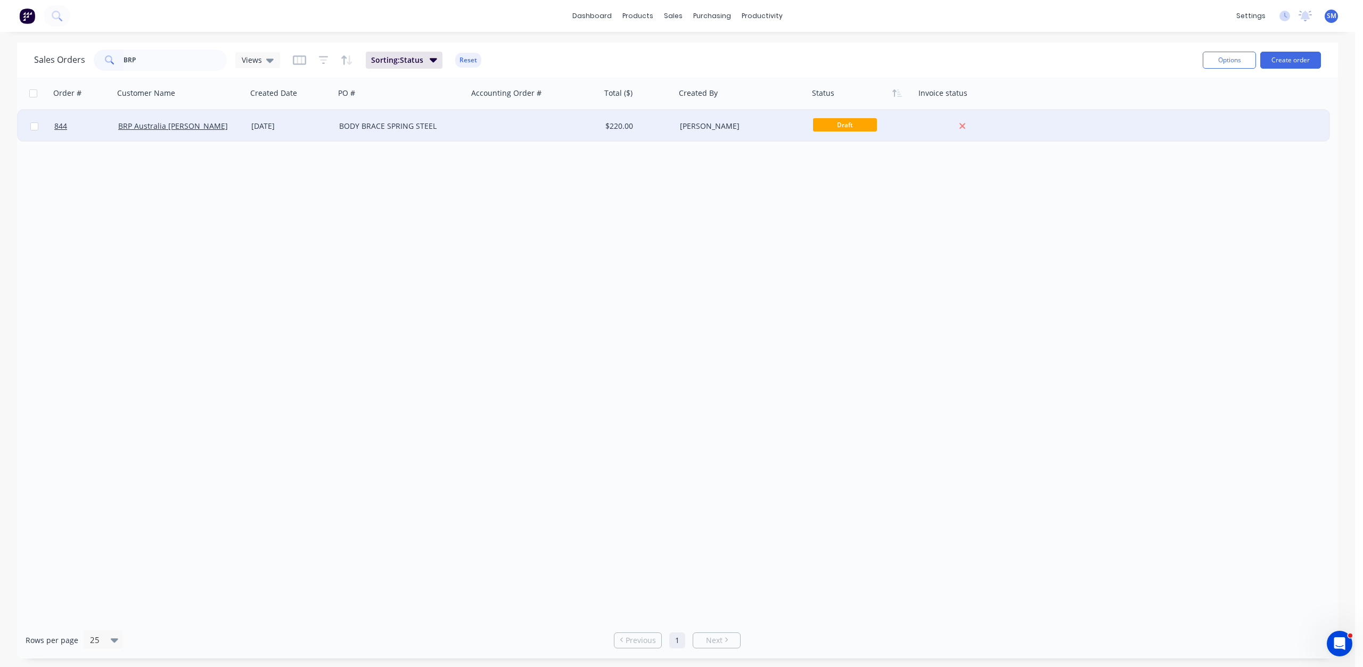
click at [420, 127] on div "BODY BRACE SPRING STEEL" at bounding box center [398, 126] width 118 height 11
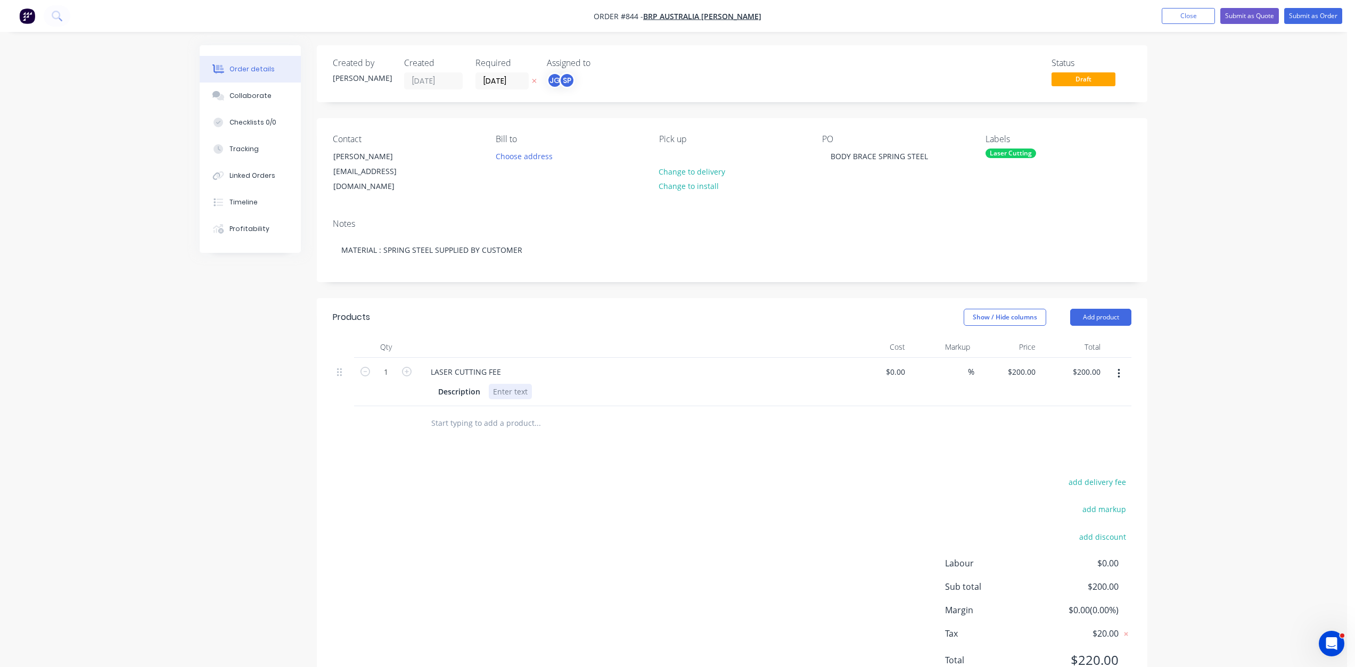
click at [511, 384] on div at bounding box center [510, 391] width 43 height 15
click at [896, 364] on div "0 0" at bounding box center [901, 371] width 17 height 15
type input "$240.00"
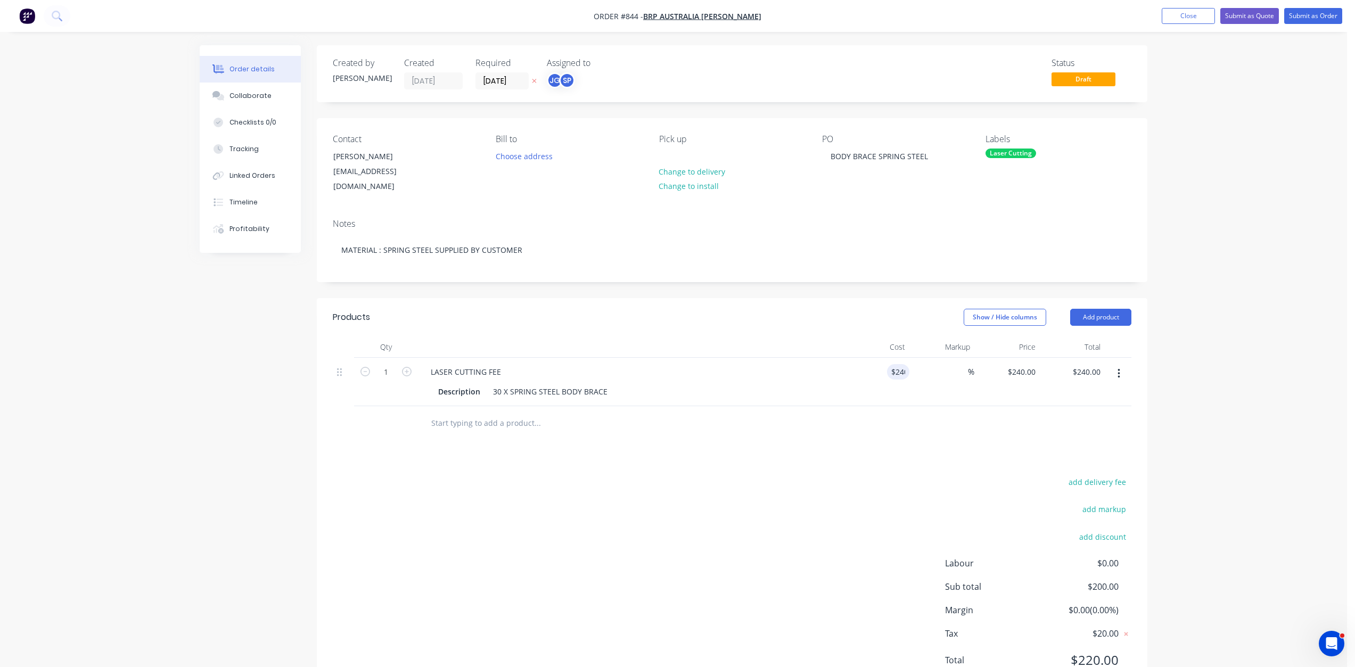
click at [914, 406] on div at bounding box center [732, 423] width 799 height 35
click at [829, 158] on div "BODY BRACE SPRING STEEL" at bounding box center [879, 156] width 114 height 15
click at [1303, 19] on button "Submit as Order" at bounding box center [1313, 16] width 58 height 16
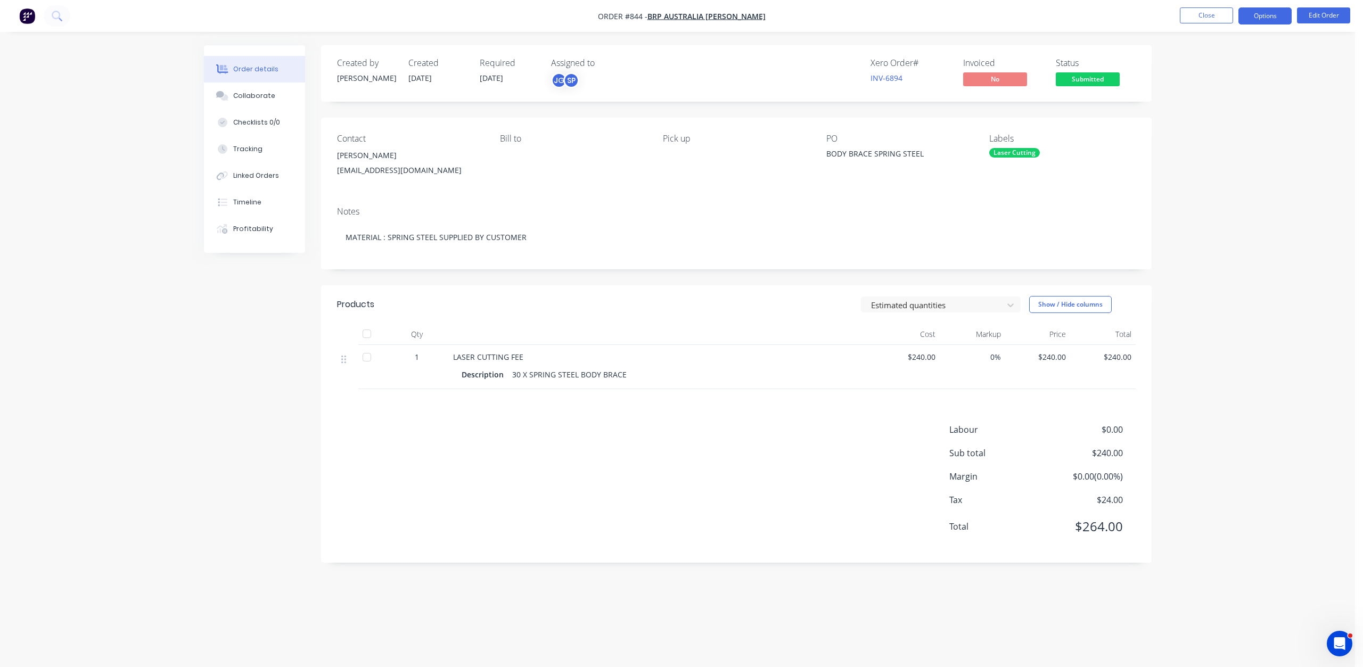
click at [1261, 19] on button "Options" at bounding box center [1264, 15] width 53 height 17
click at [1091, 76] on span "Submitted" at bounding box center [1088, 78] width 64 height 13
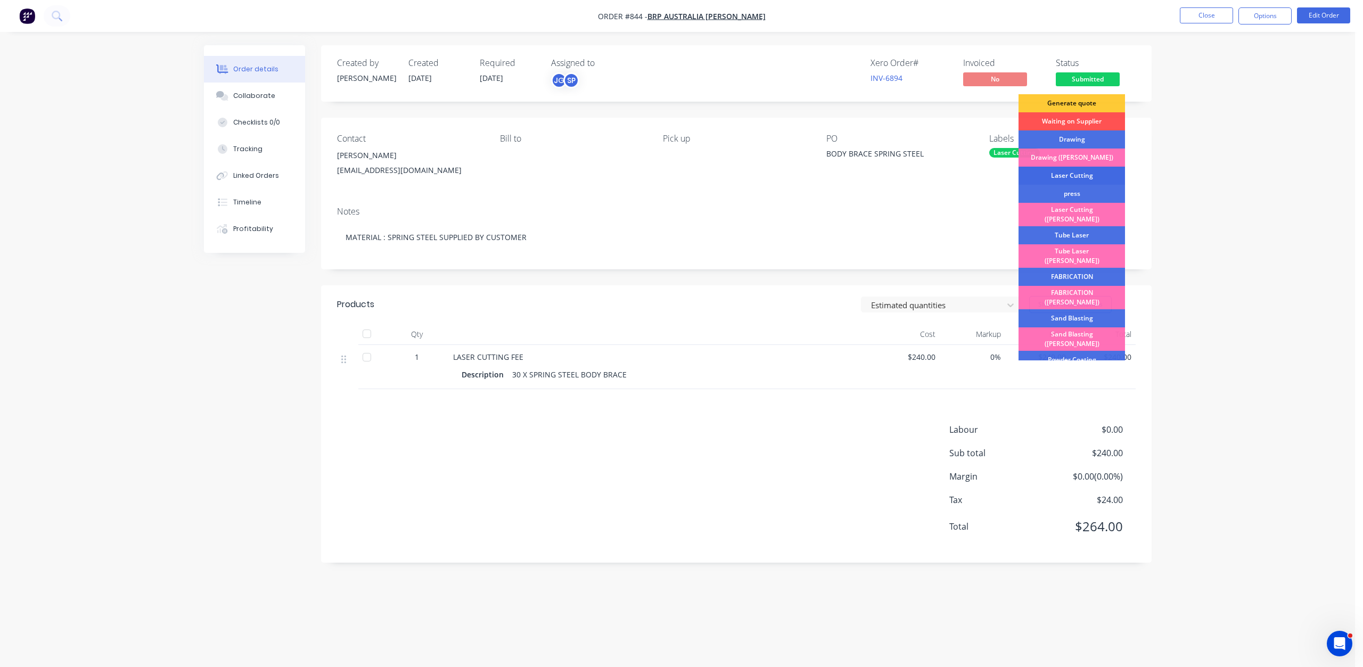
click at [1065, 176] on div "Laser Cutting" at bounding box center [1071, 176] width 106 height 18
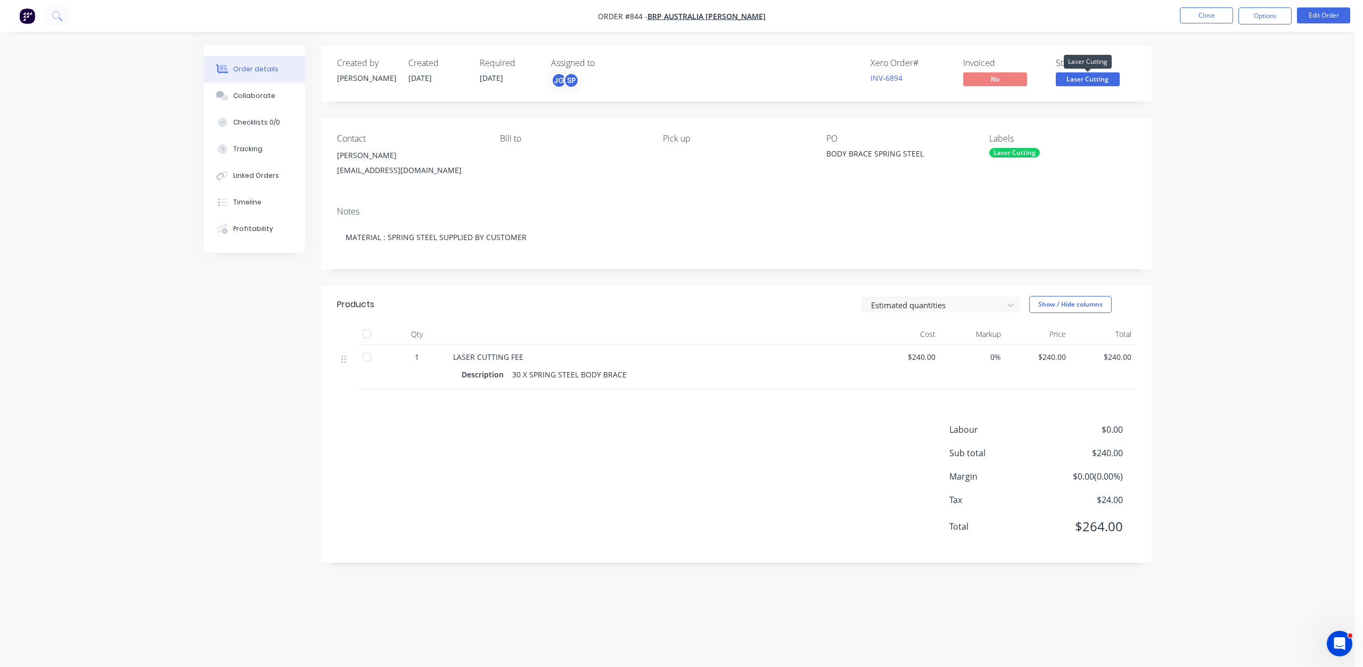
click at [1078, 82] on span "Laser Cutting" at bounding box center [1088, 78] width 64 height 13
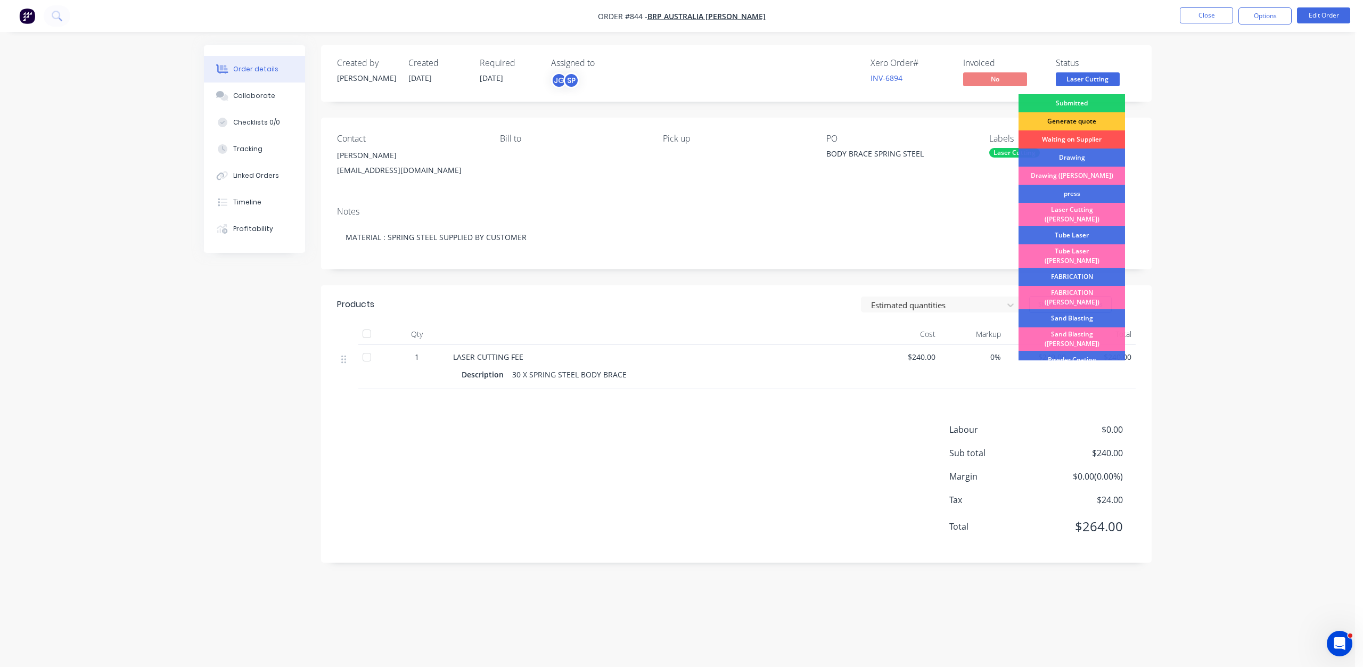
scroll to position [186, 0]
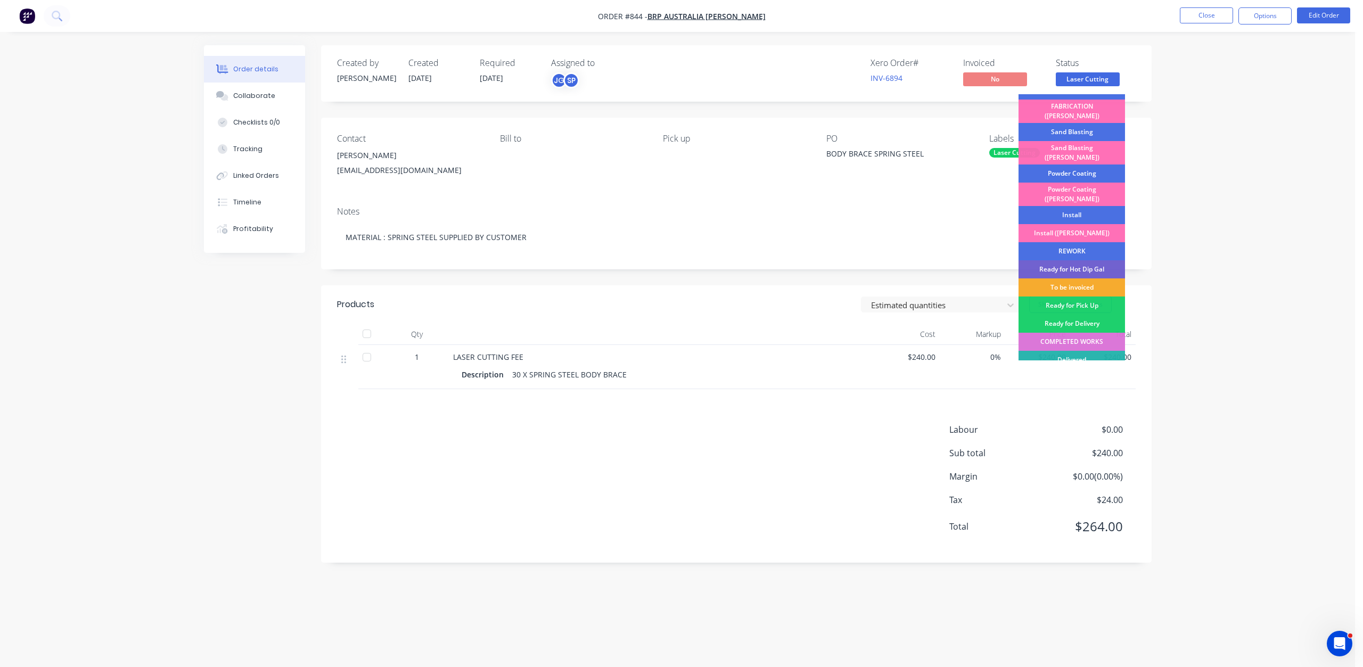
click at [1065, 278] on div "To be invoiced" at bounding box center [1071, 287] width 106 height 18
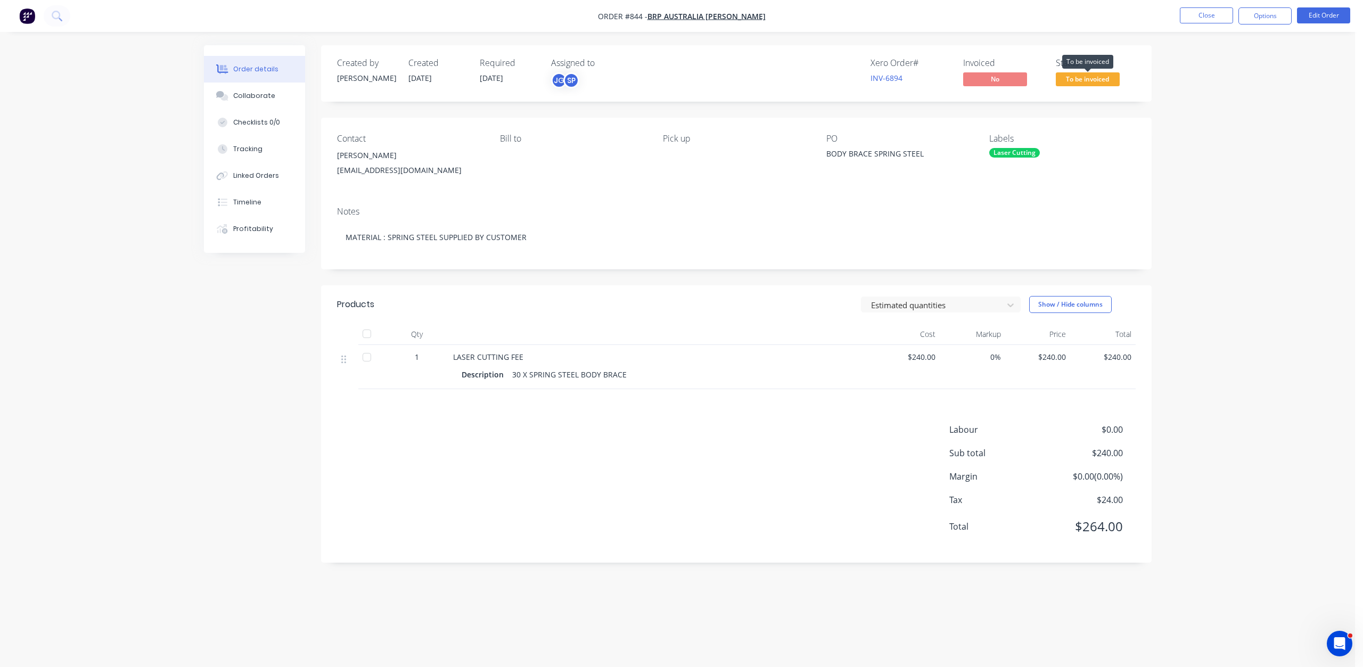
click at [1087, 84] on span "To be invoiced" at bounding box center [1088, 78] width 64 height 13
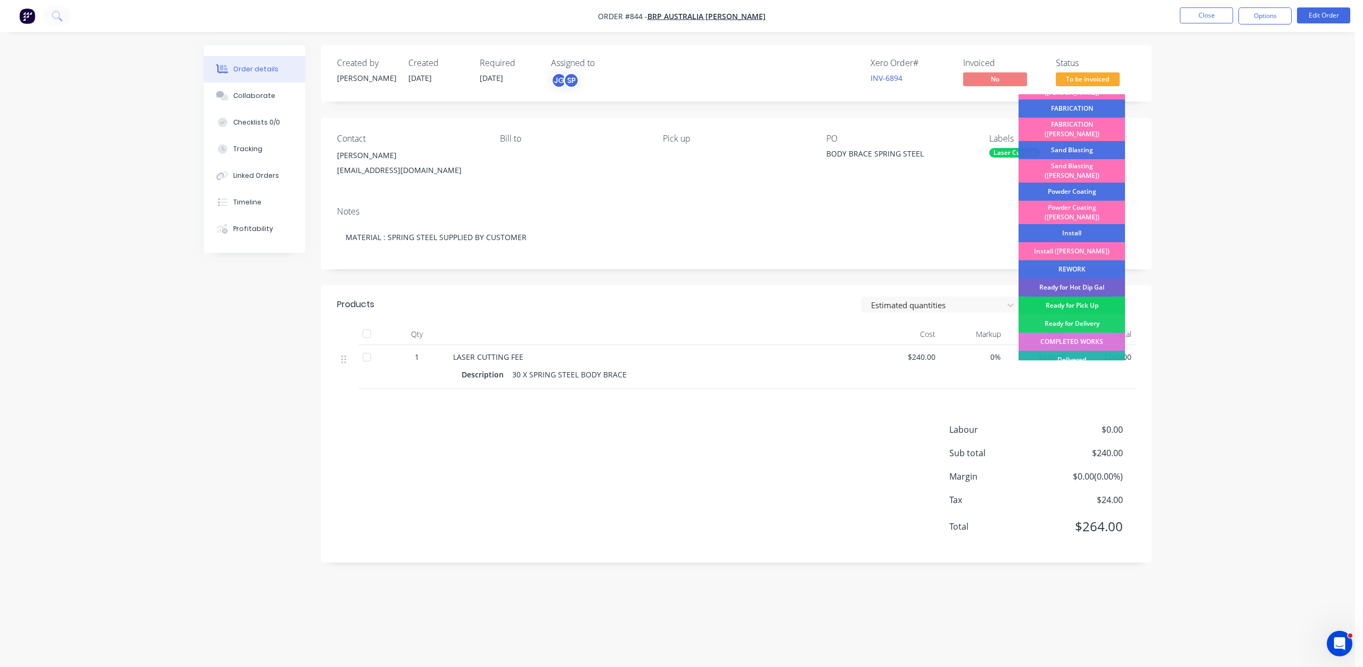
click at [1076, 297] on div "Ready for Pick Up" at bounding box center [1071, 306] width 106 height 18
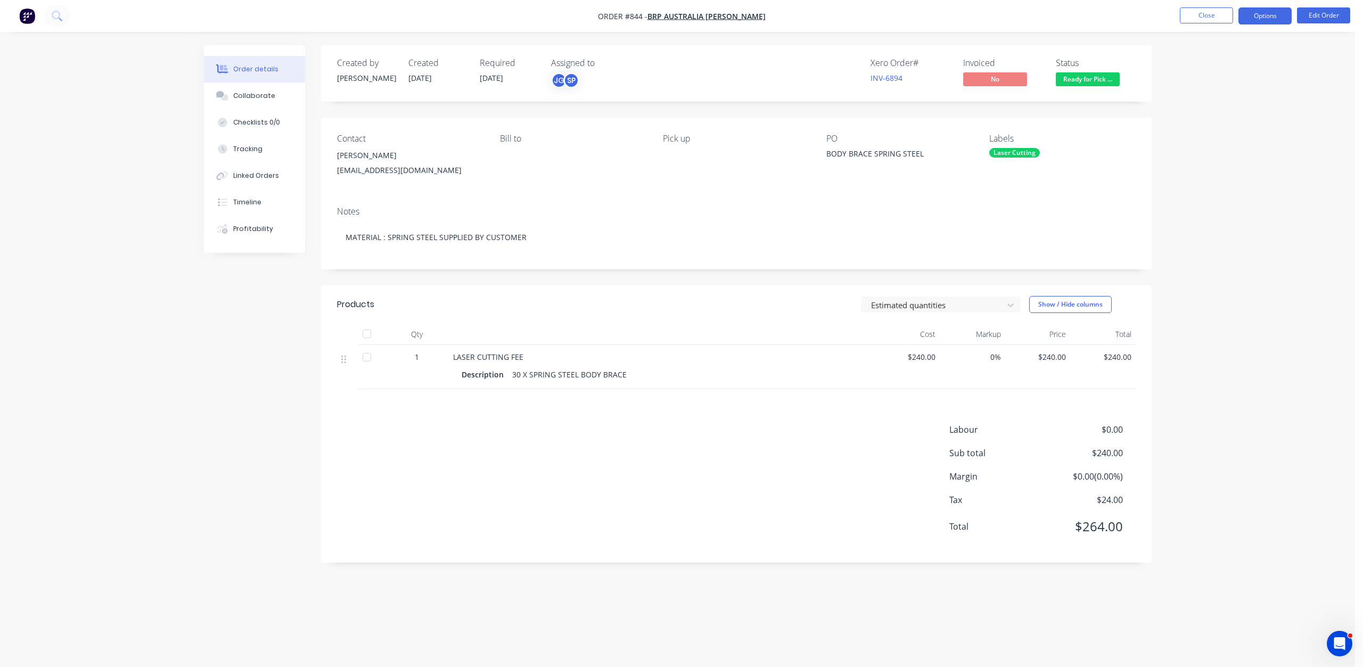
click at [1261, 13] on button "Options" at bounding box center [1264, 15] width 53 height 17
click at [1191, 62] on div "Invoice" at bounding box center [1233, 64] width 98 height 15
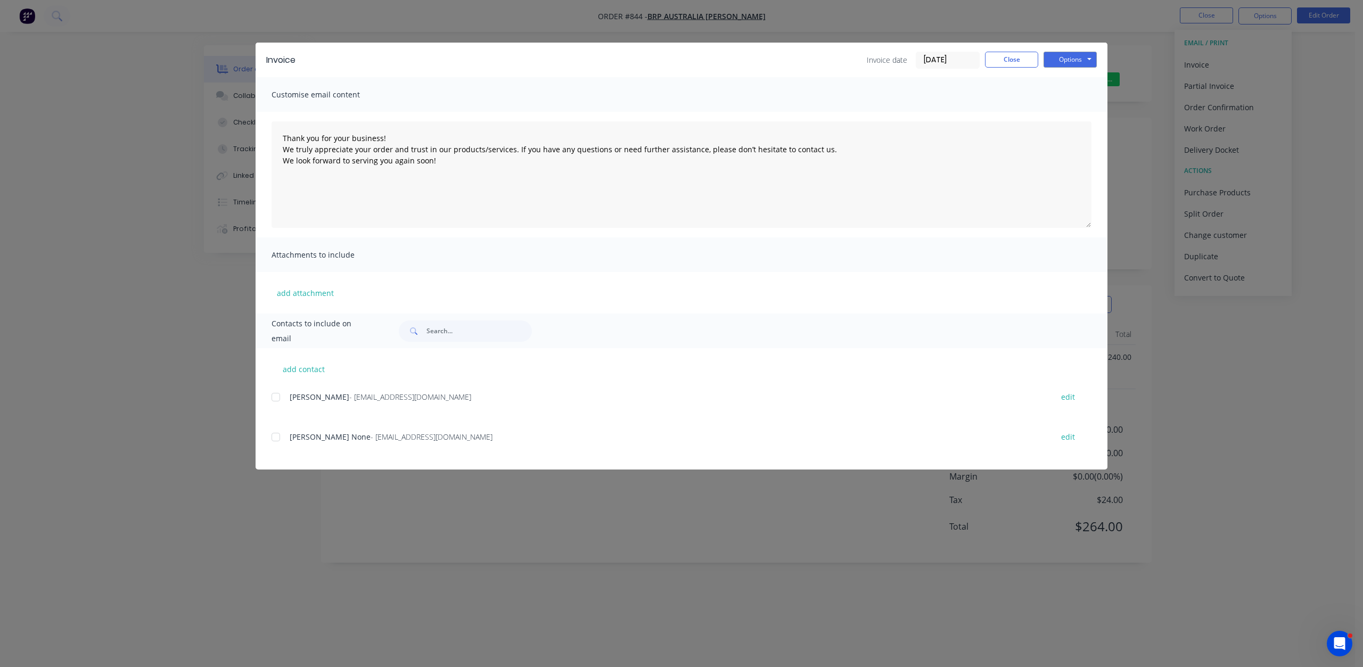
click at [278, 399] on div at bounding box center [275, 397] width 21 height 21
click at [1074, 57] on button "Options" at bounding box center [1069, 60] width 53 height 16
click at [1076, 113] on button "Email" at bounding box center [1077, 114] width 68 height 18
type textarea "Thank you for your business! We truly appreciate your order and trust in our pr…"
drag, startPoint x: 999, startPoint y: 56, endPoint x: 1012, endPoint y: 59, distance: 13.1
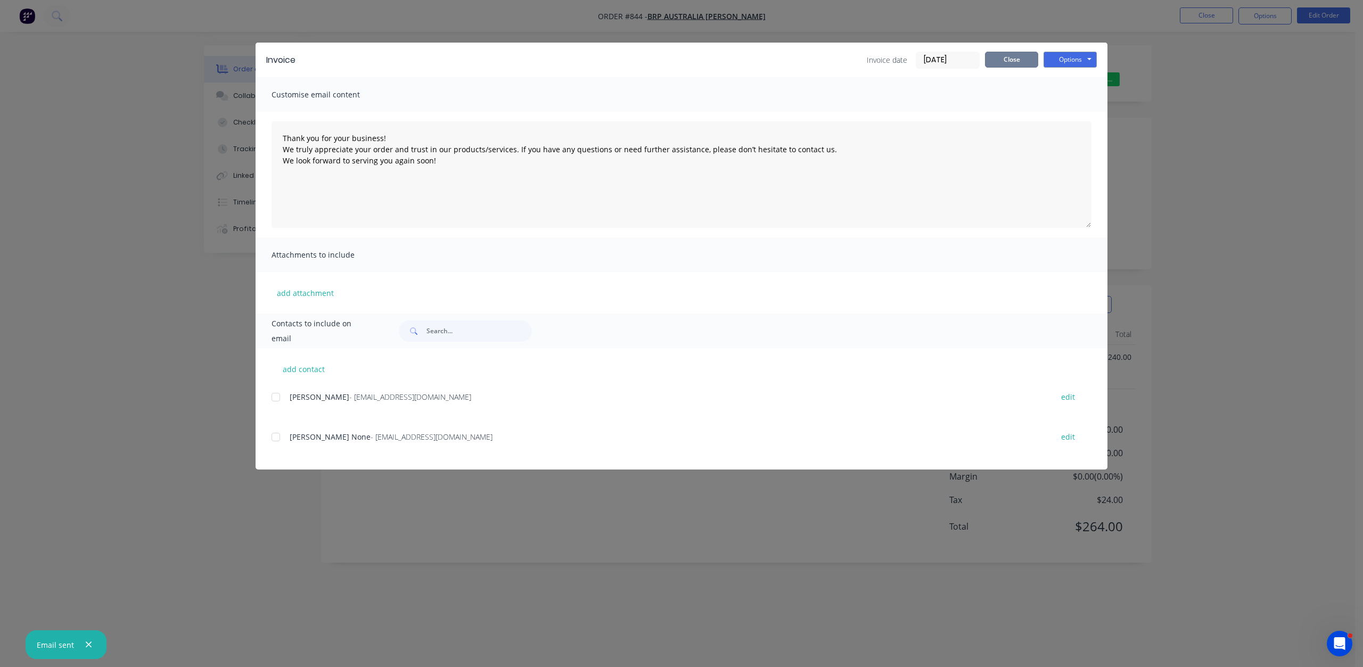
click at [1000, 56] on button "Close" at bounding box center [1011, 60] width 53 height 16
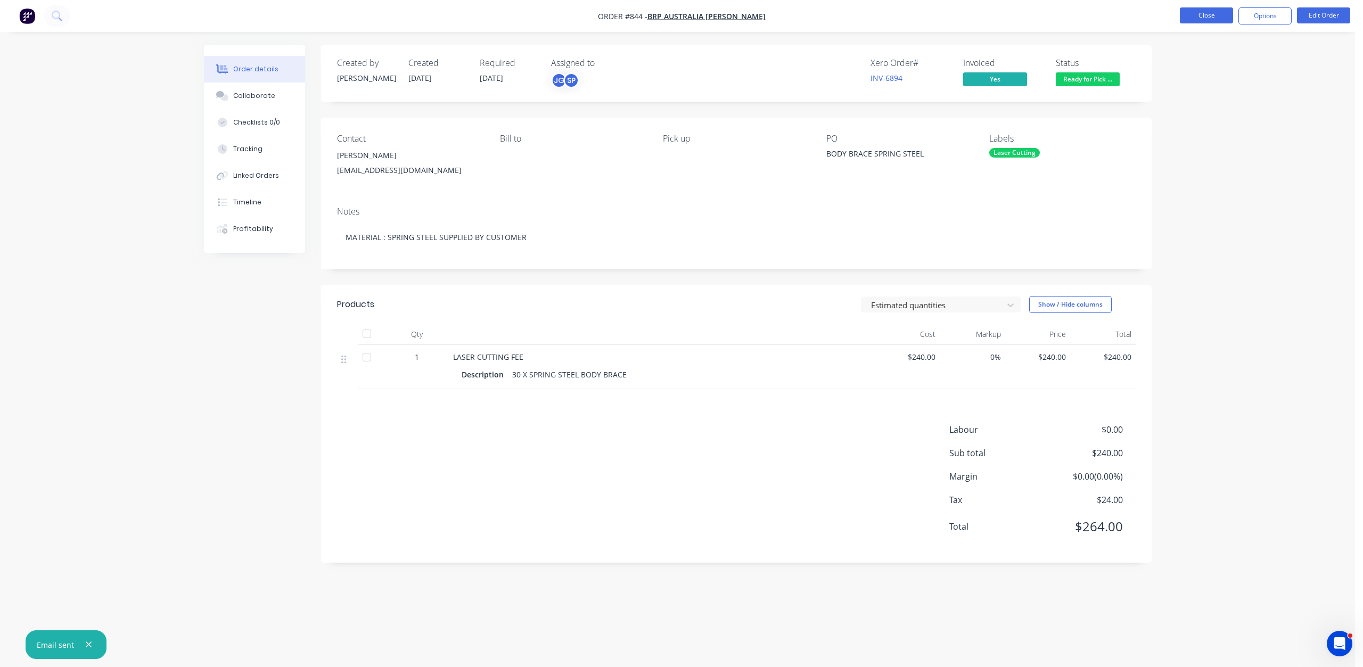
click at [1203, 15] on button "Close" at bounding box center [1206, 15] width 53 height 16
